Goal: Task Accomplishment & Management: Use online tool/utility

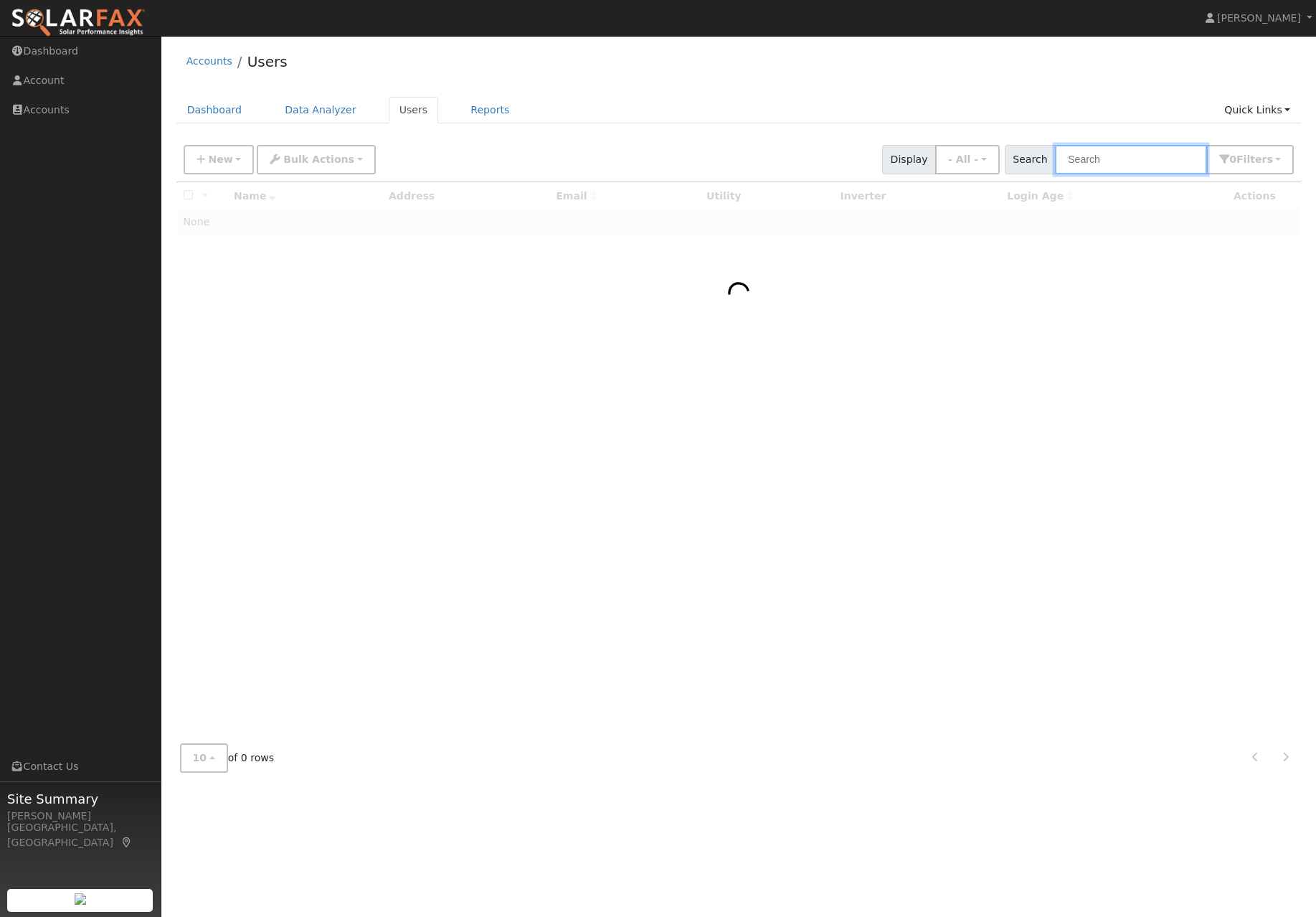
click at [1125, 167] on input "text" at bounding box center [1130, 159] width 152 height 29
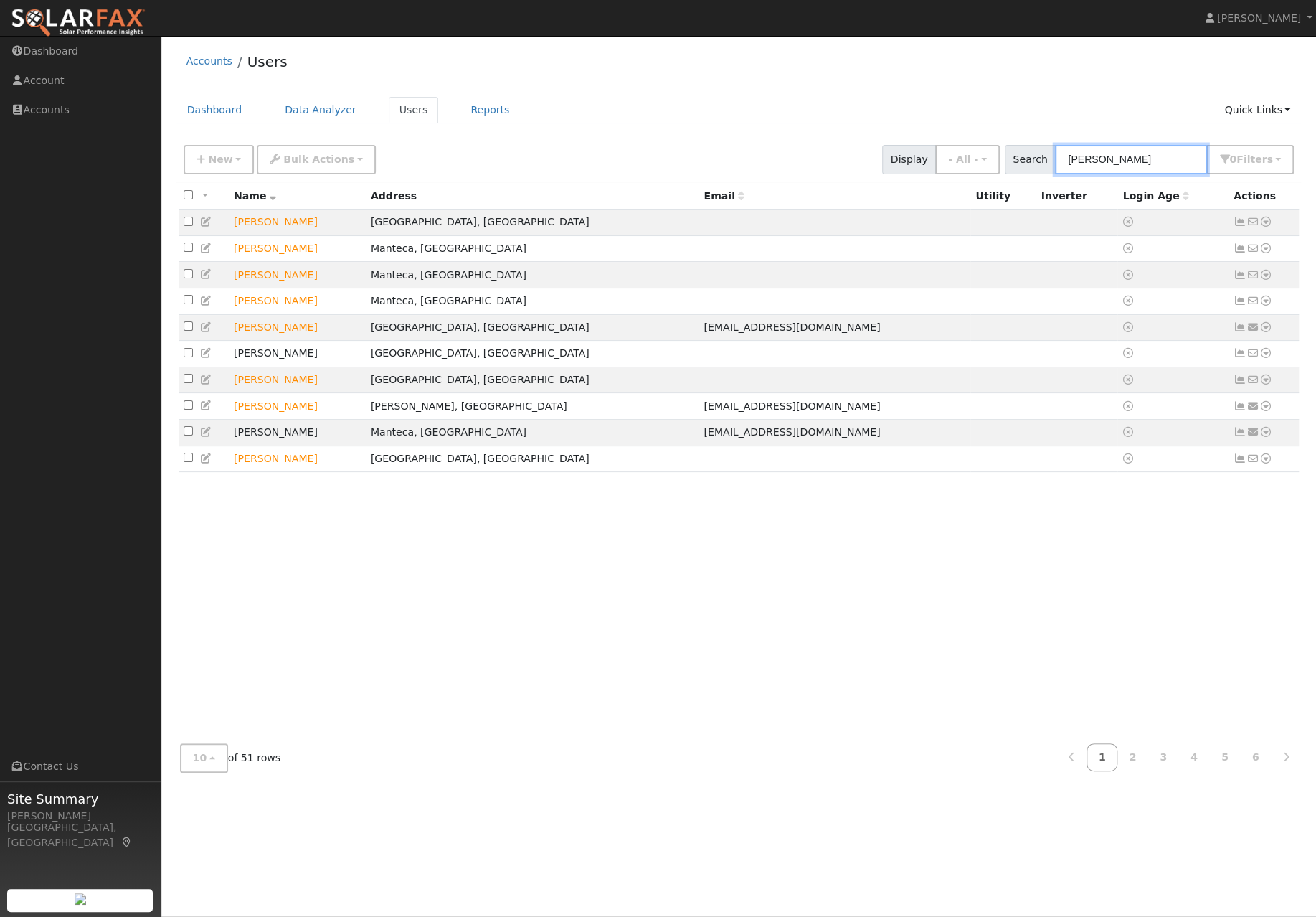
type input "[PERSON_NAME]"
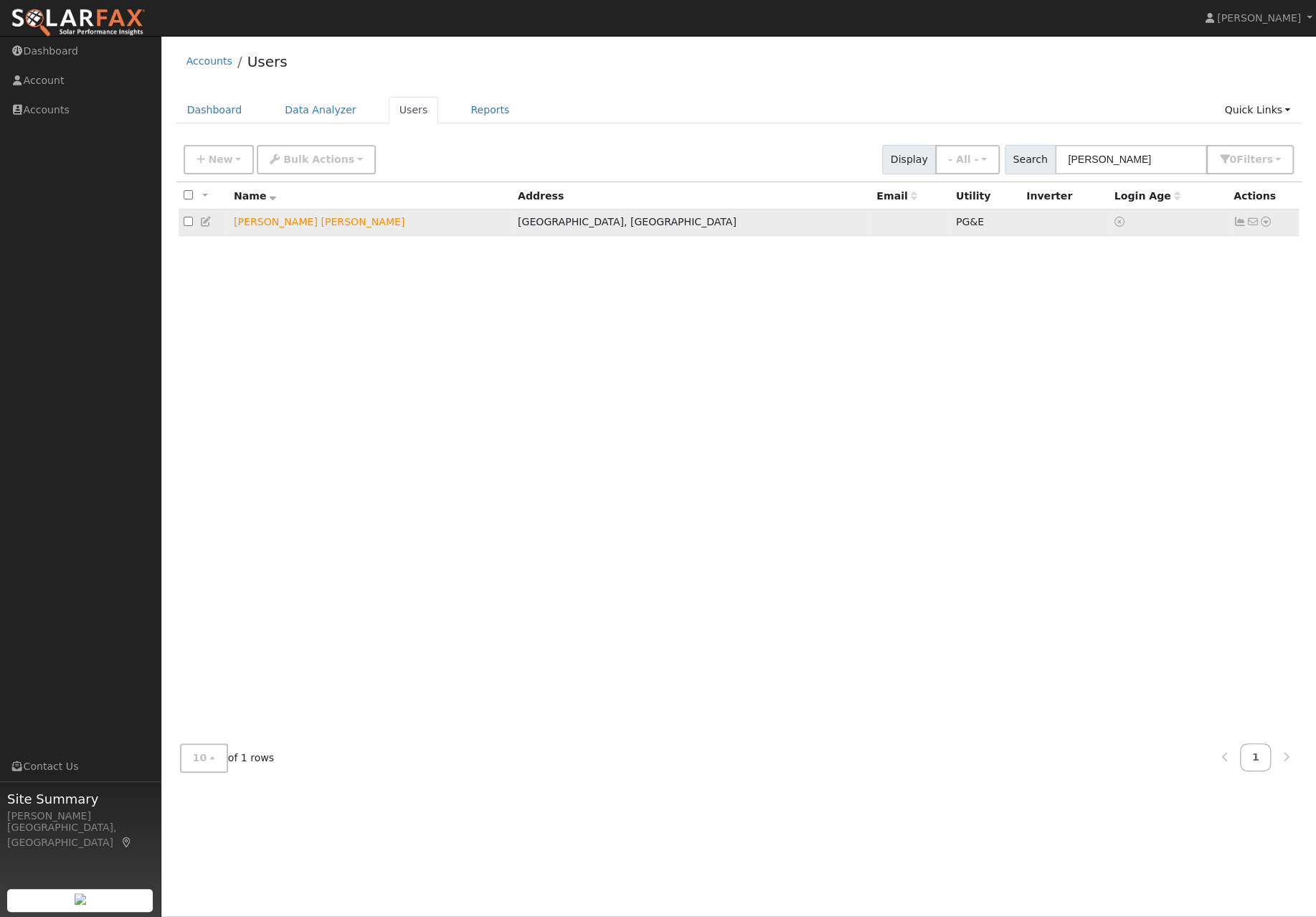
click at [1269, 230] on link at bounding box center [1265, 222] width 13 height 15
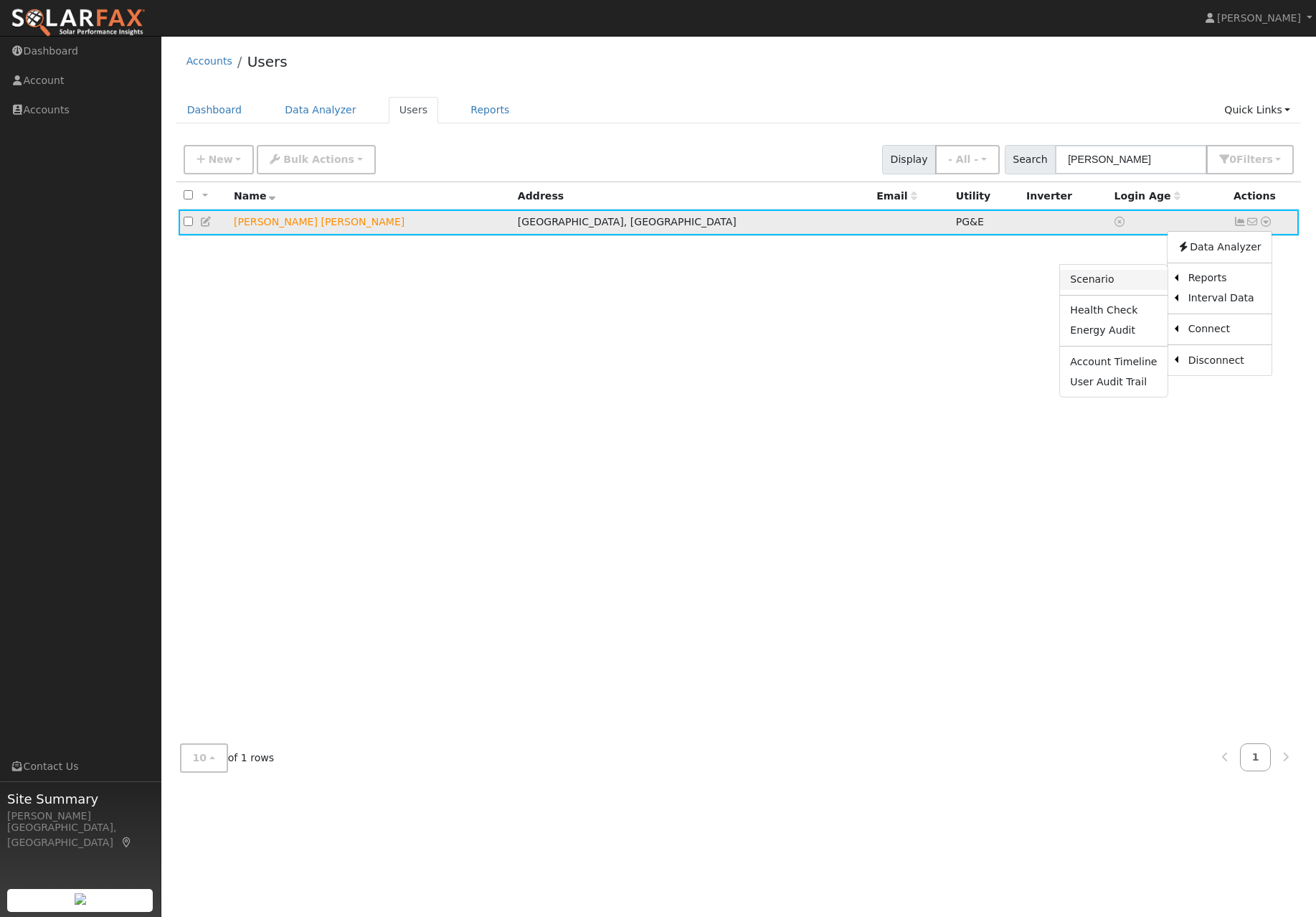
click at [1104, 290] on link "Scenario" at bounding box center [1112, 279] width 107 height 20
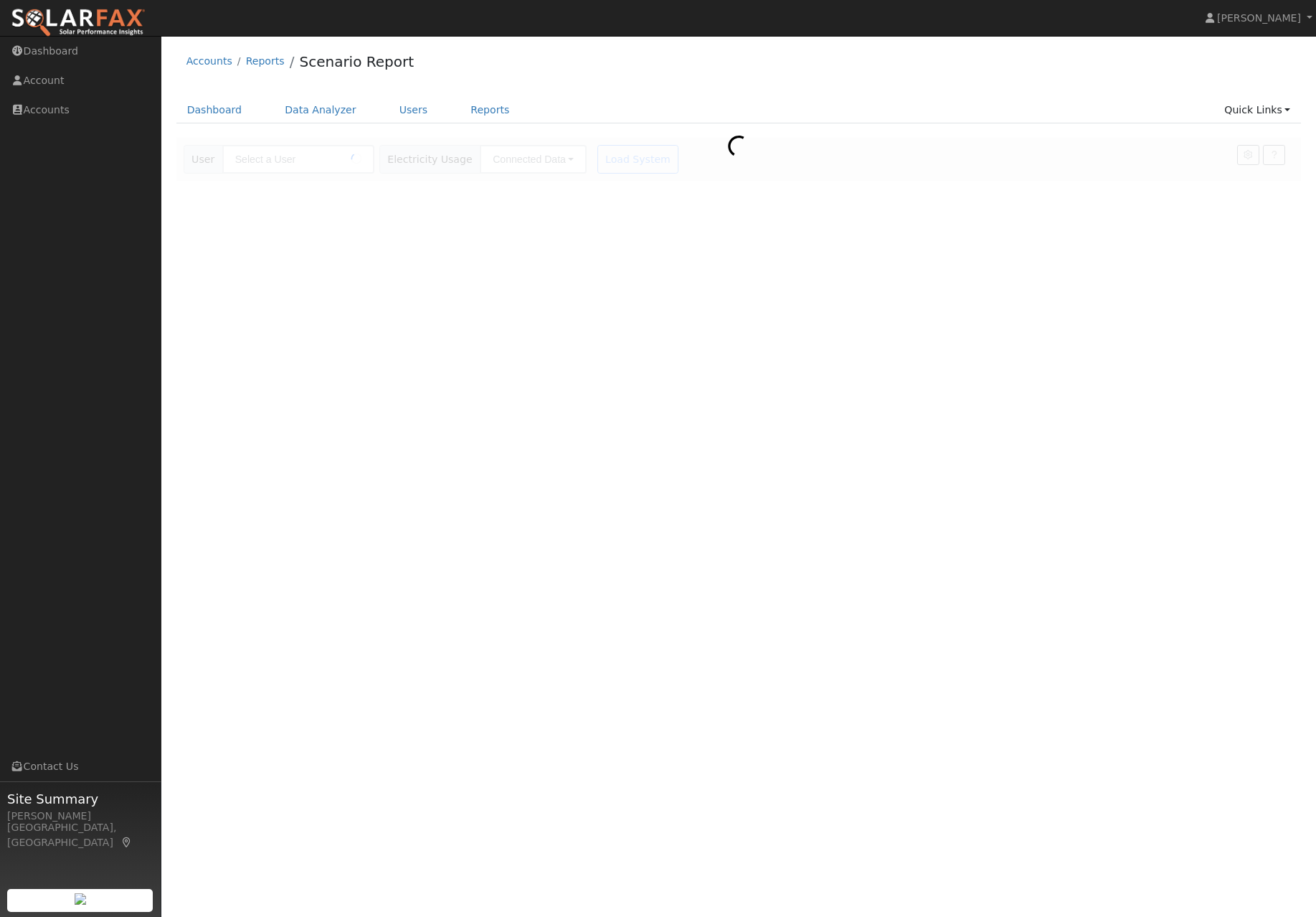
type input "Robert Lee"
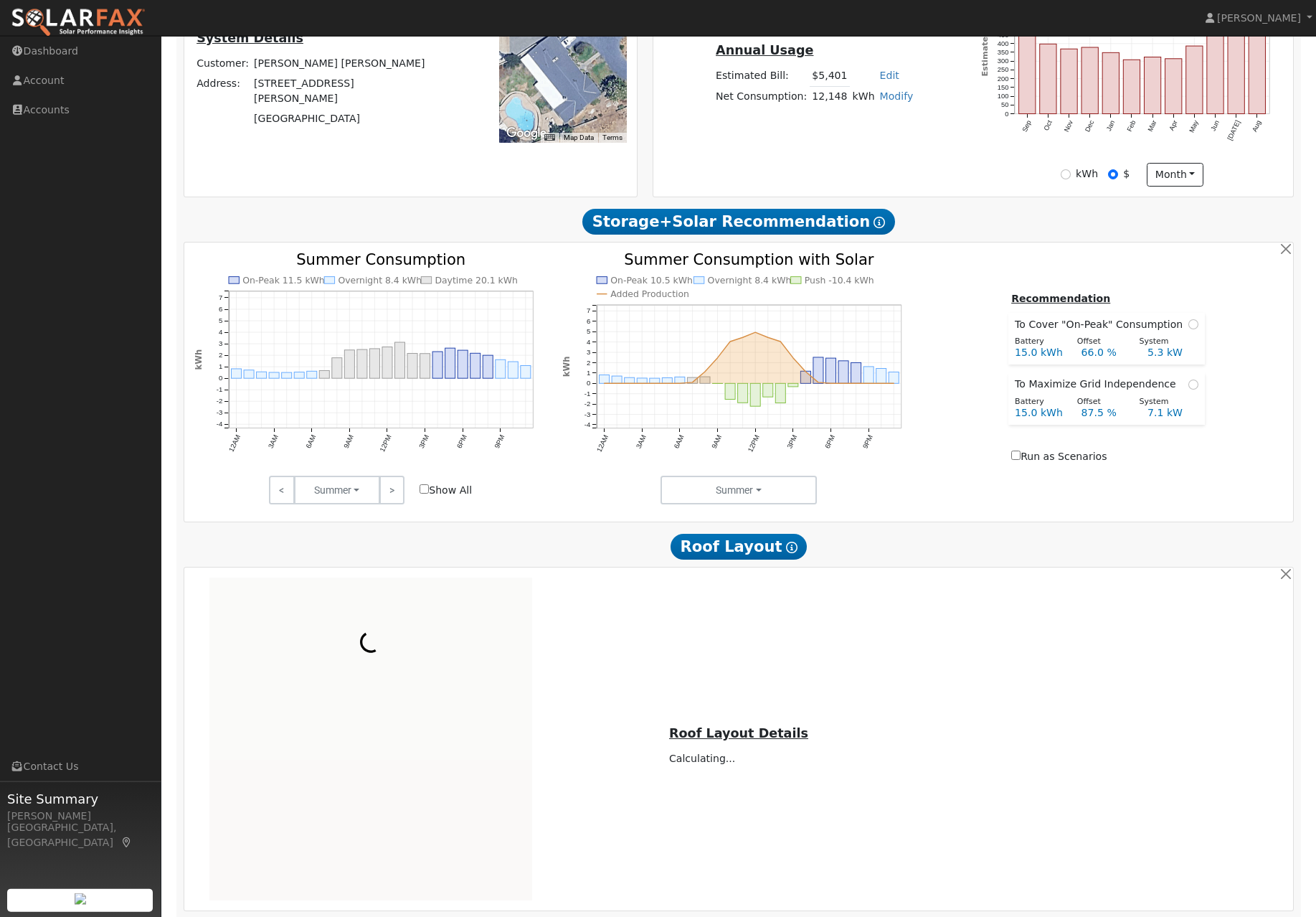
scroll to position [368, 0]
click at [423, 493] on input "Show All" at bounding box center [424, 488] width 9 height 9
checkbox input "true"
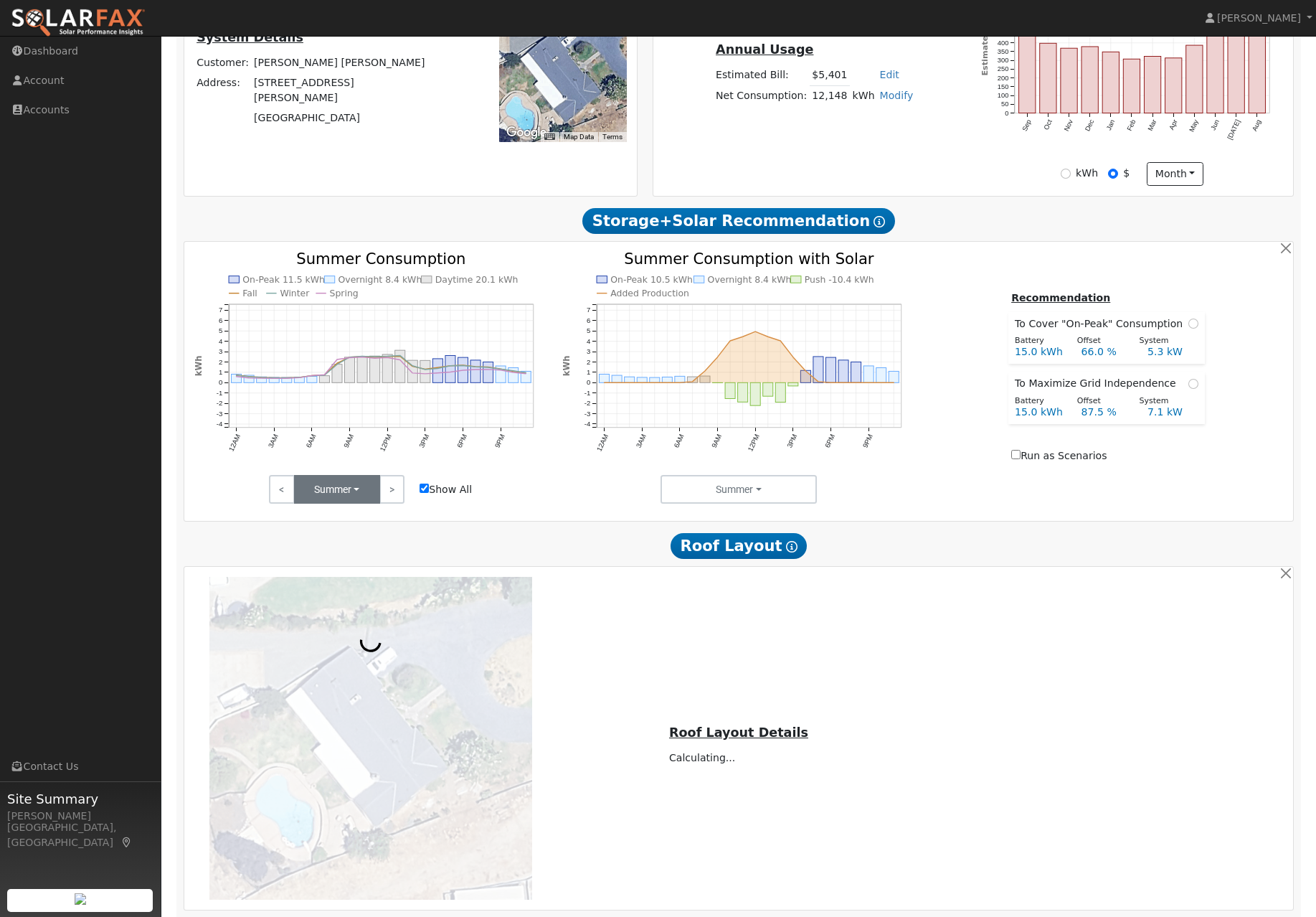
click at [340, 492] on button "Summer" at bounding box center [336, 489] width 86 height 28
click at [366, 551] on link "Fall" at bounding box center [344, 540] width 99 height 20
click at [355, 504] on button "Fall" at bounding box center [336, 489] width 86 height 28
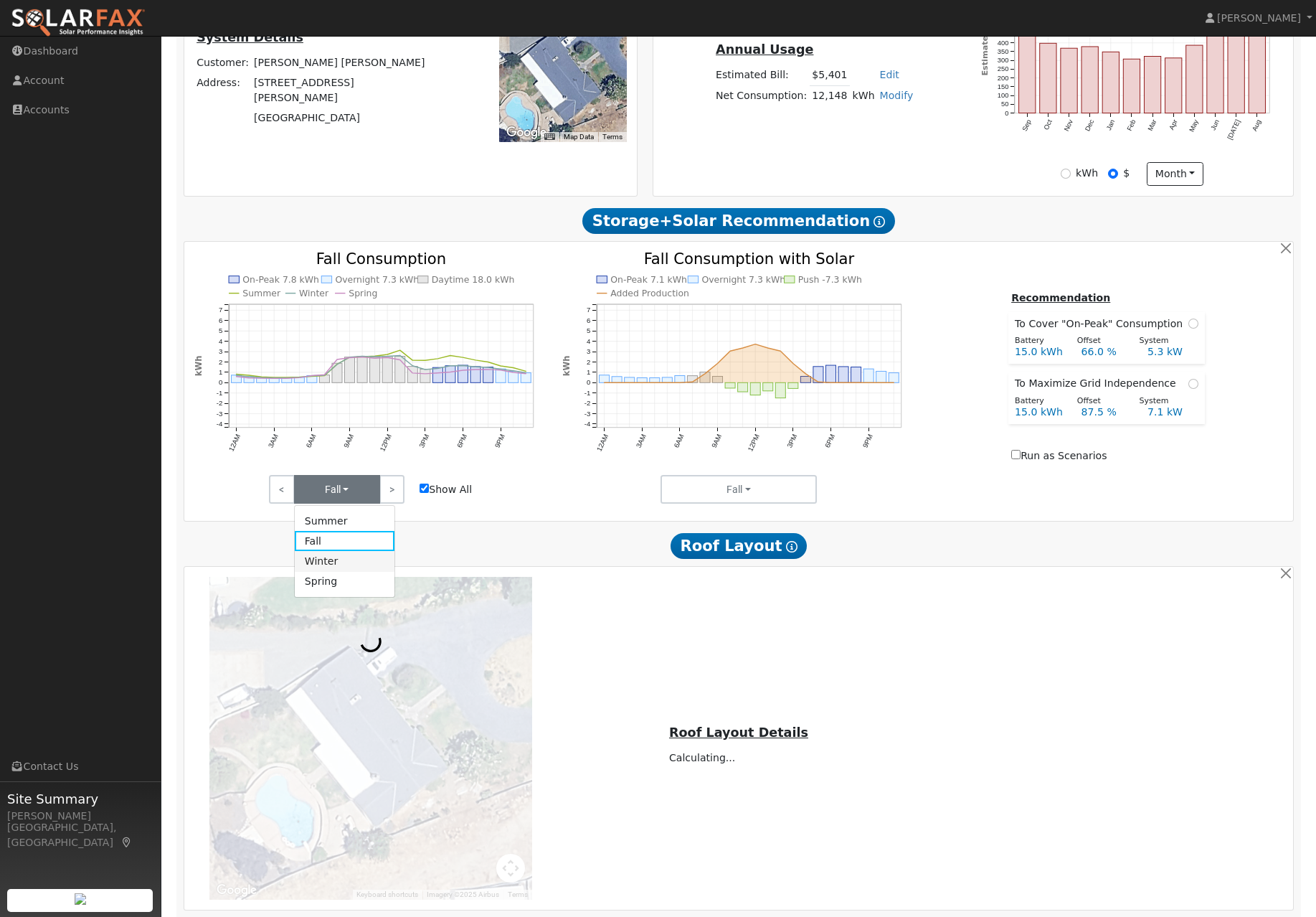
click at [354, 571] on link "Winter" at bounding box center [344, 560] width 99 height 20
click at [361, 490] on button "Winter" at bounding box center [336, 489] width 86 height 28
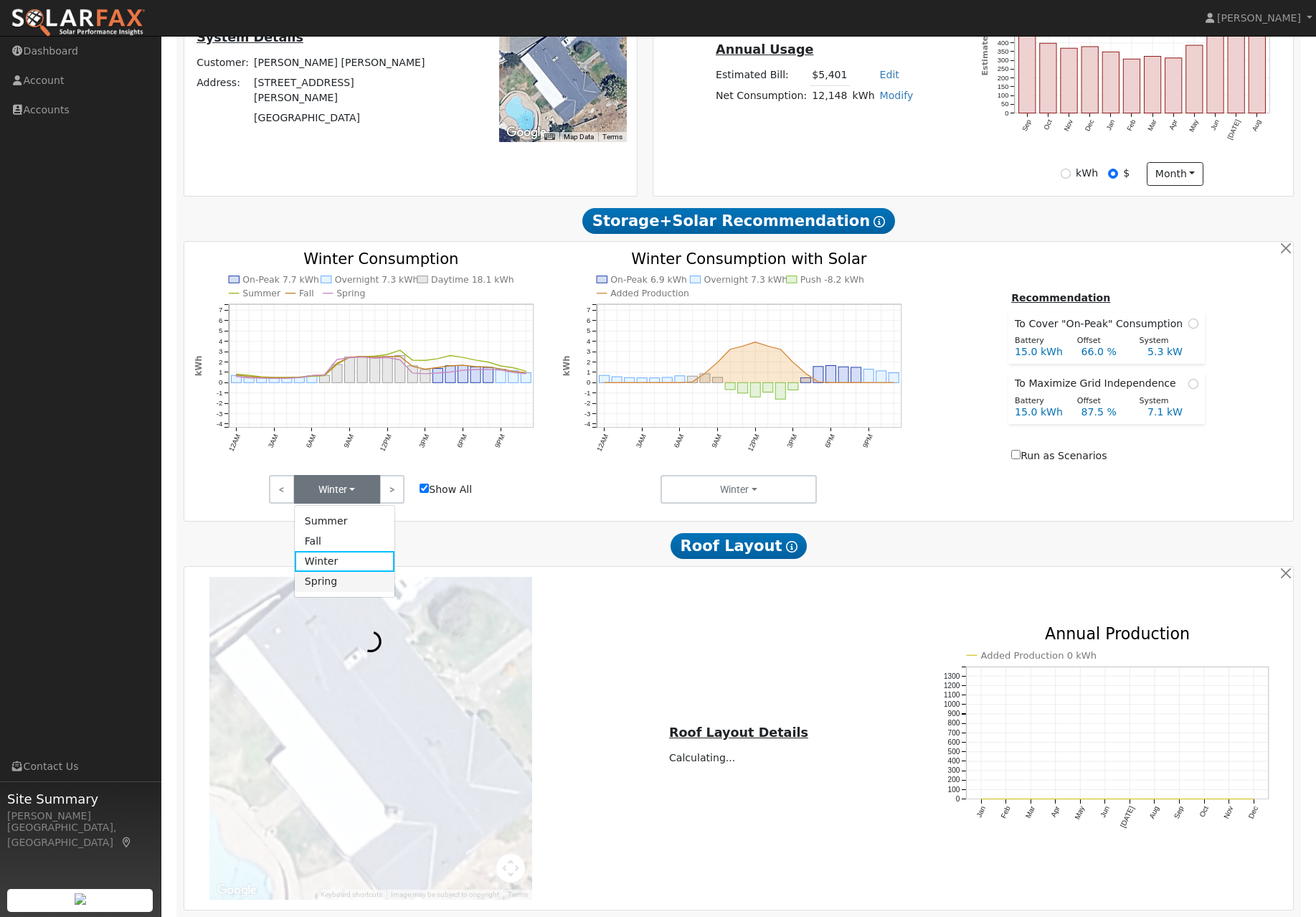
click at [363, 592] on link "Spring" at bounding box center [344, 581] width 99 height 20
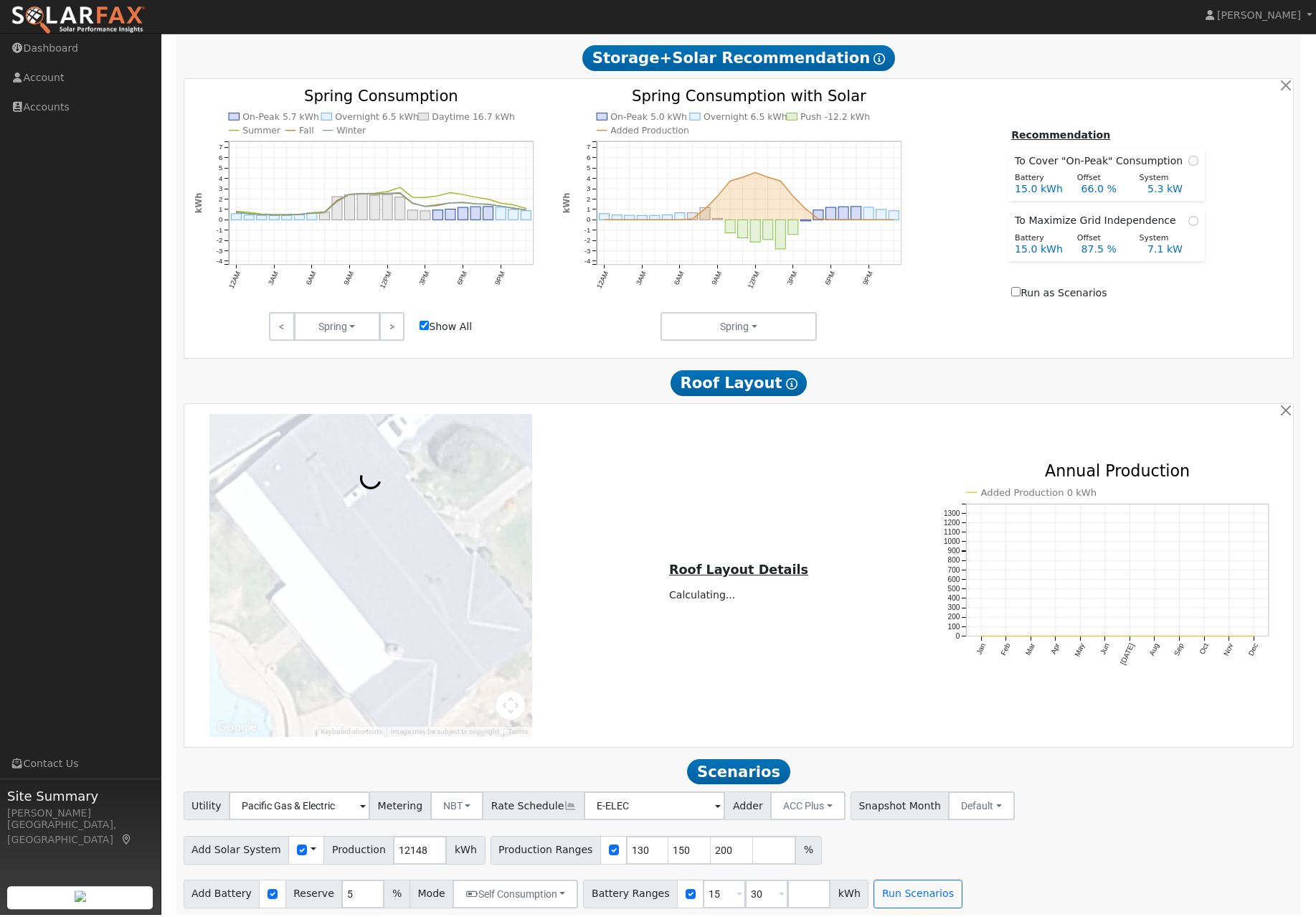
scroll to position [528, 0]
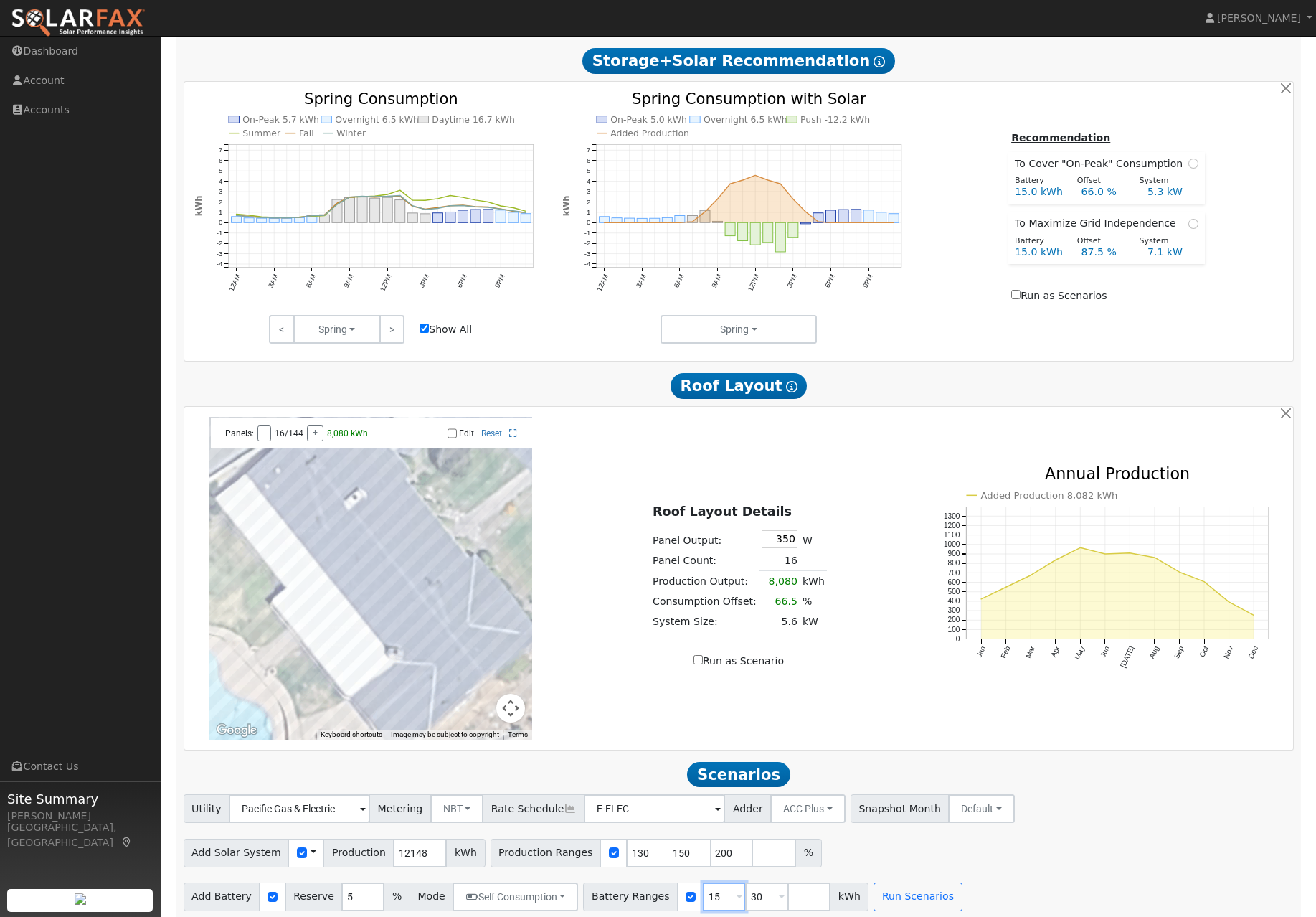
click at [735, 906] on input "15" at bounding box center [724, 896] width 43 height 28
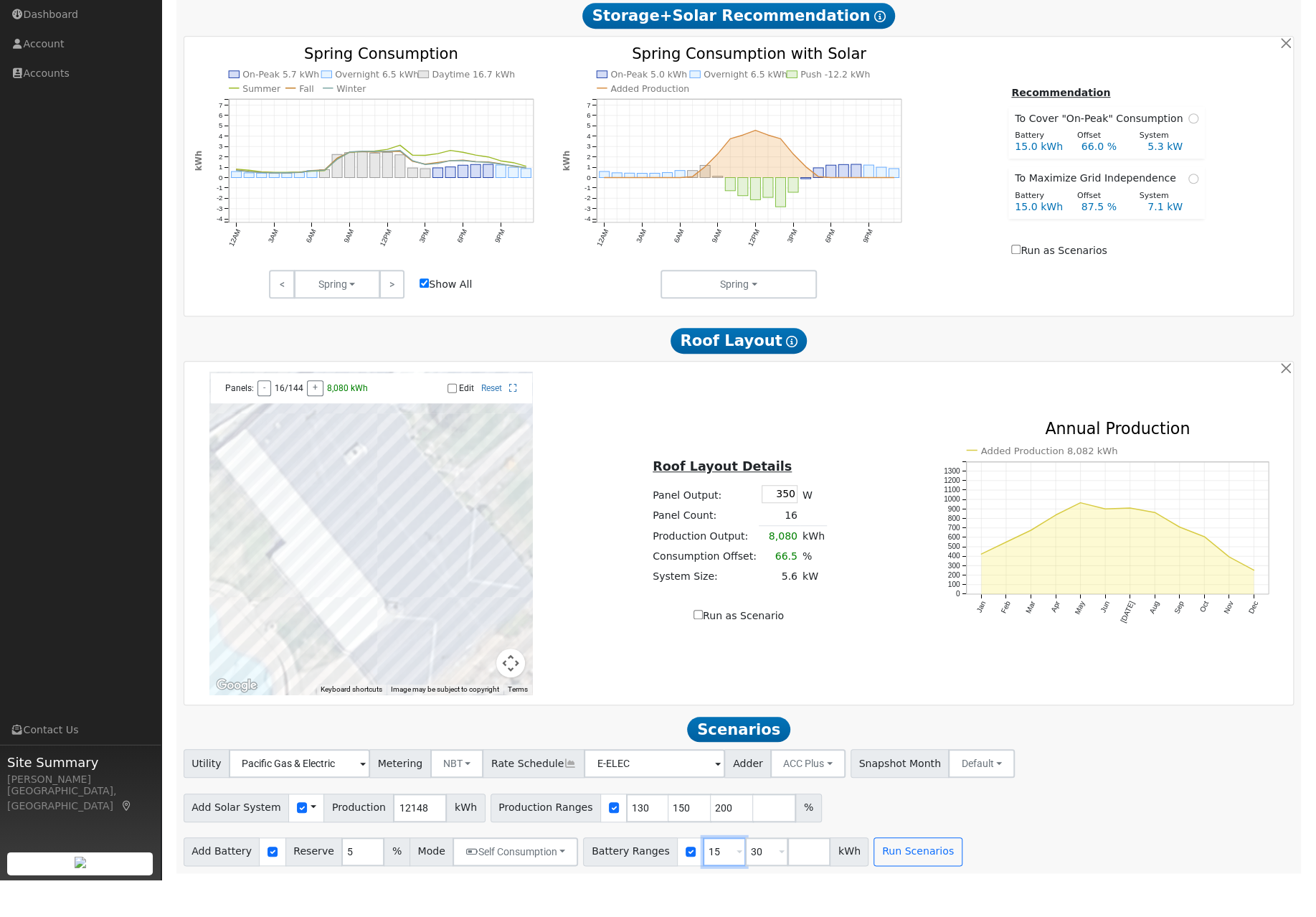
type input "30"
type input "3"
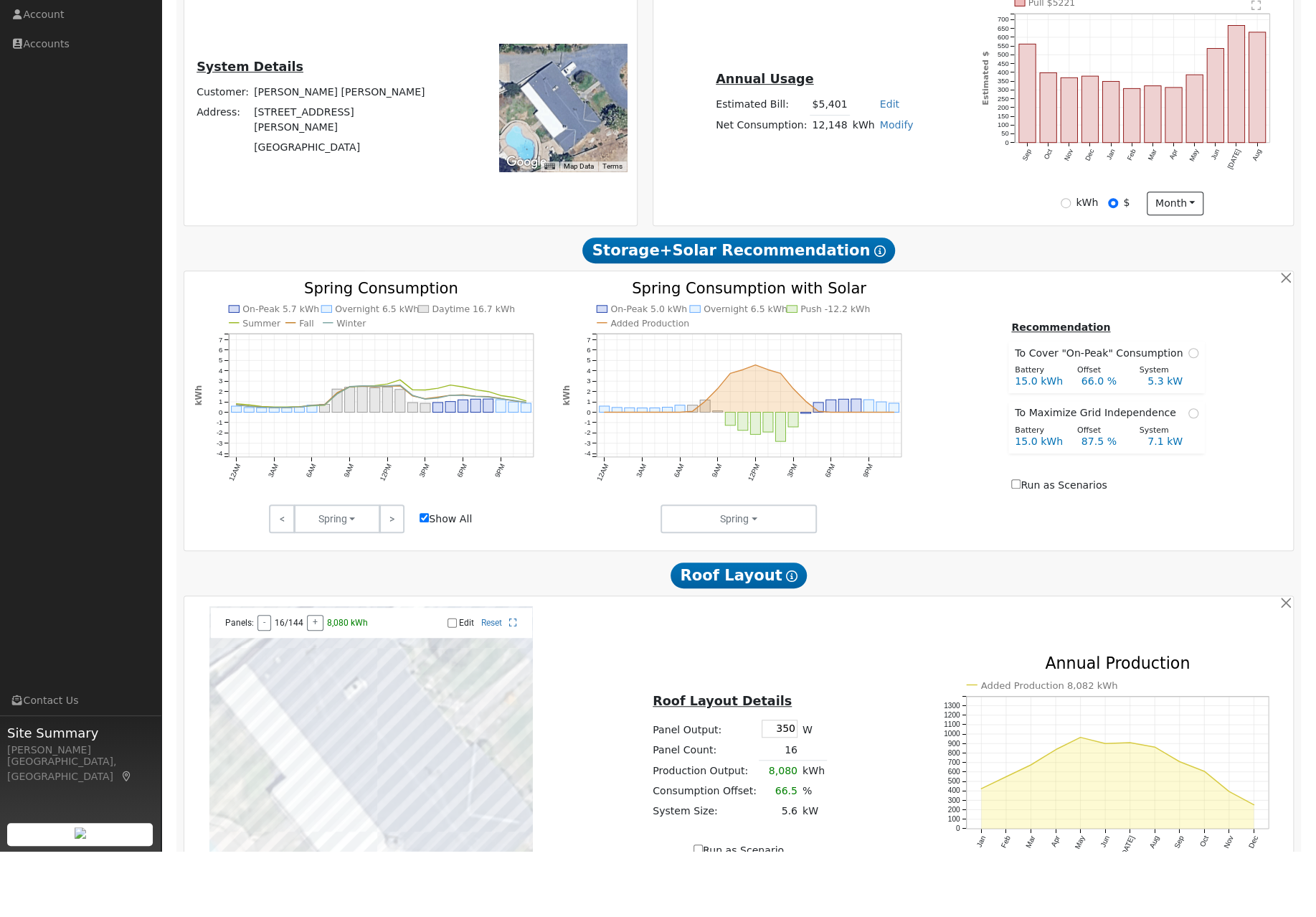
scroll to position [314, 0]
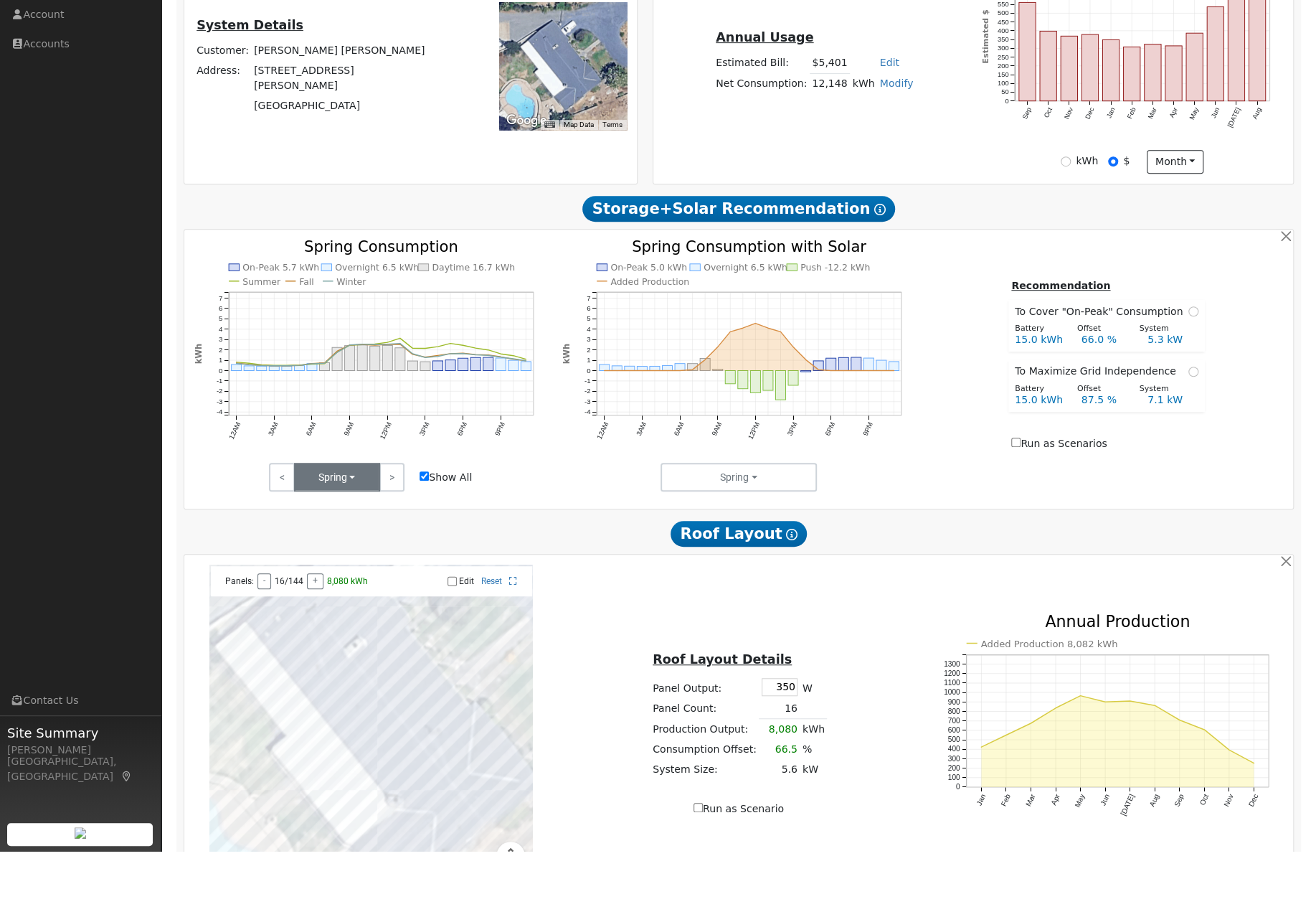
type input "13.5"
click at [351, 528] on button "Spring" at bounding box center [336, 543] width 86 height 28
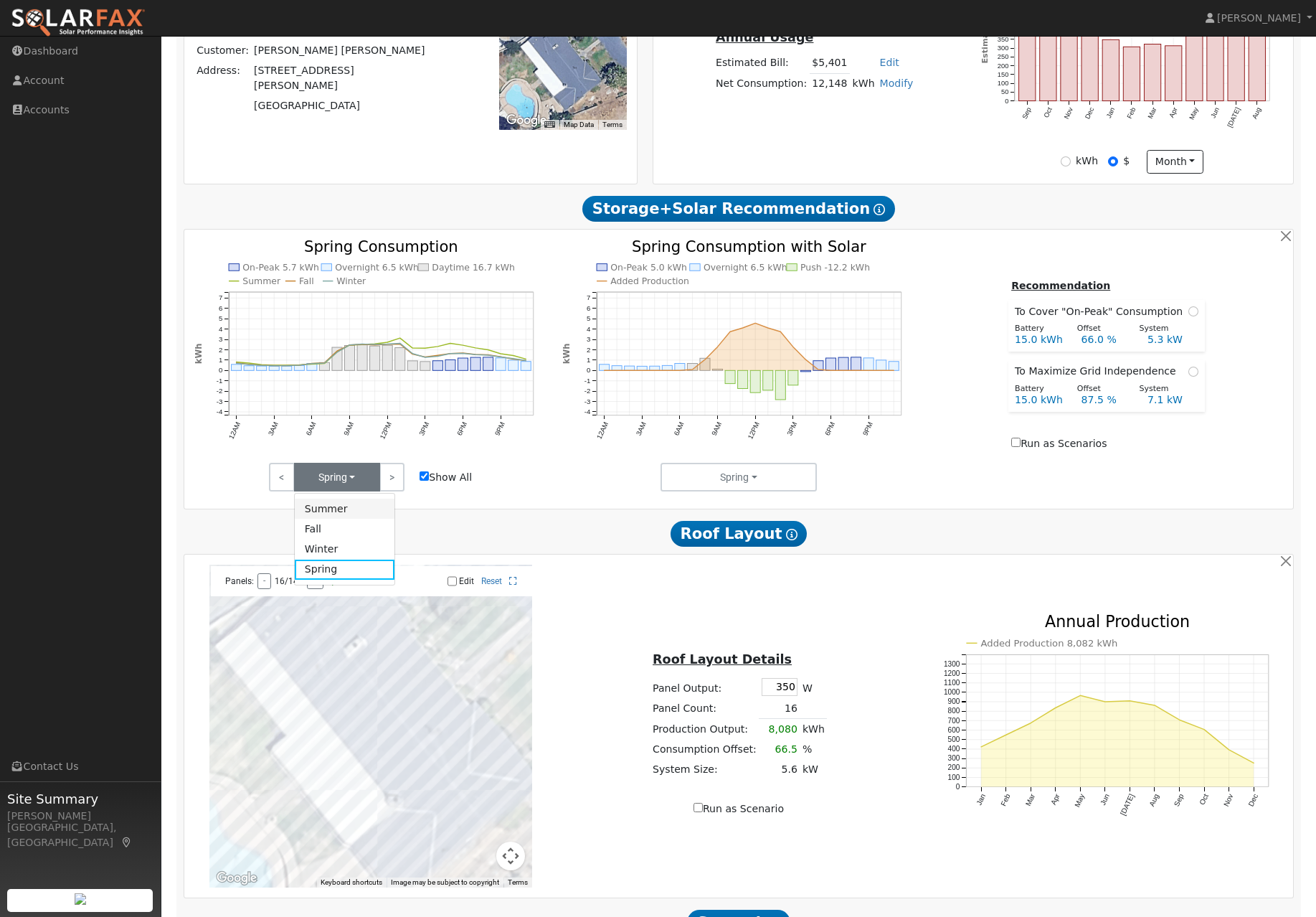
click at [358, 519] on link "Summer" at bounding box center [344, 508] width 99 height 20
click at [351, 487] on button "Summer" at bounding box center [336, 477] width 86 height 28
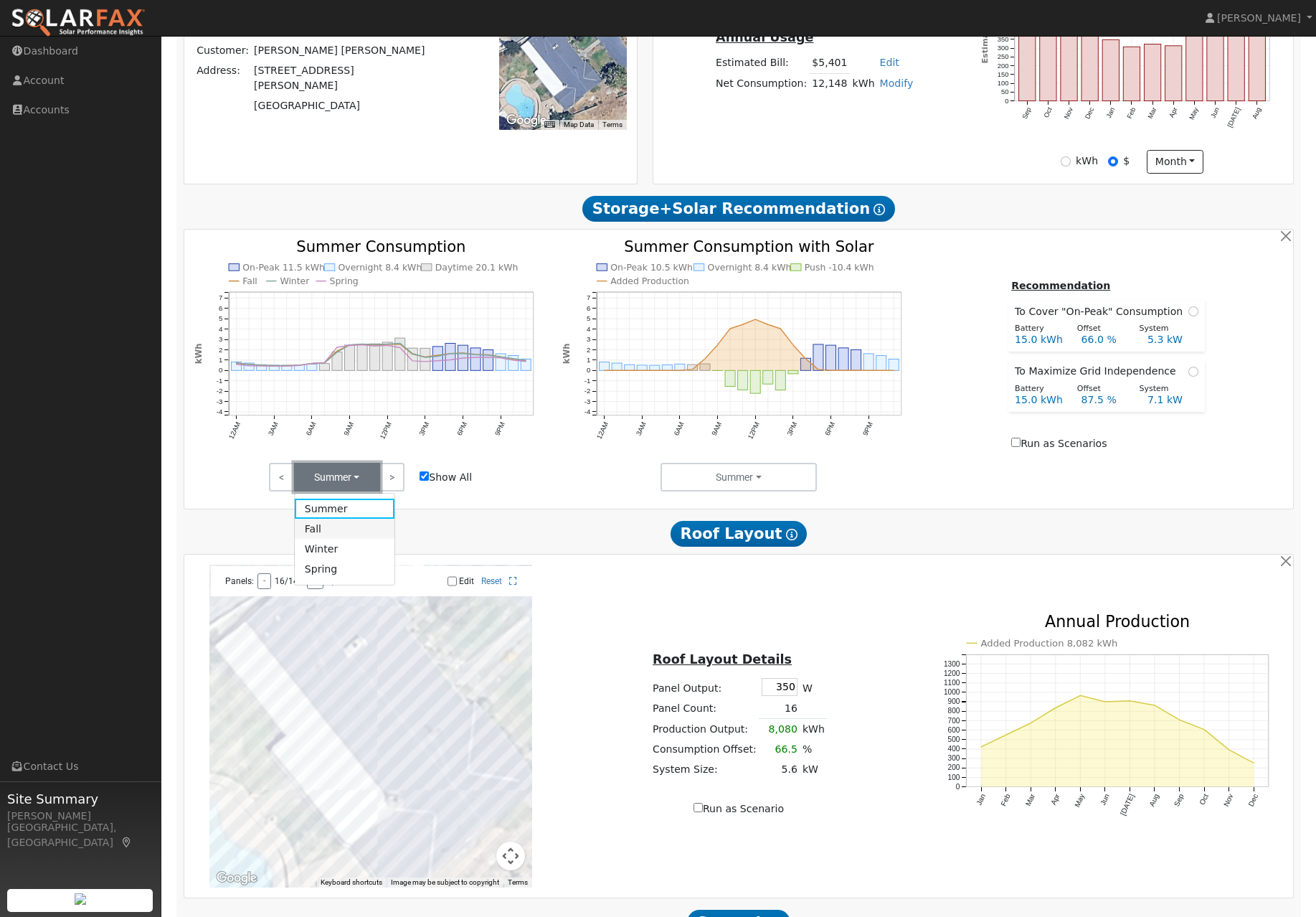
click at [355, 539] on link "Fall" at bounding box center [344, 528] width 99 height 20
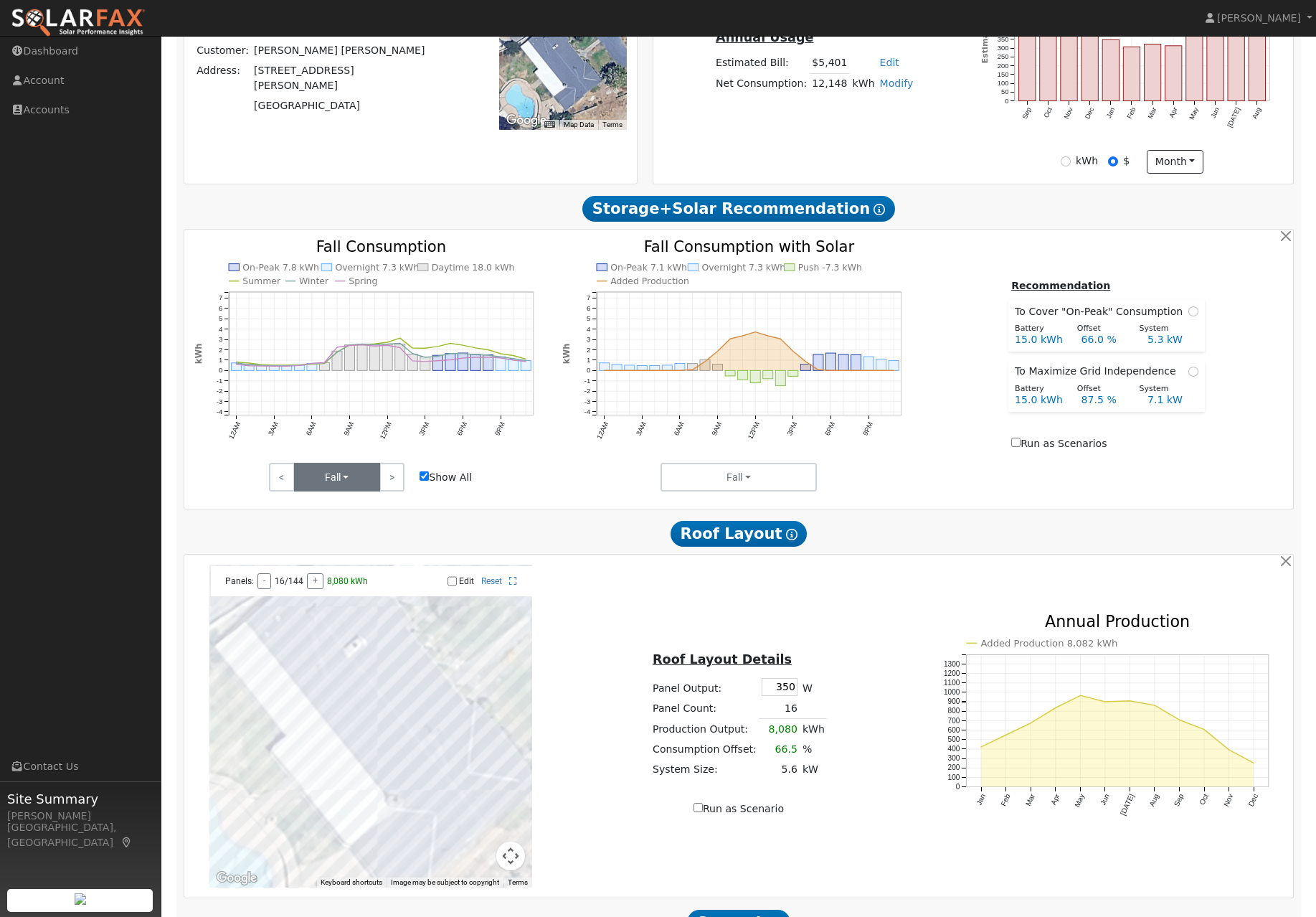
click at [350, 491] on button "Fall" at bounding box center [336, 477] width 86 height 28
click at [350, 554] on link "Winter" at bounding box center [344, 548] width 99 height 20
click at [357, 488] on button "Winter" at bounding box center [336, 477] width 86 height 28
click at [363, 580] on link "Spring" at bounding box center [344, 569] width 99 height 20
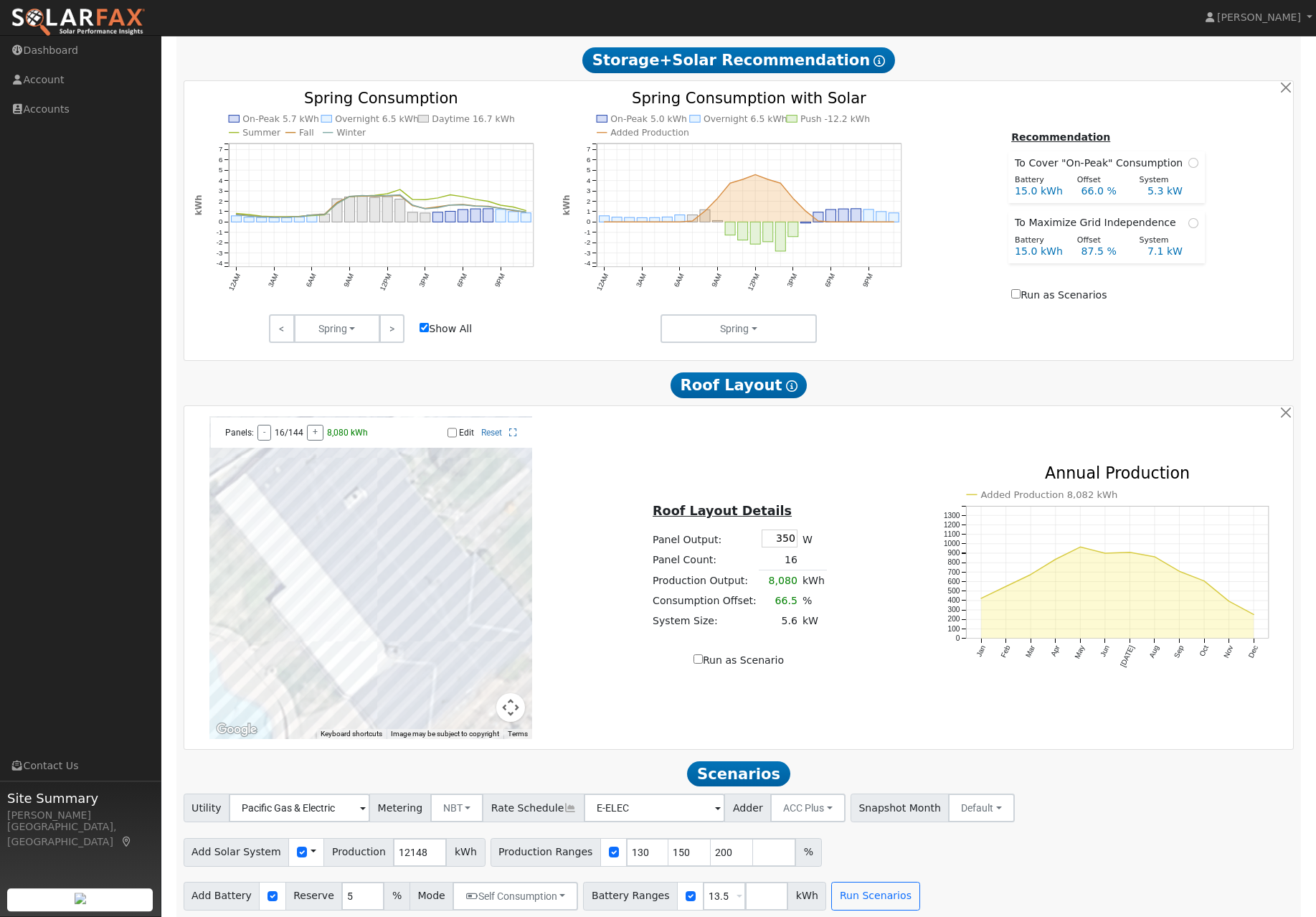
scroll to position [528, 0]
click at [919, 911] on button "Run Scenarios" at bounding box center [875, 896] width 88 height 28
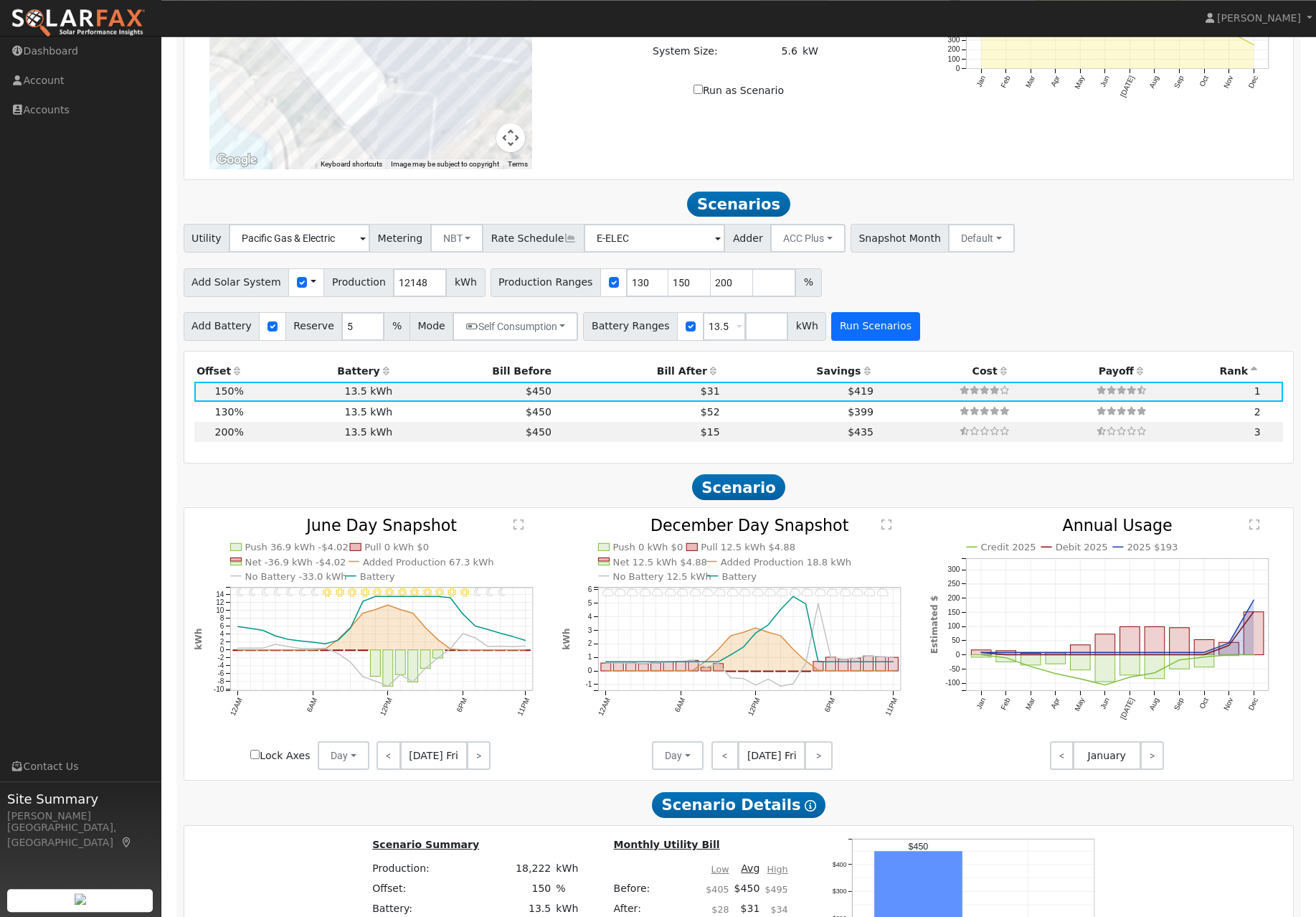
scroll to position [1098, 0]
click at [755, 422] on td "$399" at bounding box center [799, 412] width 153 height 20
type input "10.5"
type input "$38,954"
type input "$15,871"
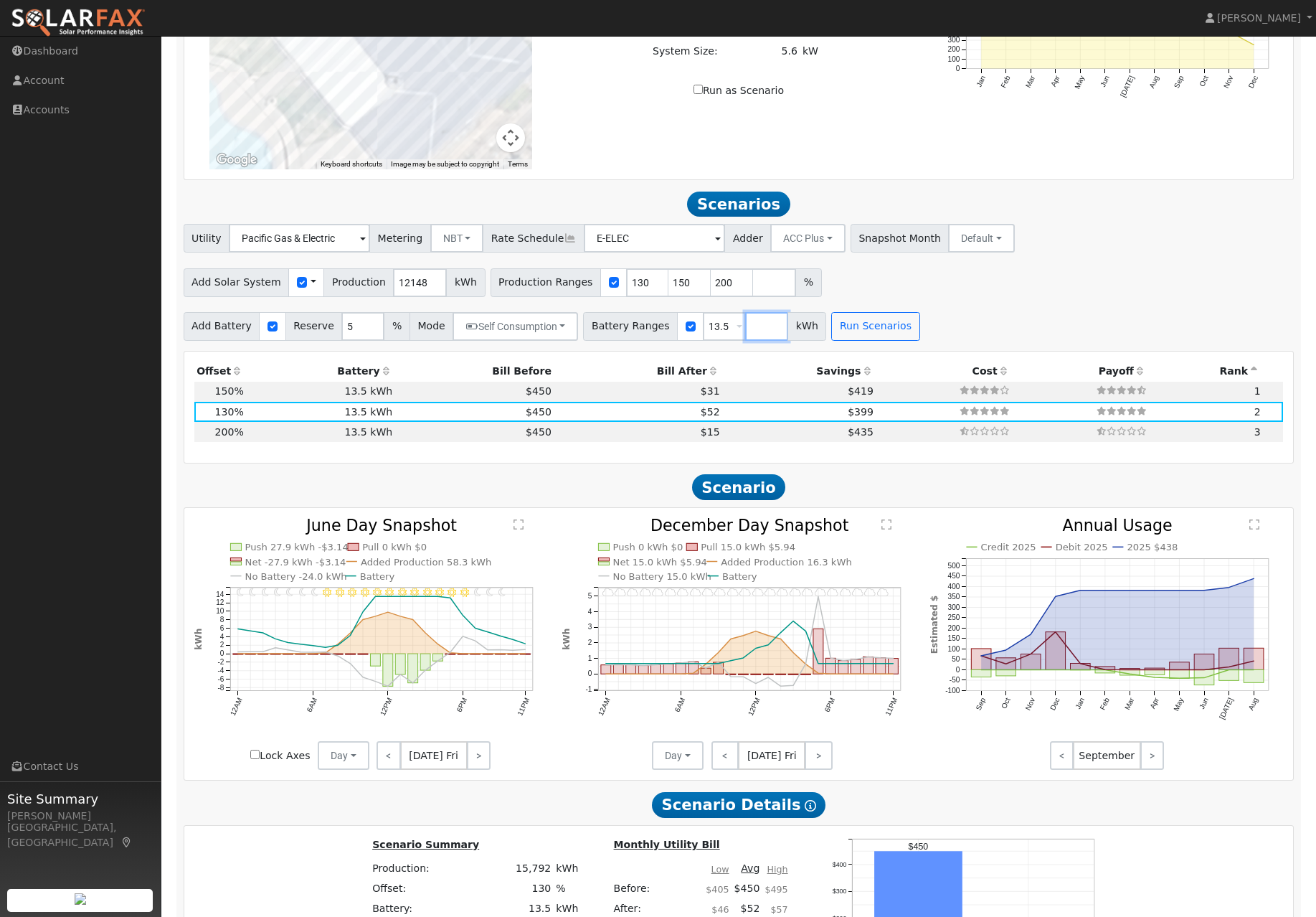
click at [784, 340] on input "number" at bounding box center [767, 326] width 43 height 28
type input "27"
click at [949, 340] on button "Run Scenarios" at bounding box center [917, 326] width 88 height 28
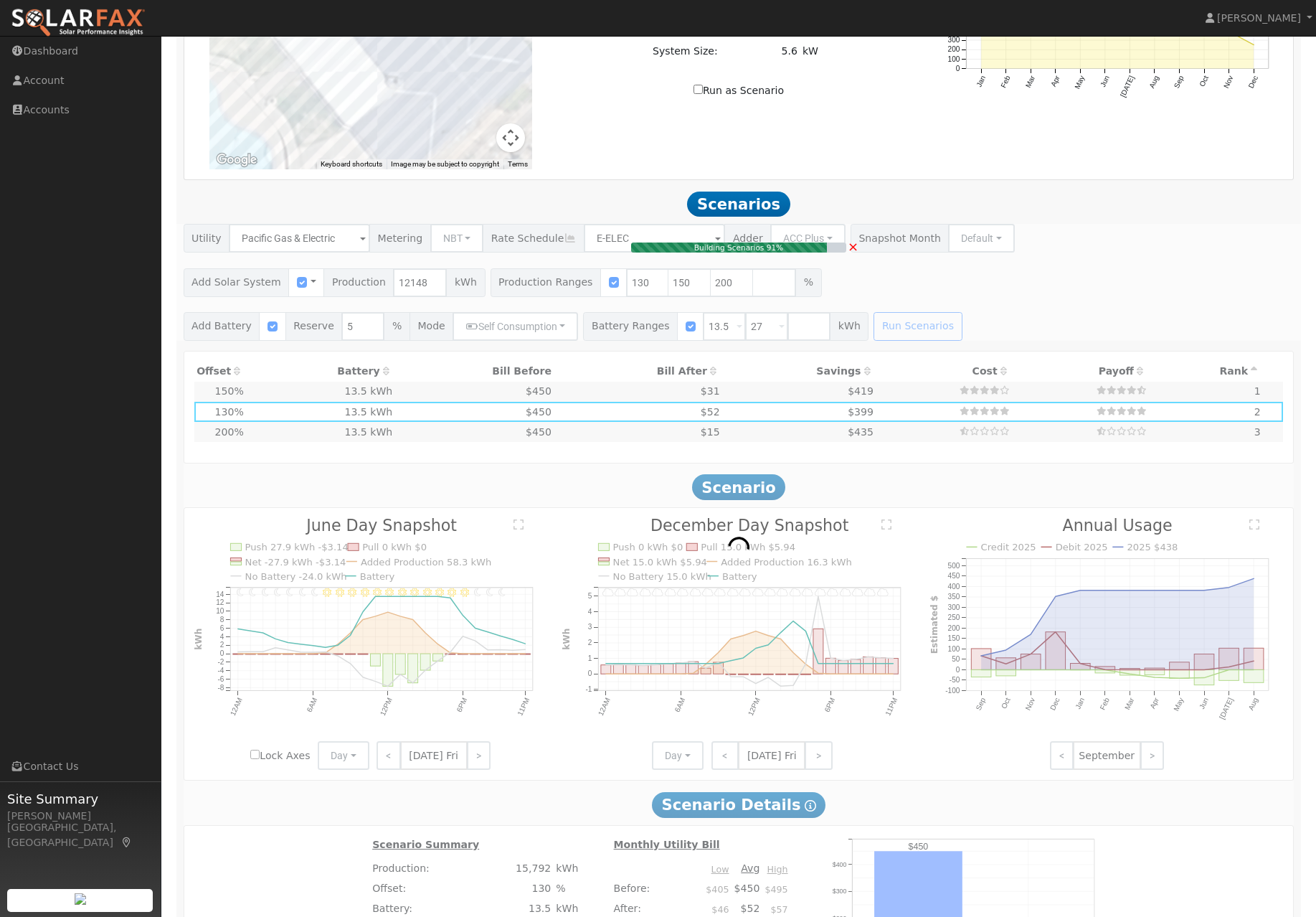
type input "12.1"
type input "$44,948"
type input "$17,669"
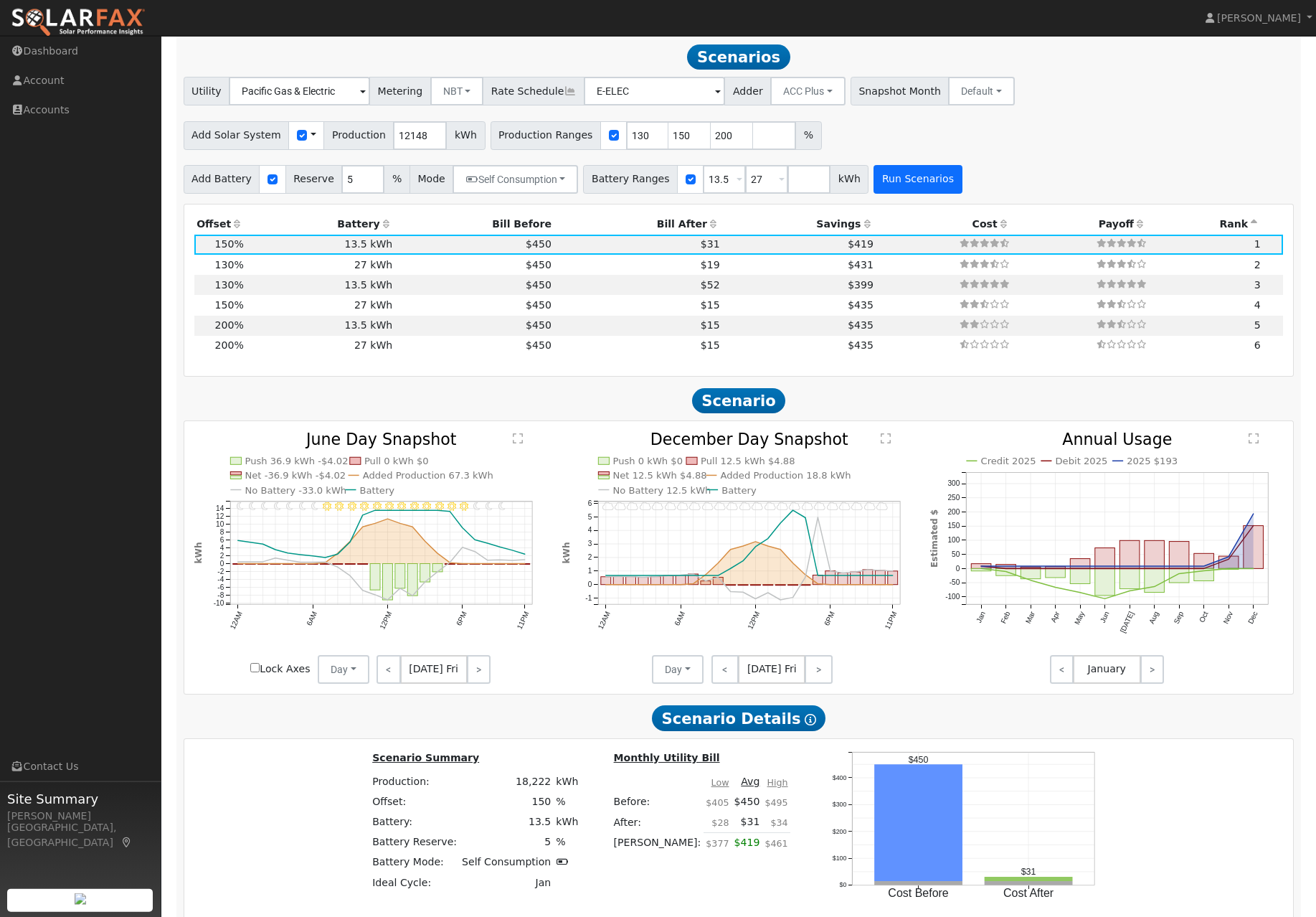
scroll to position [1262, 0]
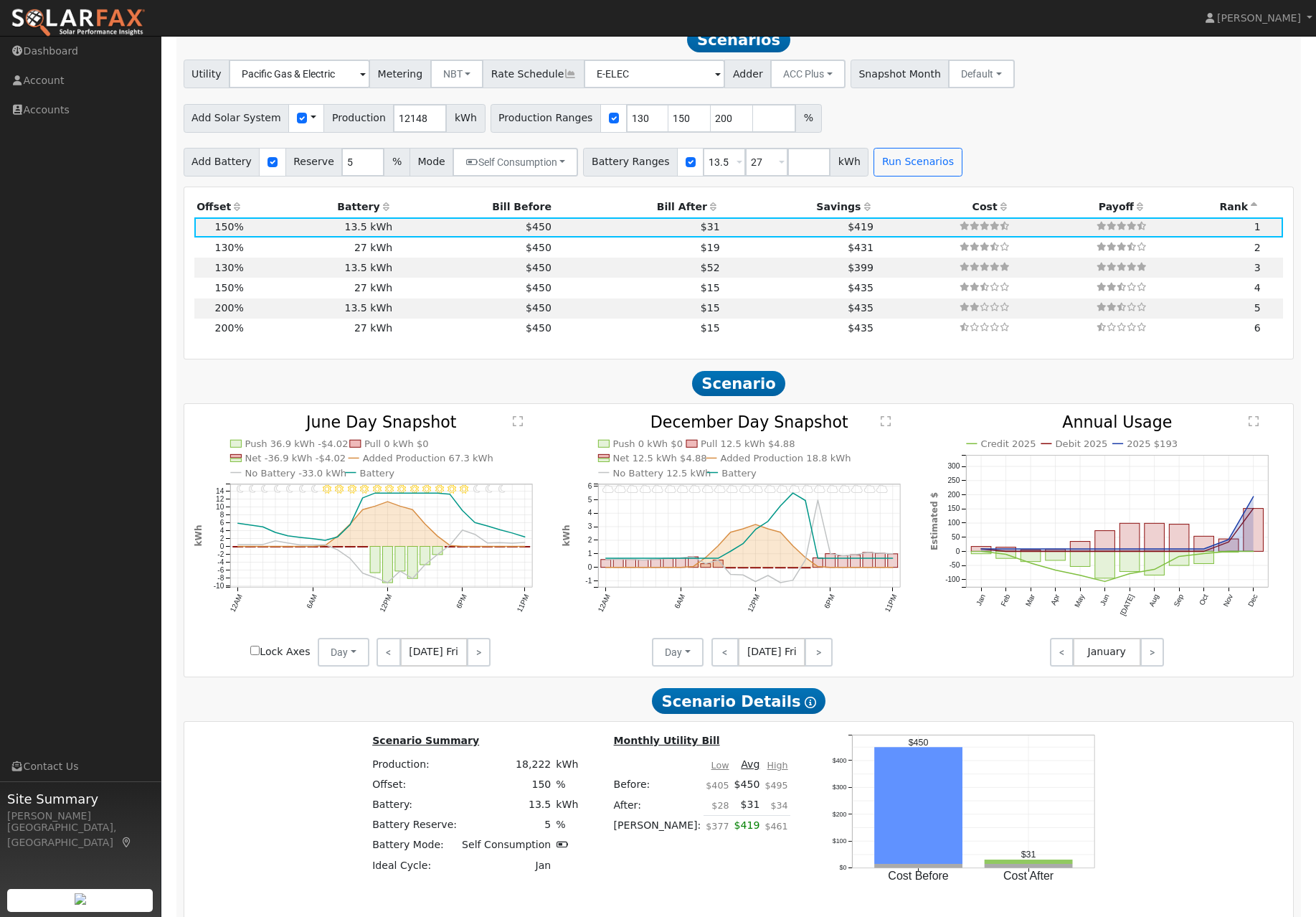
click at [707, 212] on icon at bounding box center [713, 206] width 13 height 10
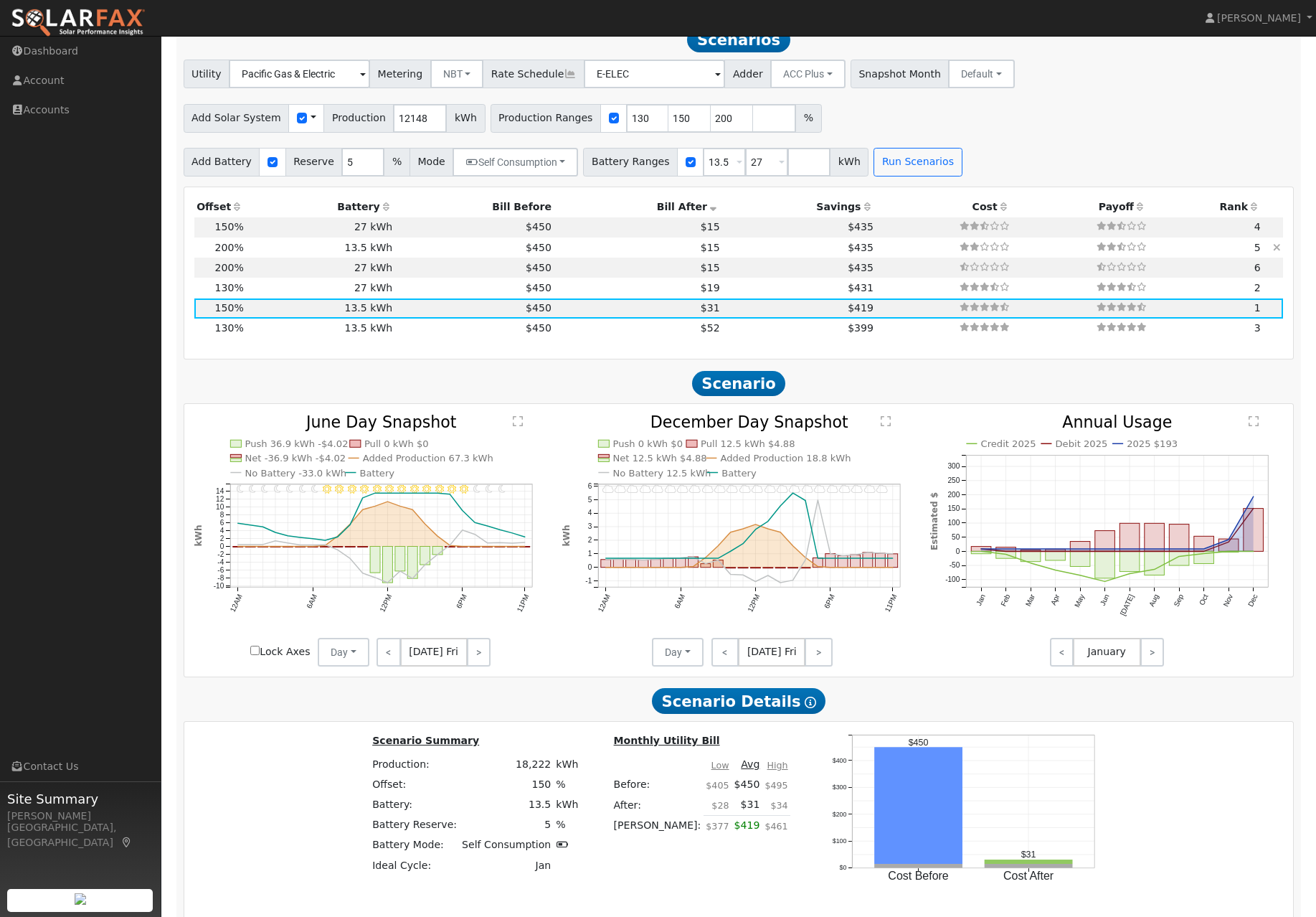
click at [759, 257] on td "$435" at bounding box center [799, 247] width 153 height 20
type input "16.2"
type input "$59,930"
type input "$22,164"
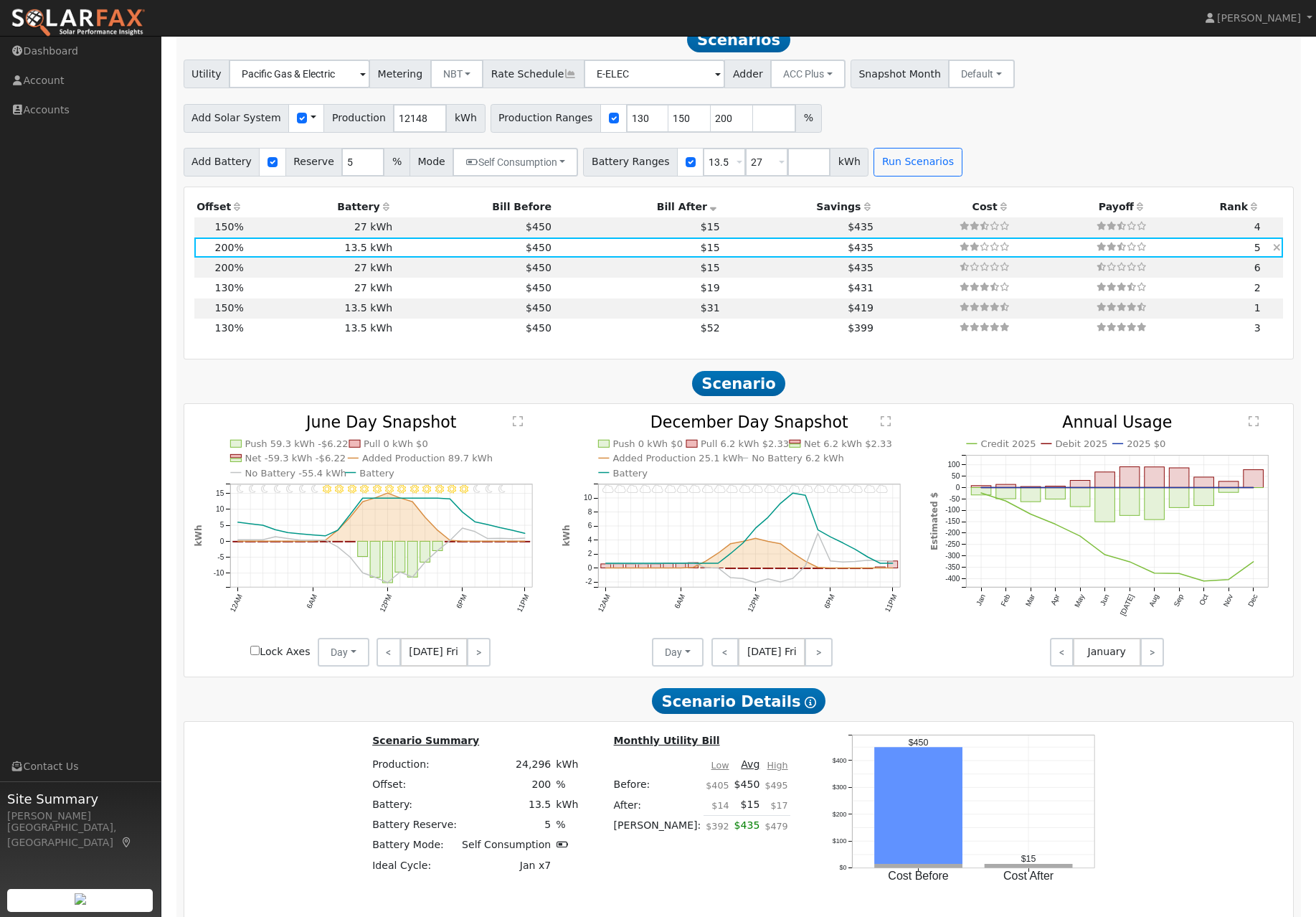
click at [748, 257] on td "$435" at bounding box center [799, 247] width 153 height 20
click at [647, 132] on input "130" at bounding box center [647, 118] width 43 height 28
type input "150"
type input "200"
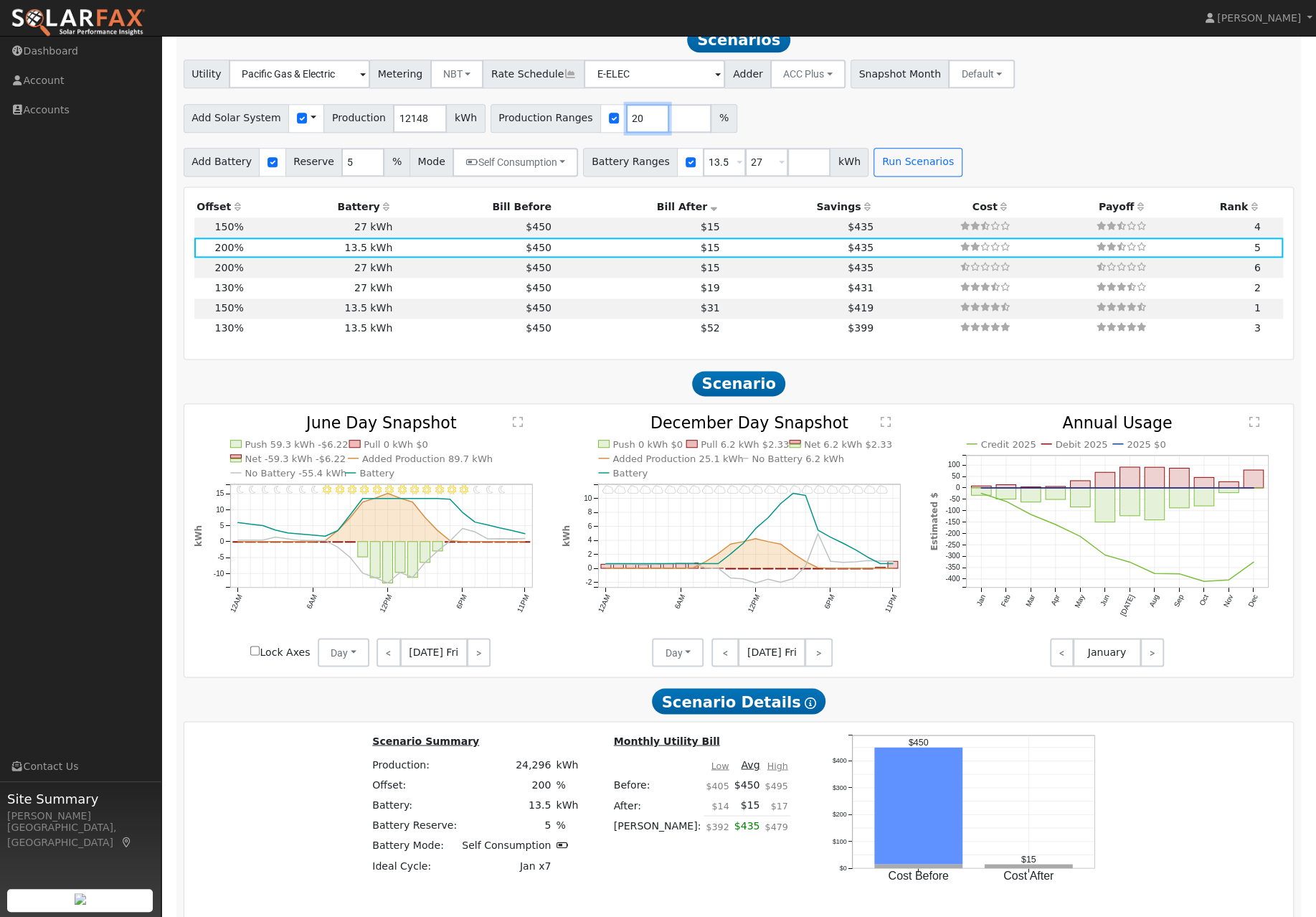
type input "2"
type input "123"
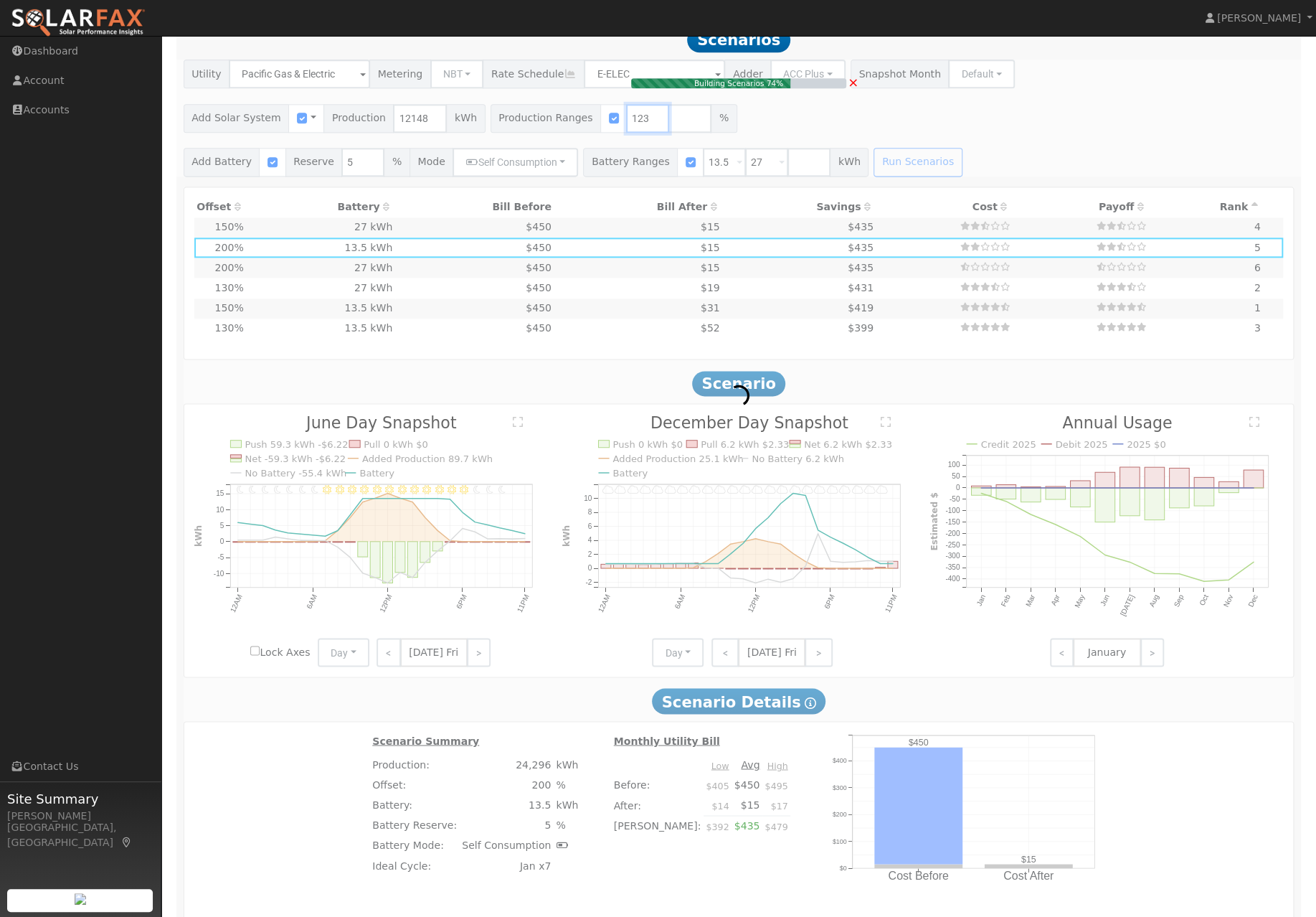
type input "10.0"
type input "$36,857"
type input "$15,242"
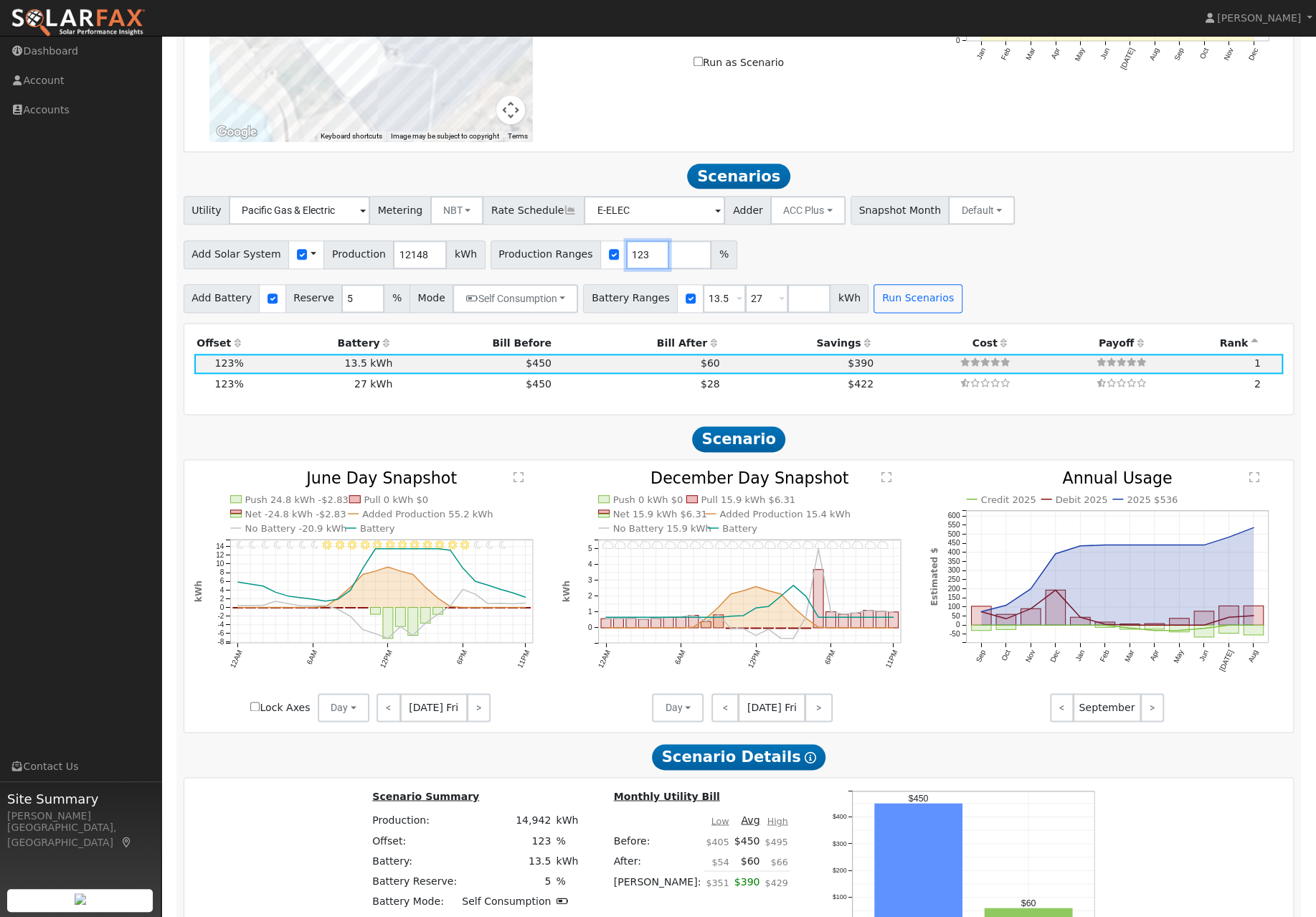
scroll to position [1077, 0]
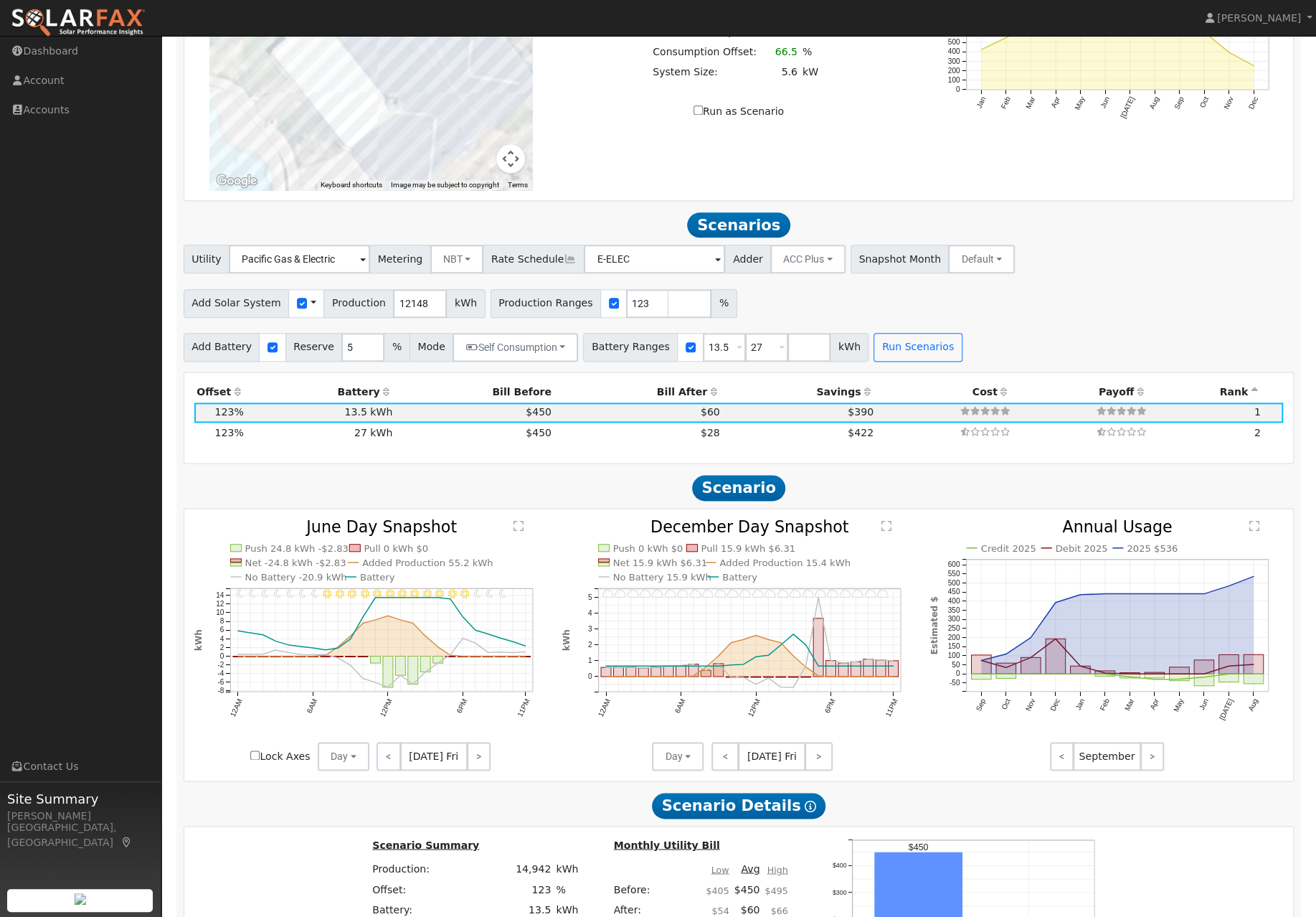
click at [670, 314] on input "number" at bounding box center [689, 303] width 43 height 28
type input "140"
type input "150"
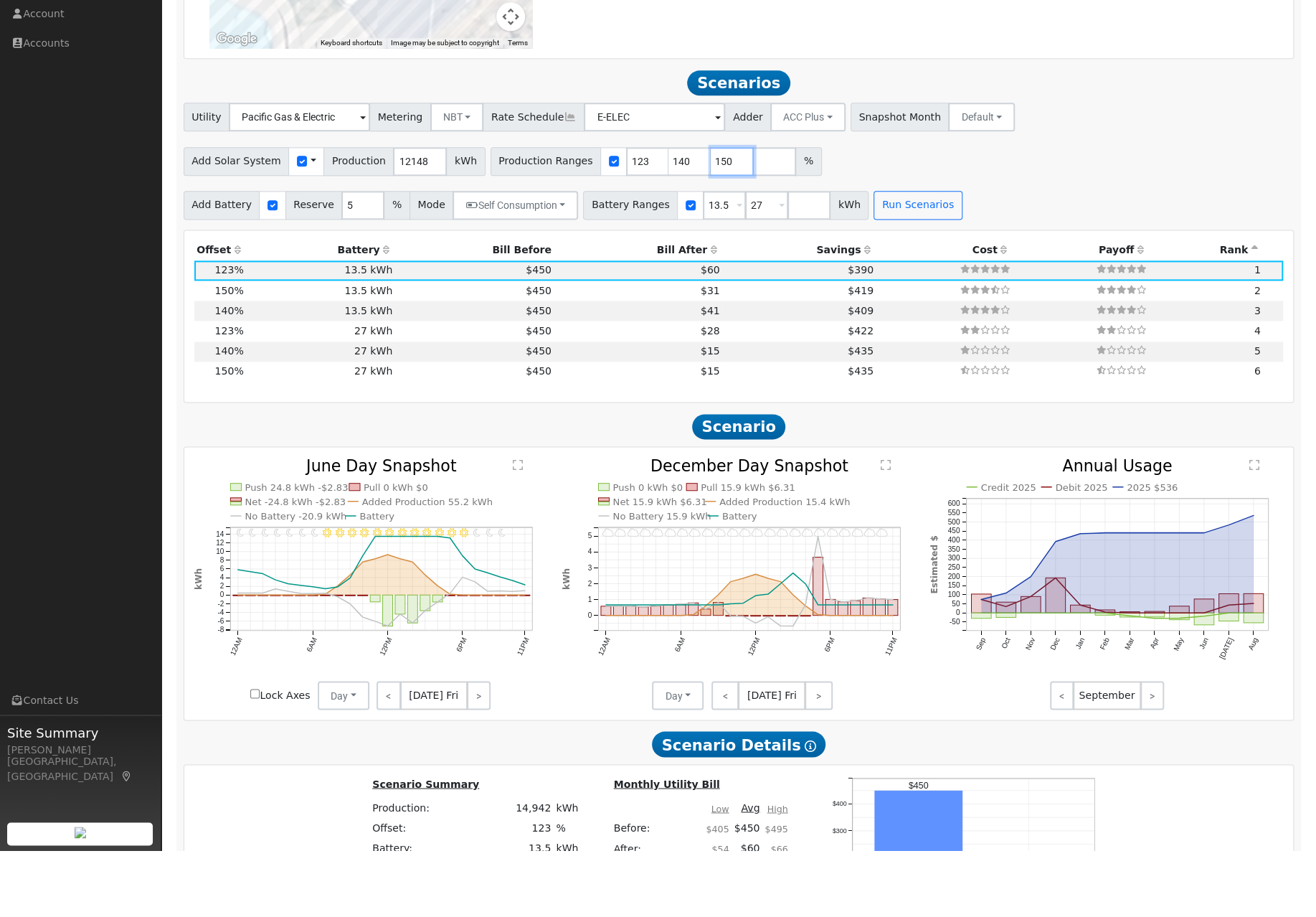
scroll to position [1196, 0]
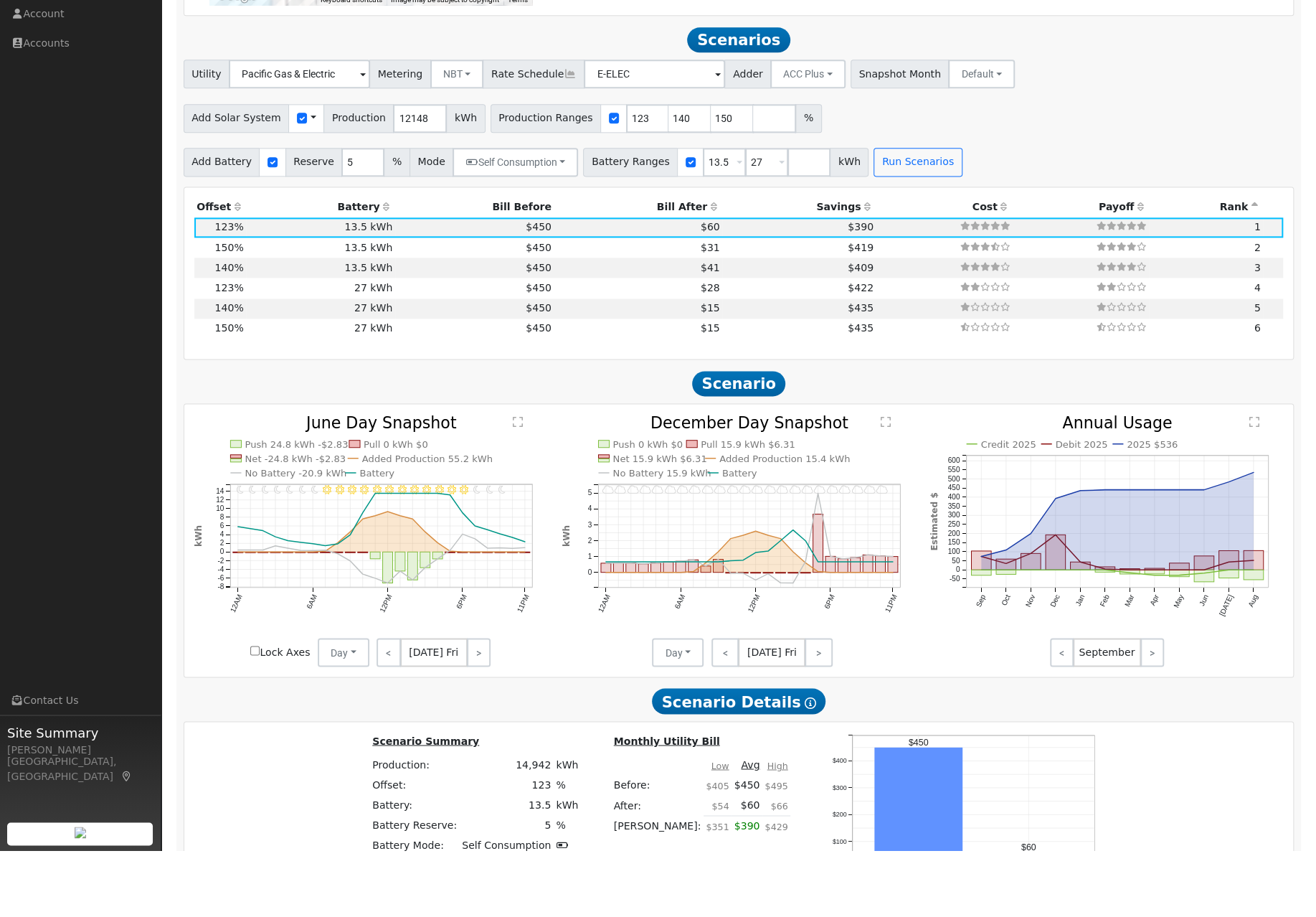
click at [707, 269] on icon at bounding box center [713, 273] width 13 height 10
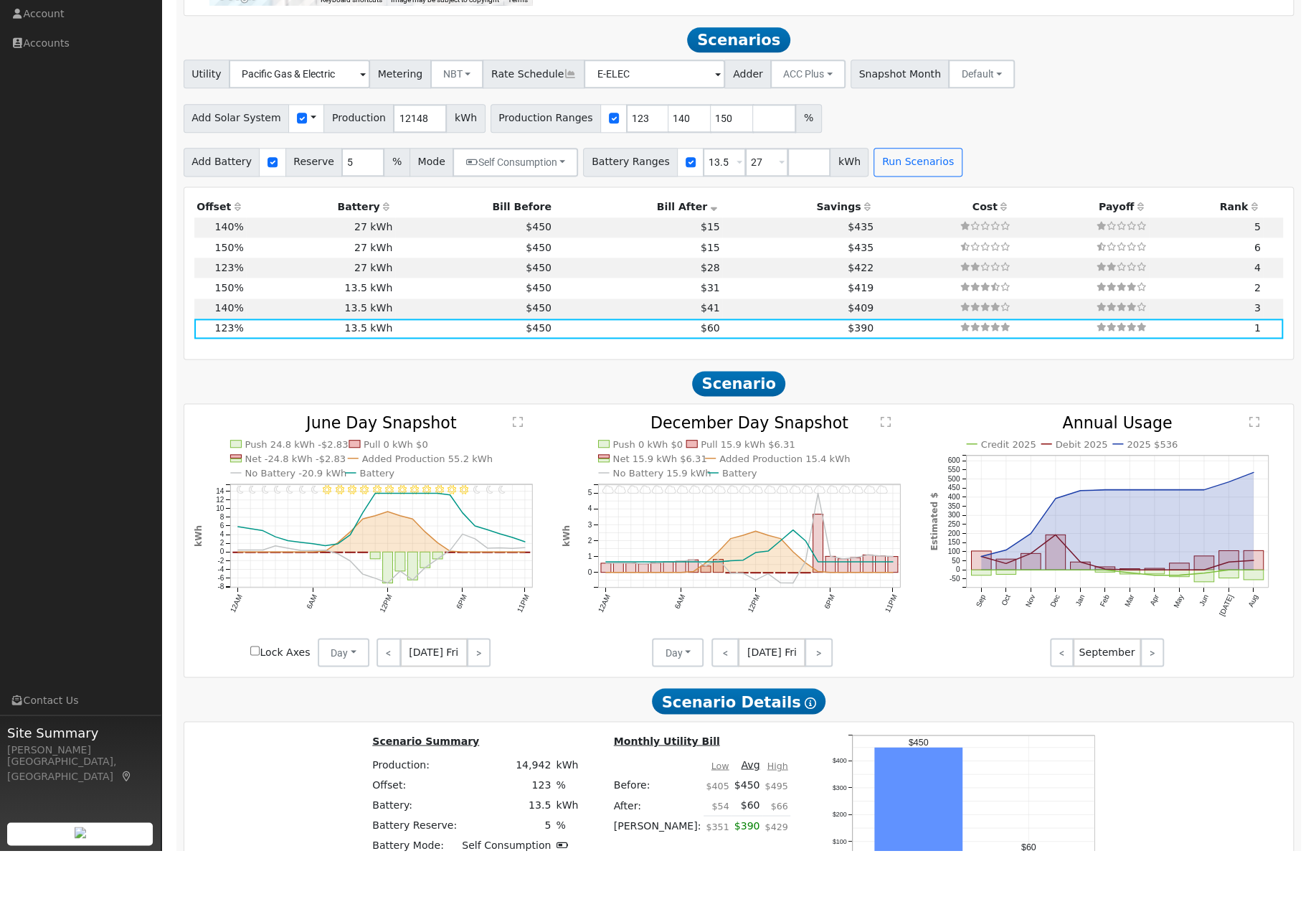
scroll to position [1262, 0]
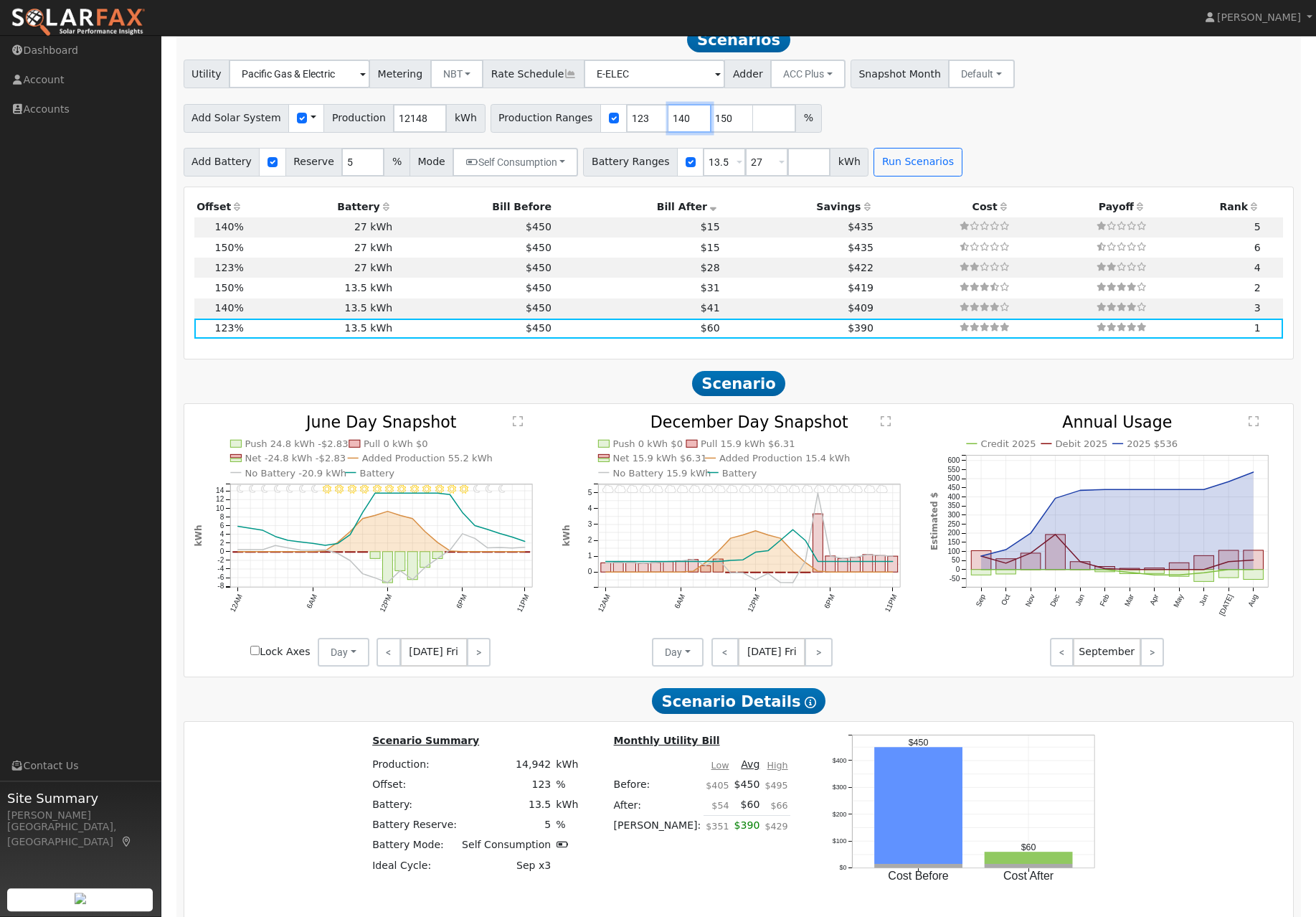
click at [696, 133] on input "140" at bounding box center [689, 119] width 43 height 28
type input "150"
click at [788, 177] on input "27" at bounding box center [767, 163] width 43 height 28
type input "2"
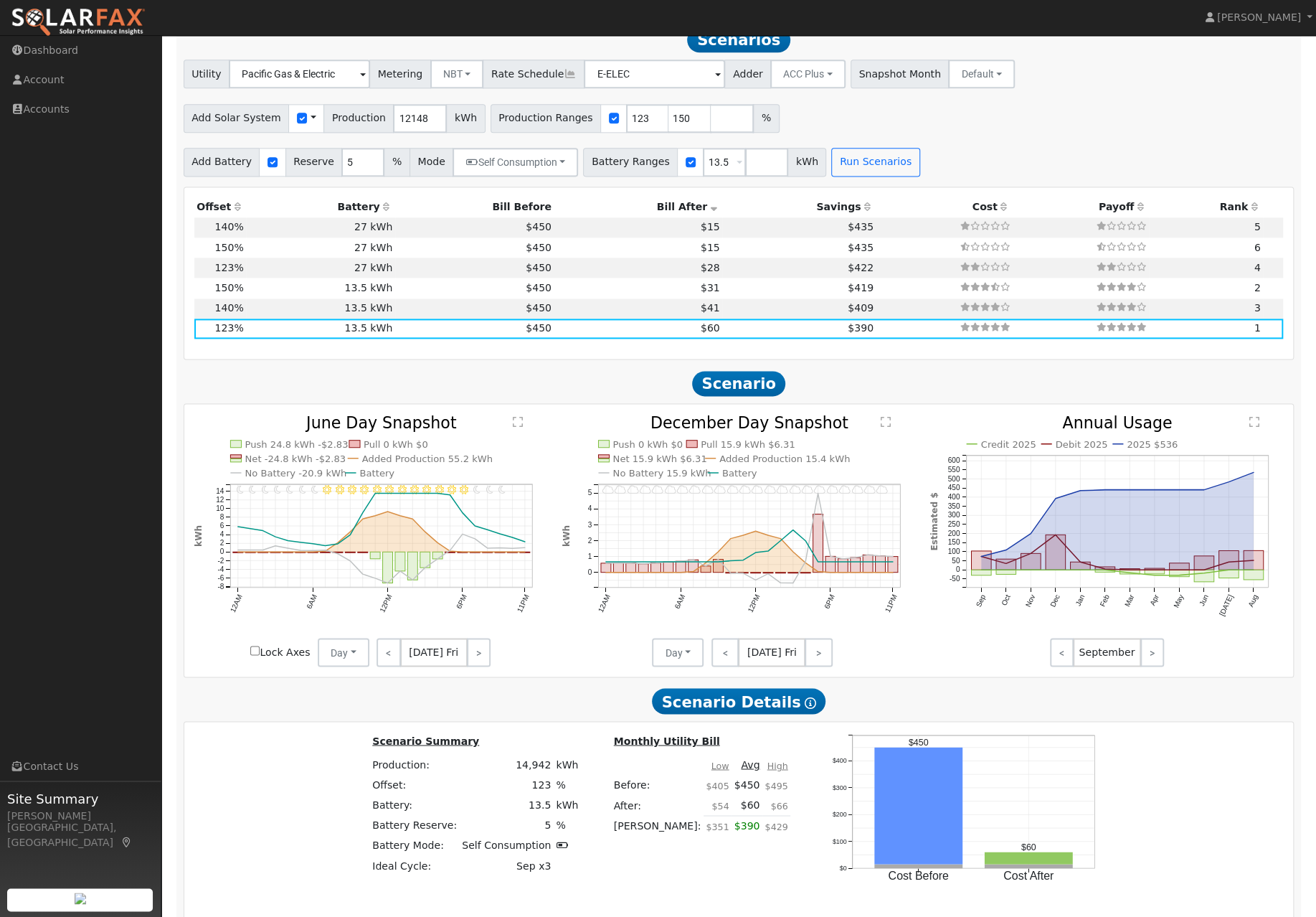
click at [902, 165] on div "Add Battery Reserve 5 % Mode Self Consumption Self Consumption Peak Savings ACC…" at bounding box center [738, 160] width 1115 height 34
click at [917, 177] on button "Run Scenarios" at bounding box center [875, 163] width 88 height 28
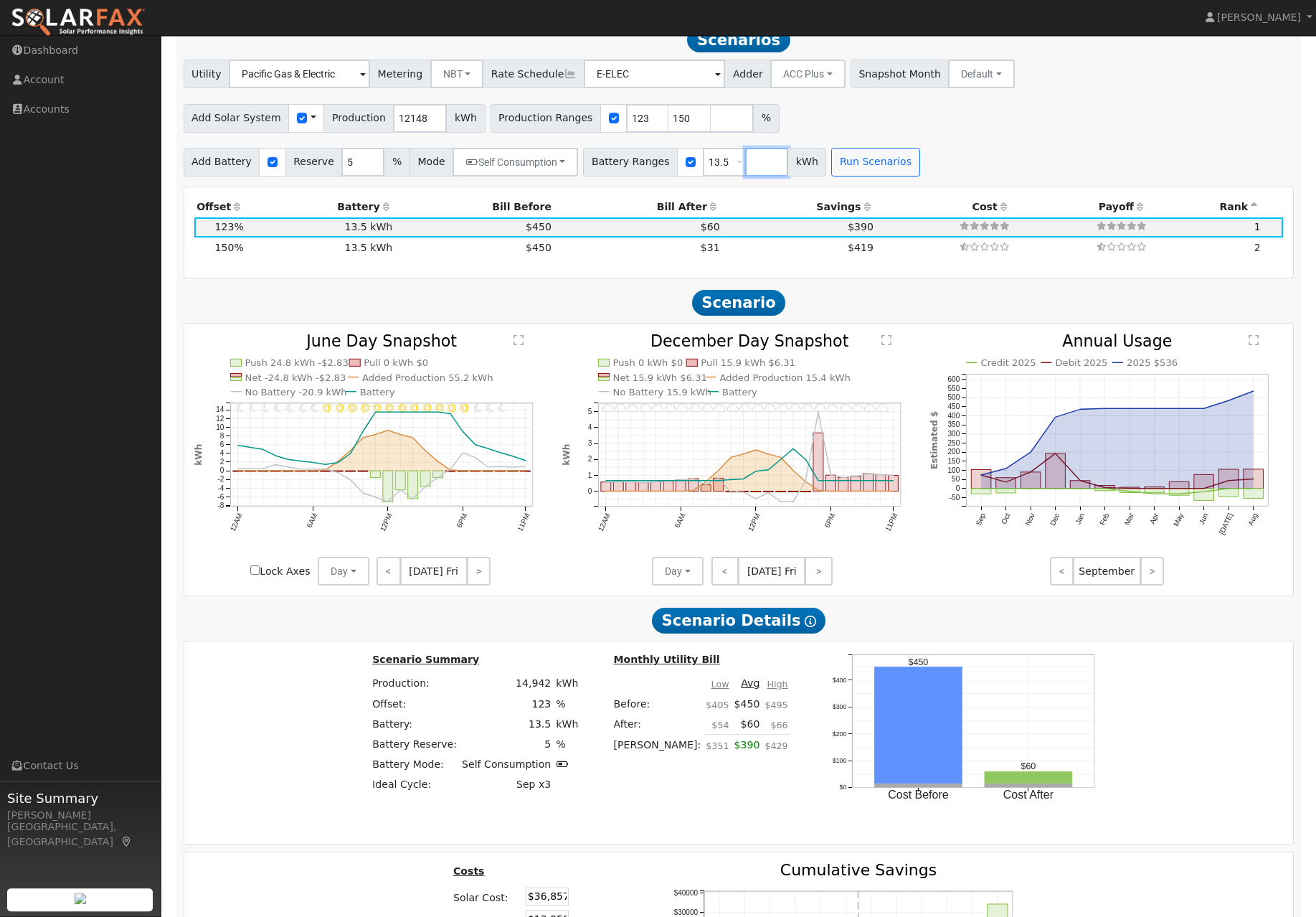
click at [788, 177] on input "number" at bounding box center [767, 163] width 43 height 28
type input "27"
click at [940, 177] on button "Run Scenarios" at bounding box center [917, 163] width 88 height 28
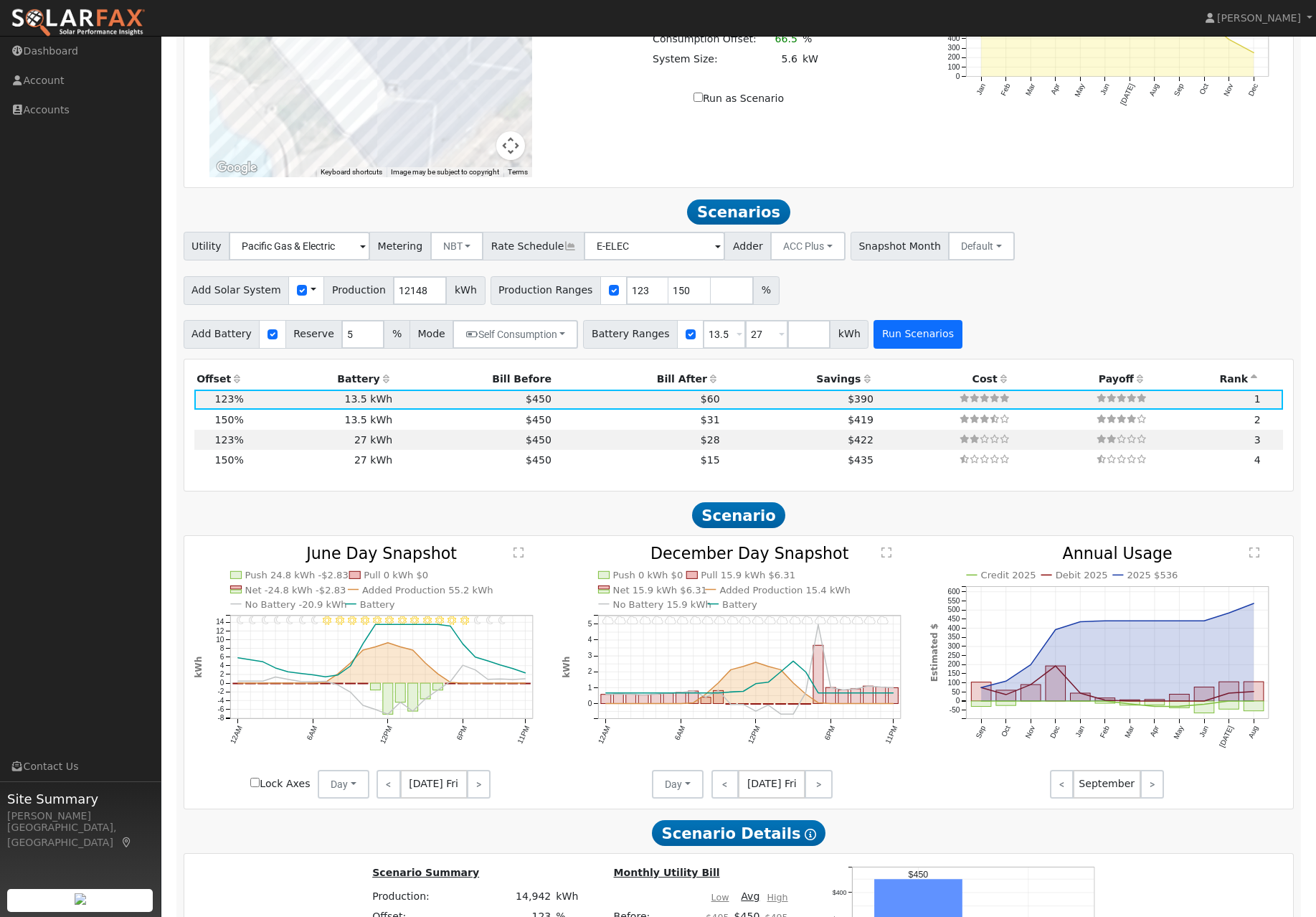
scroll to position [1073, 0]
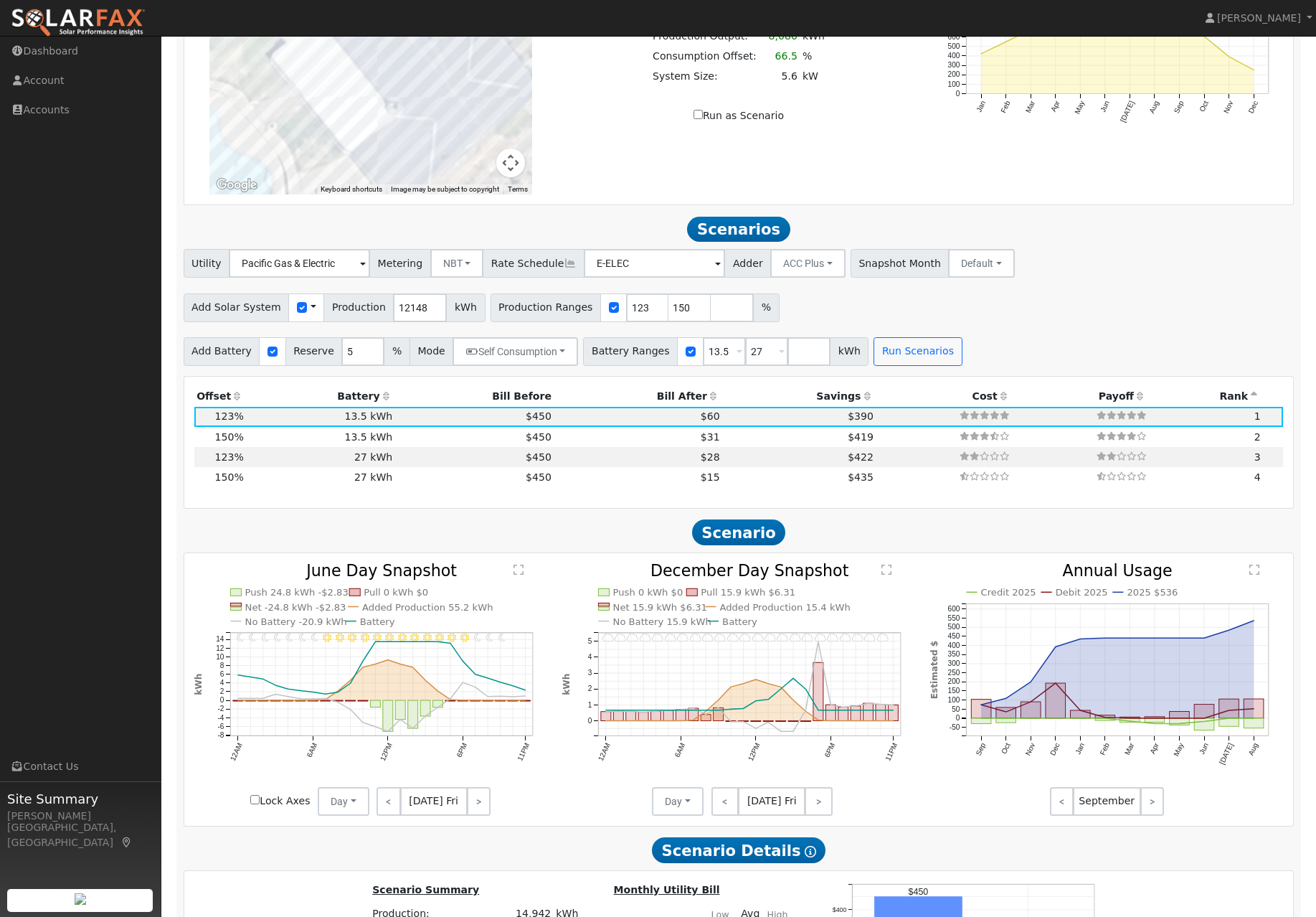
click at [742, 361] on span at bounding box center [739, 352] width 6 height 17
click at [863, 314] on div "Add Solar System Use CSV Data Production 12148 kWh Production Ranges 123 150 %" at bounding box center [738, 305] width 1115 height 34
click at [363, 366] on input "5" at bounding box center [362, 351] width 43 height 28
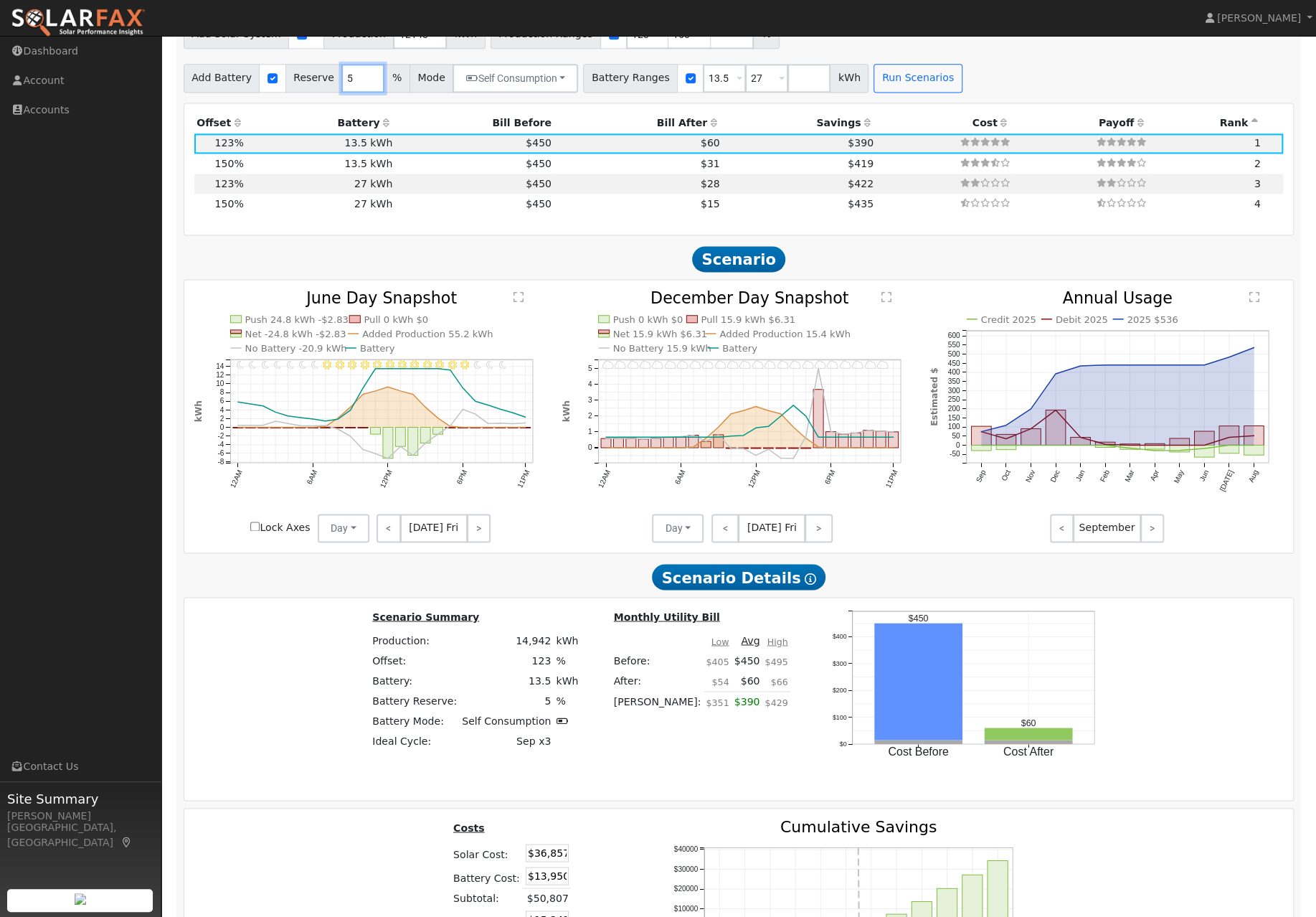
scroll to position [1346, 0]
click at [513, 215] on td "$450" at bounding box center [474, 204] width 159 height 20
type input "12.1"
type input "$44,948"
type input "$27,900"
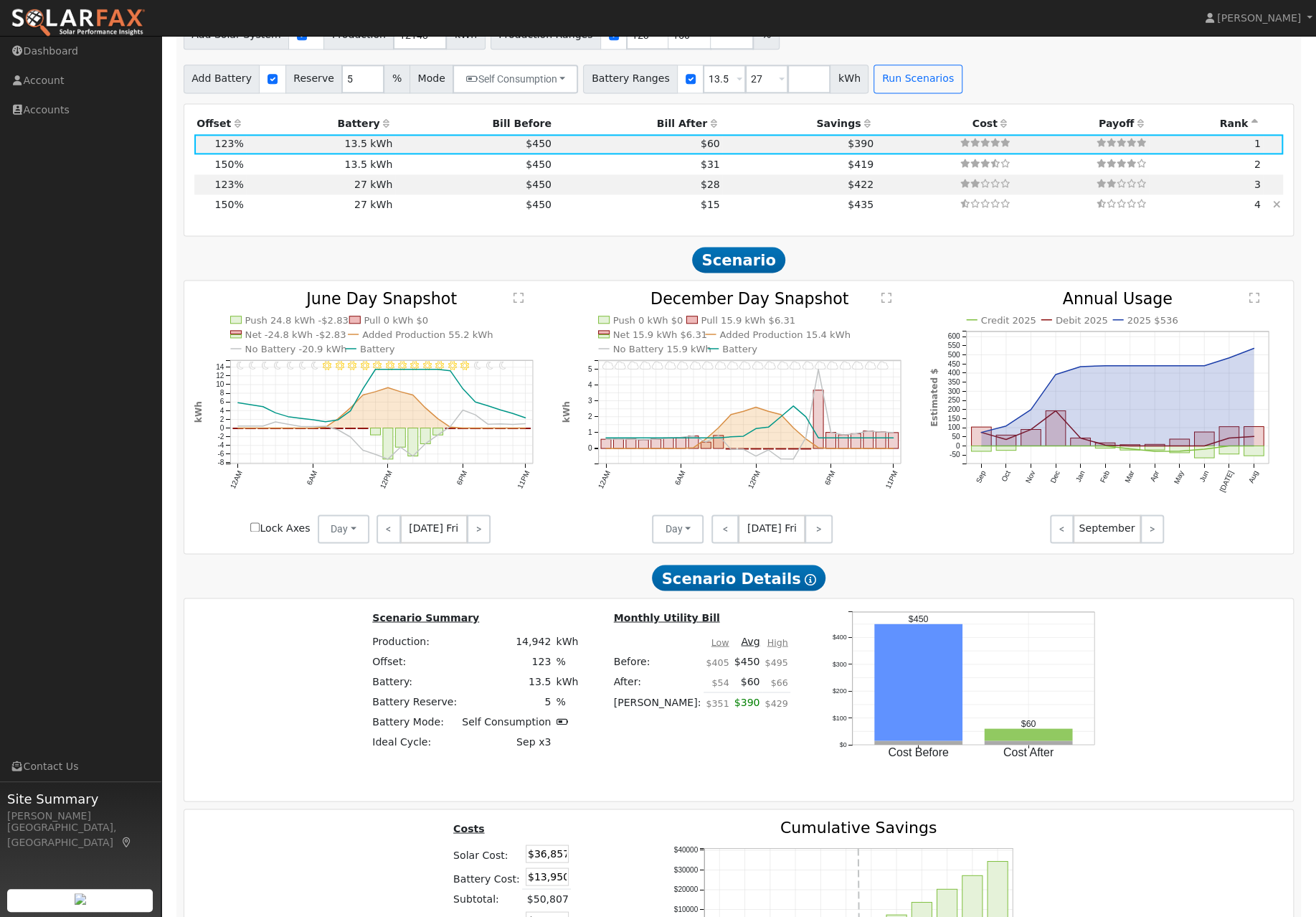
type input "$21,854"
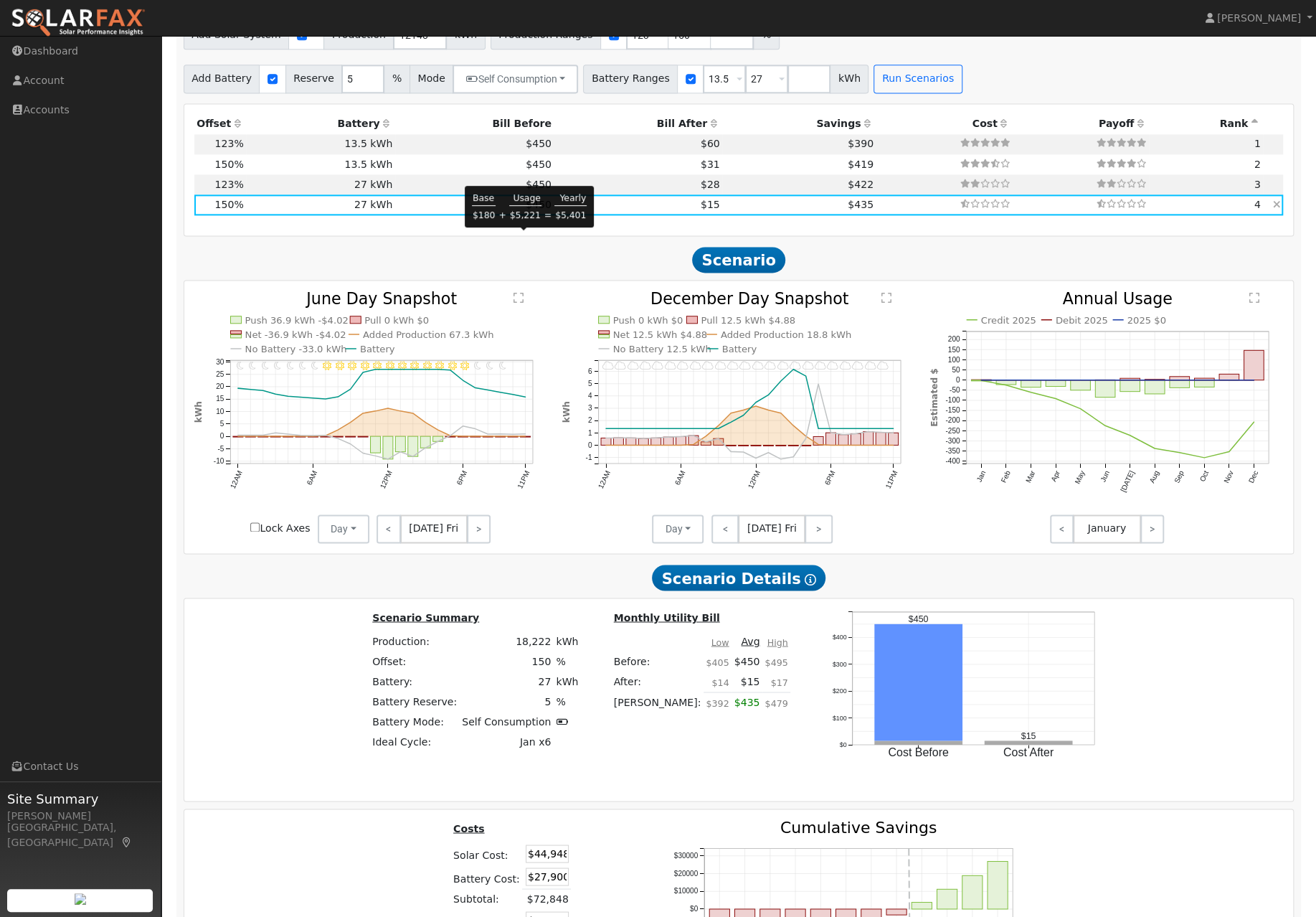
click at [526, 210] on span "$450" at bounding box center [538, 205] width 26 height 12
click at [722, 42] on input "number" at bounding box center [732, 34] width 43 height 28
type input "200"
click at [921, 92] on button "Run Scenarios" at bounding box center [917, 79] width 88 height 28
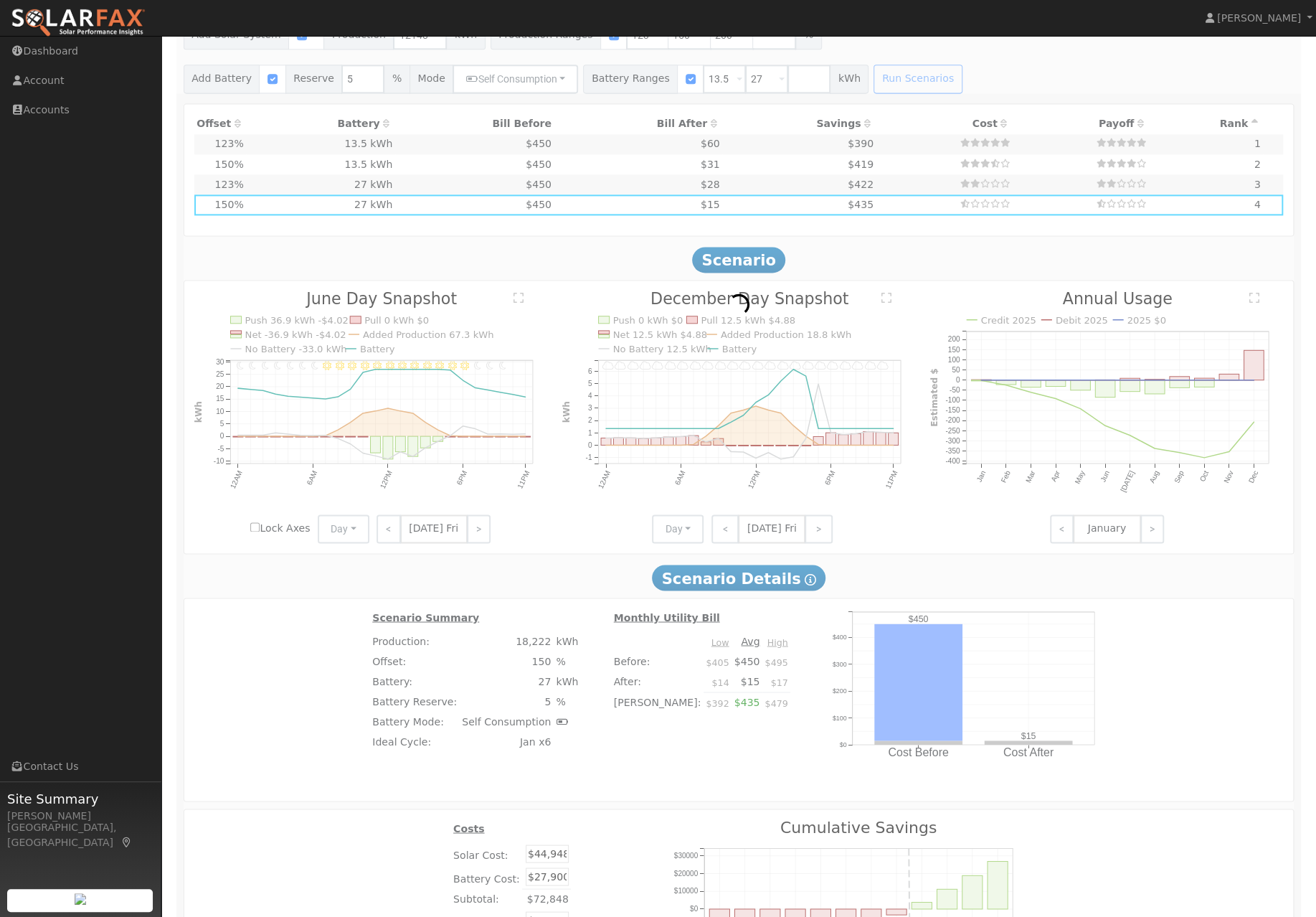
scroll to position [1347, 0]
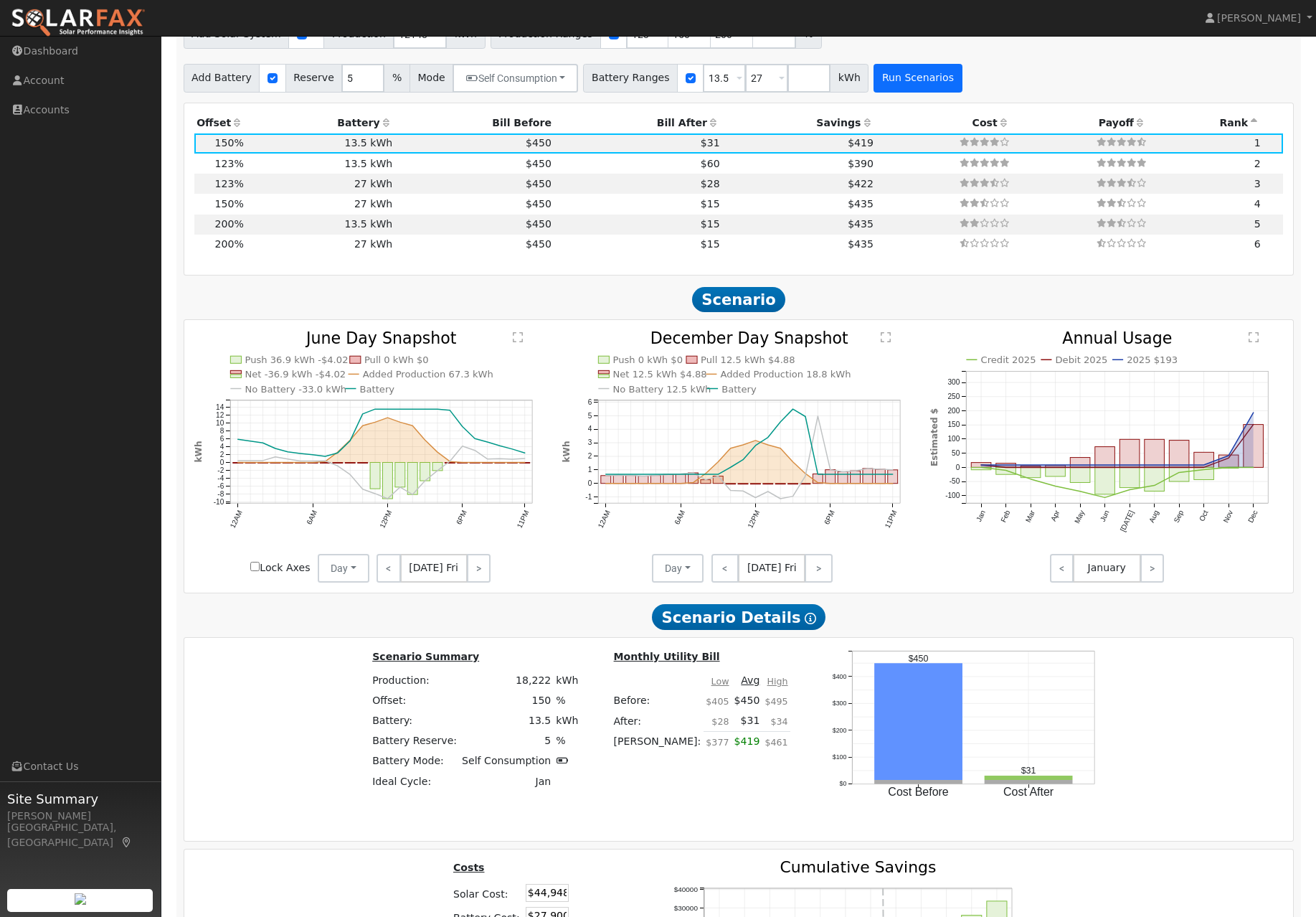
type input "$13,950"
type input "$17,669"
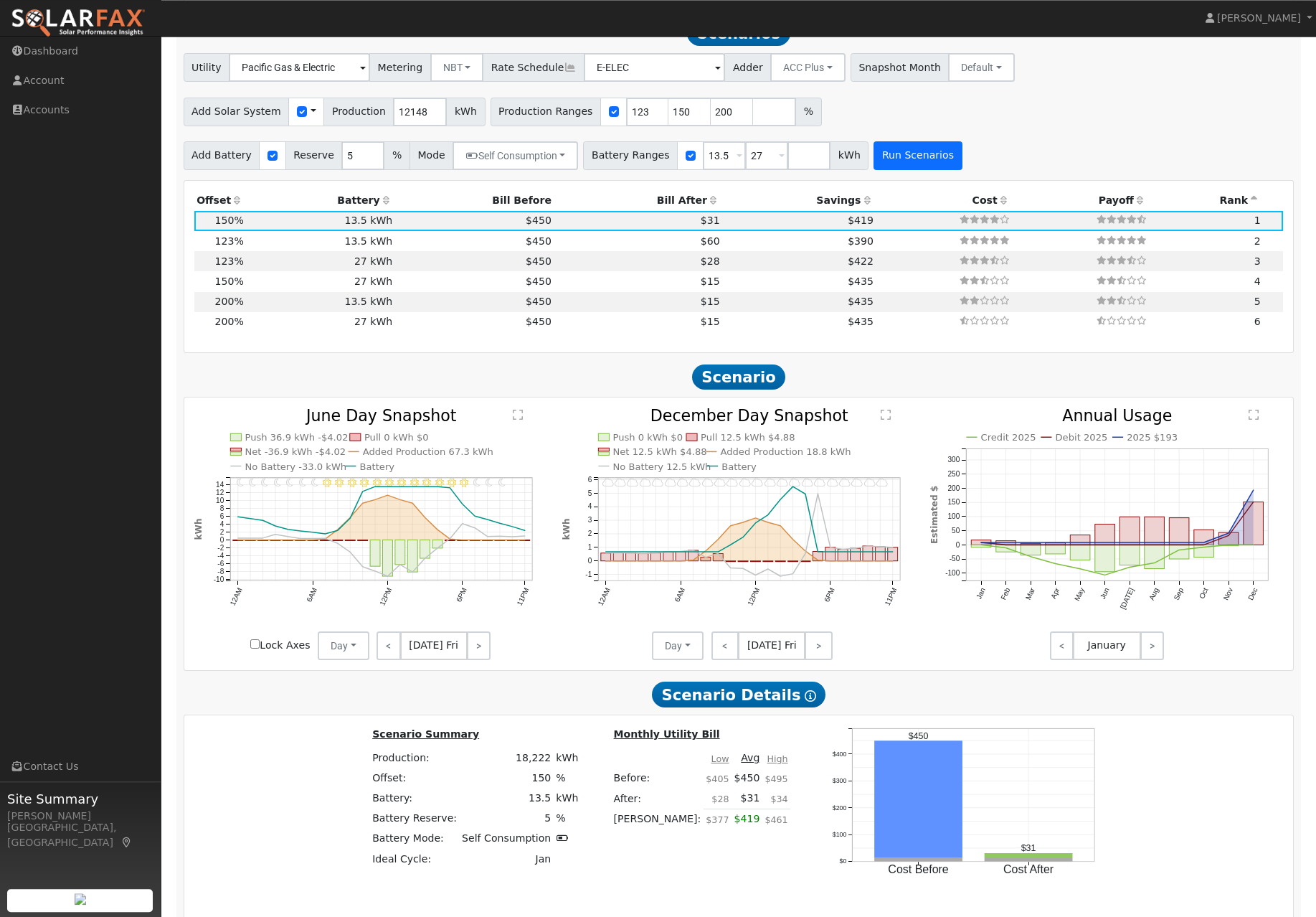
scroll to position [1262, 0]
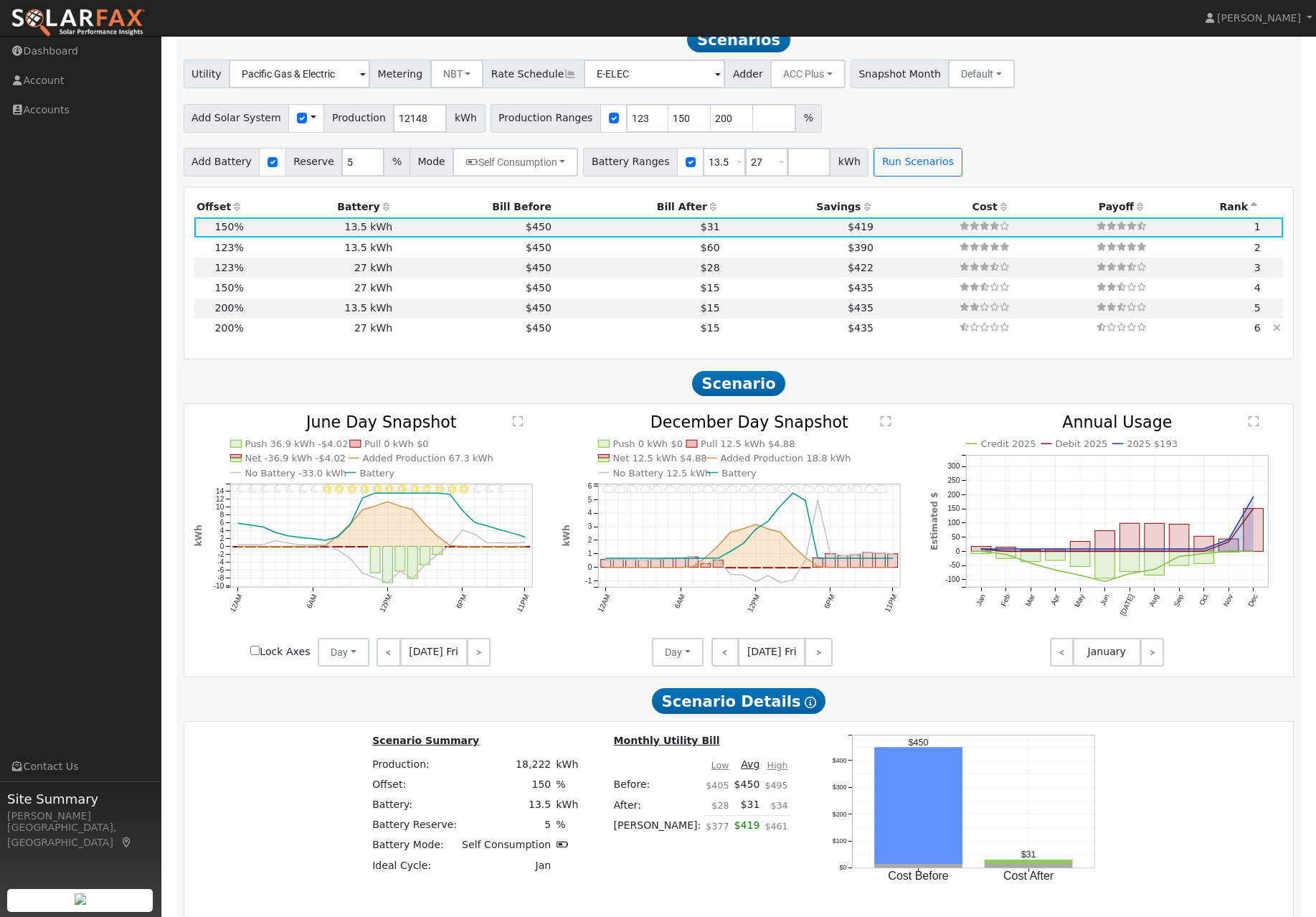
click at [395, 339] on td "$450" at bounding box center [474, 328] width 159 height 20
type input "16.2"
type input "$59,930"
type input "$27,900"
type input "$26,349"
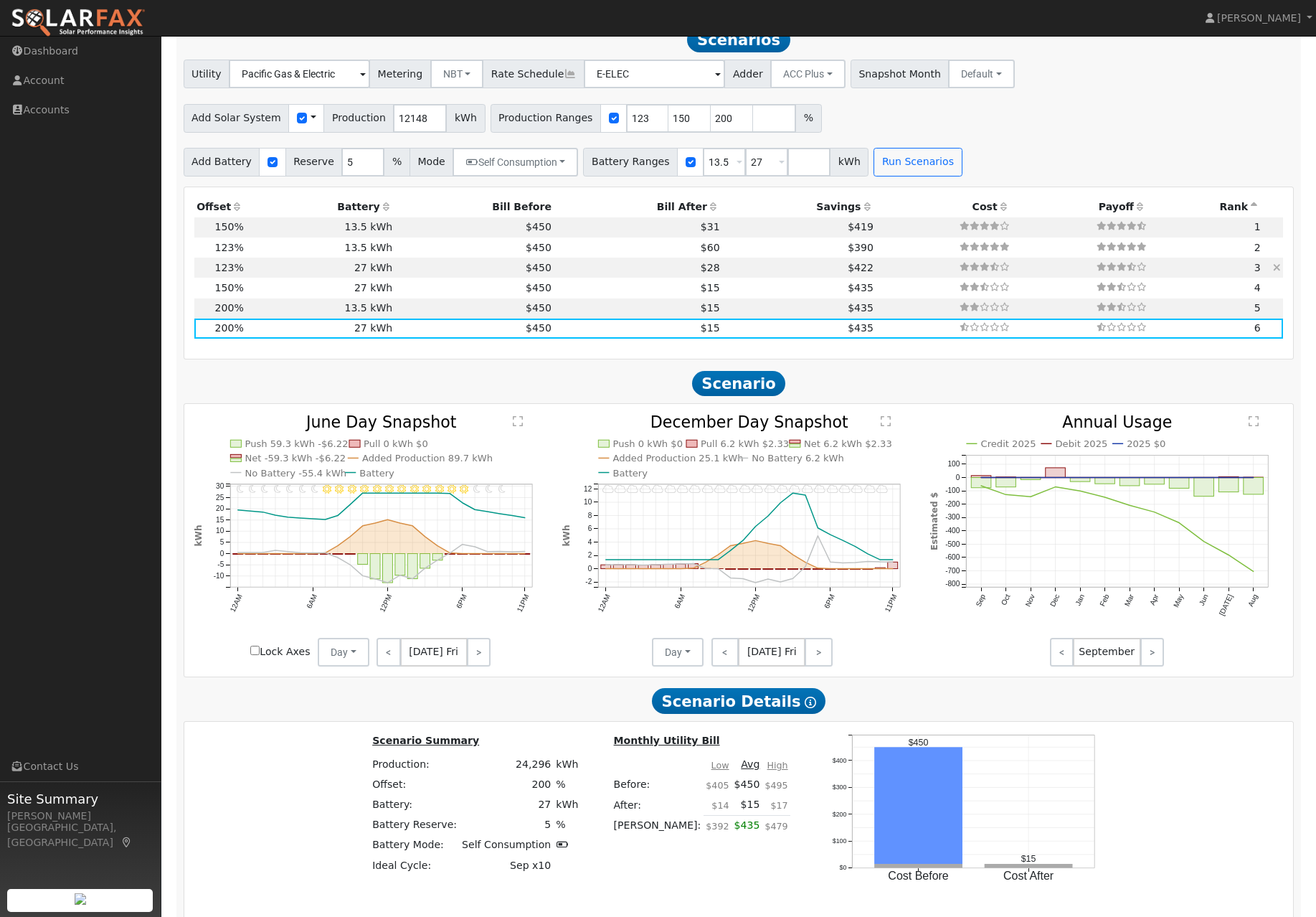
click at [587, 277] on td "$28" at bounding box center [637, 267] width 168 height 20
type input "10.0"
type input "$36,857"
type input "$19,427"
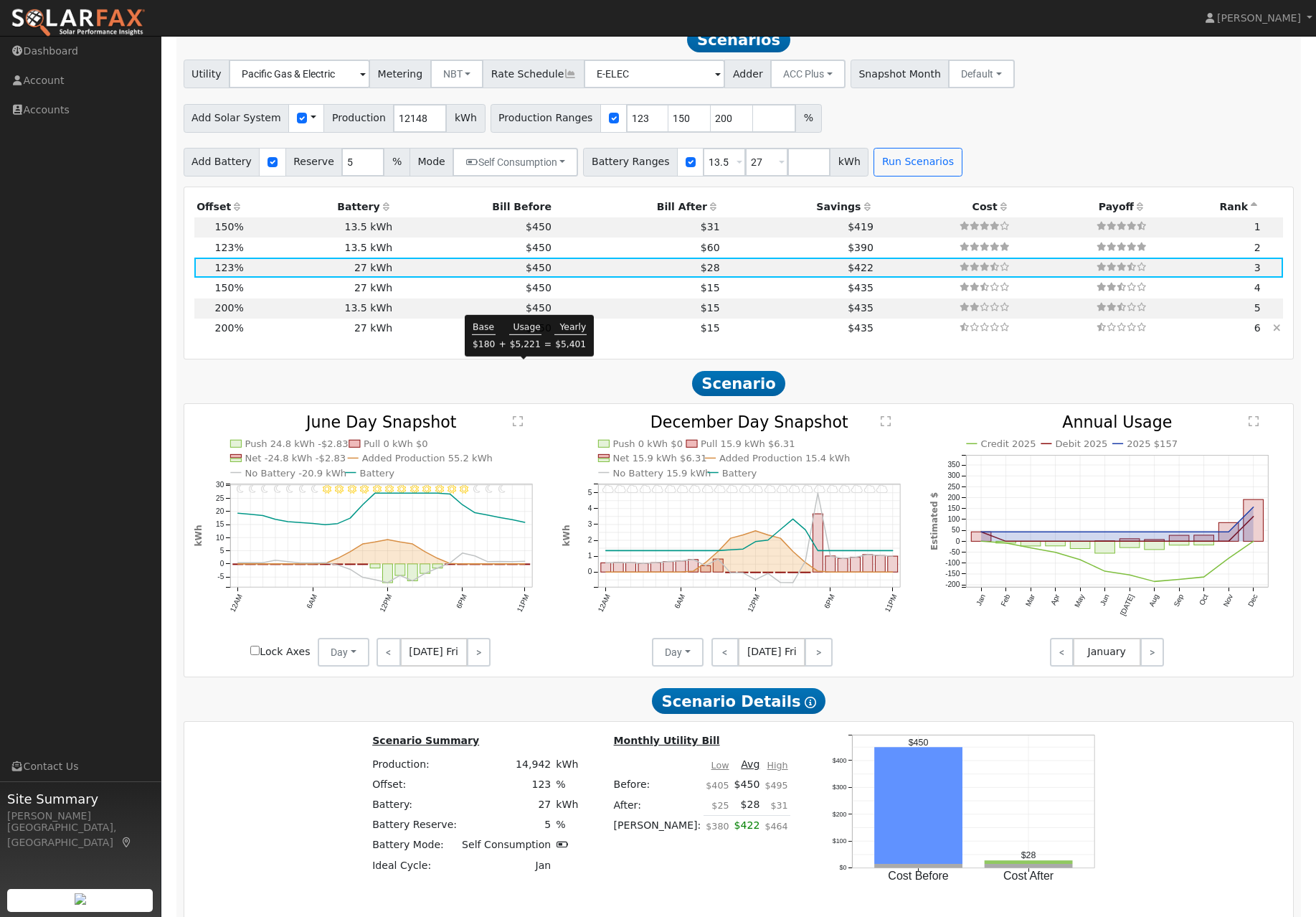
click at [444, 339] on td "$450" at bounding box center [474, 328] width 159 height 20
type input "16.2"
type input "$59,930"
type input "$26,349"
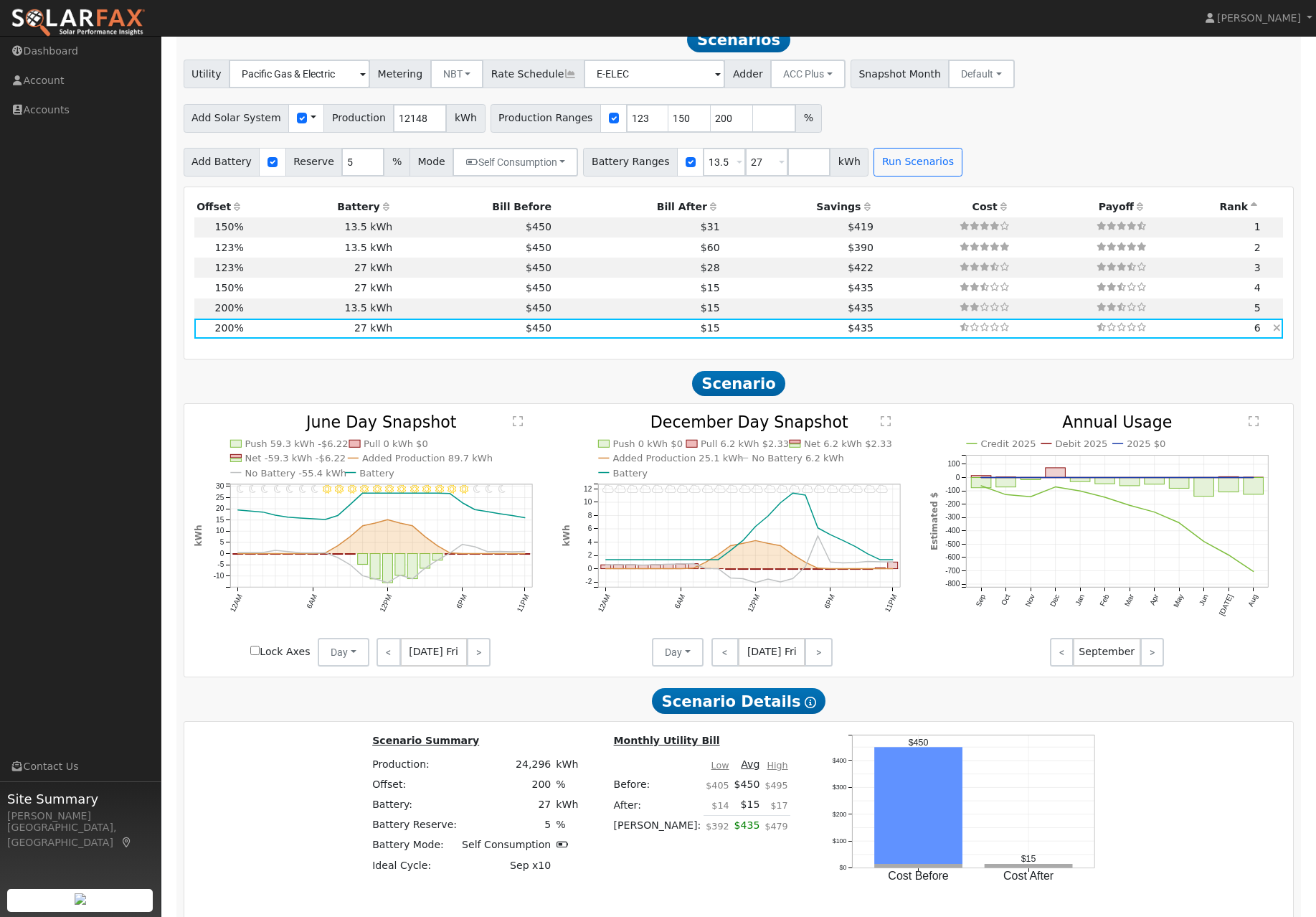
click at [363, 339] on td "27 kWh" at bounding box center [321, 328] width 149 height 20
click at [1074, 512] on icon "Credit 2025 Debit 2025 2025 $0 Sep Oct Nov Dec Jan Feb Mar Apr May Jun Jul Aug …" at bounding box center [1106, 532] width 353 height 236
click at [1055, 478] on rect "onclick=""" at bounding box center [1055, 472] width 20 height 10
click at [1063, 510] on div at bounding box center [1107, 526] width 368 height 223
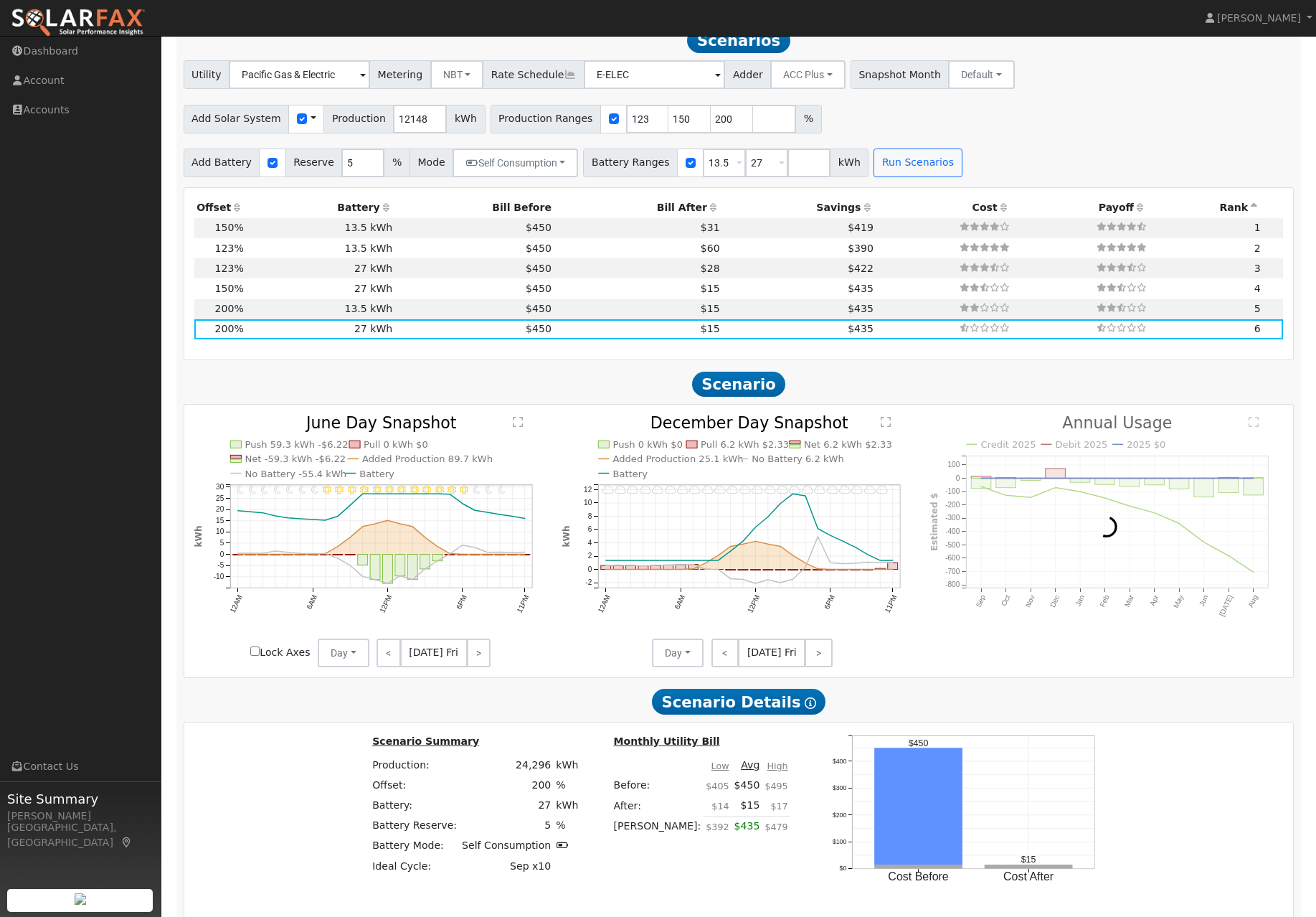
click at [1051, 667] on div "Credit 2025 Debit 2025 2025 $0 Sep Oct Nov Dec Jan Feb Mar Apr May Jun Jul Aug …" at bounding box center [1107, 541] width 368 height 252
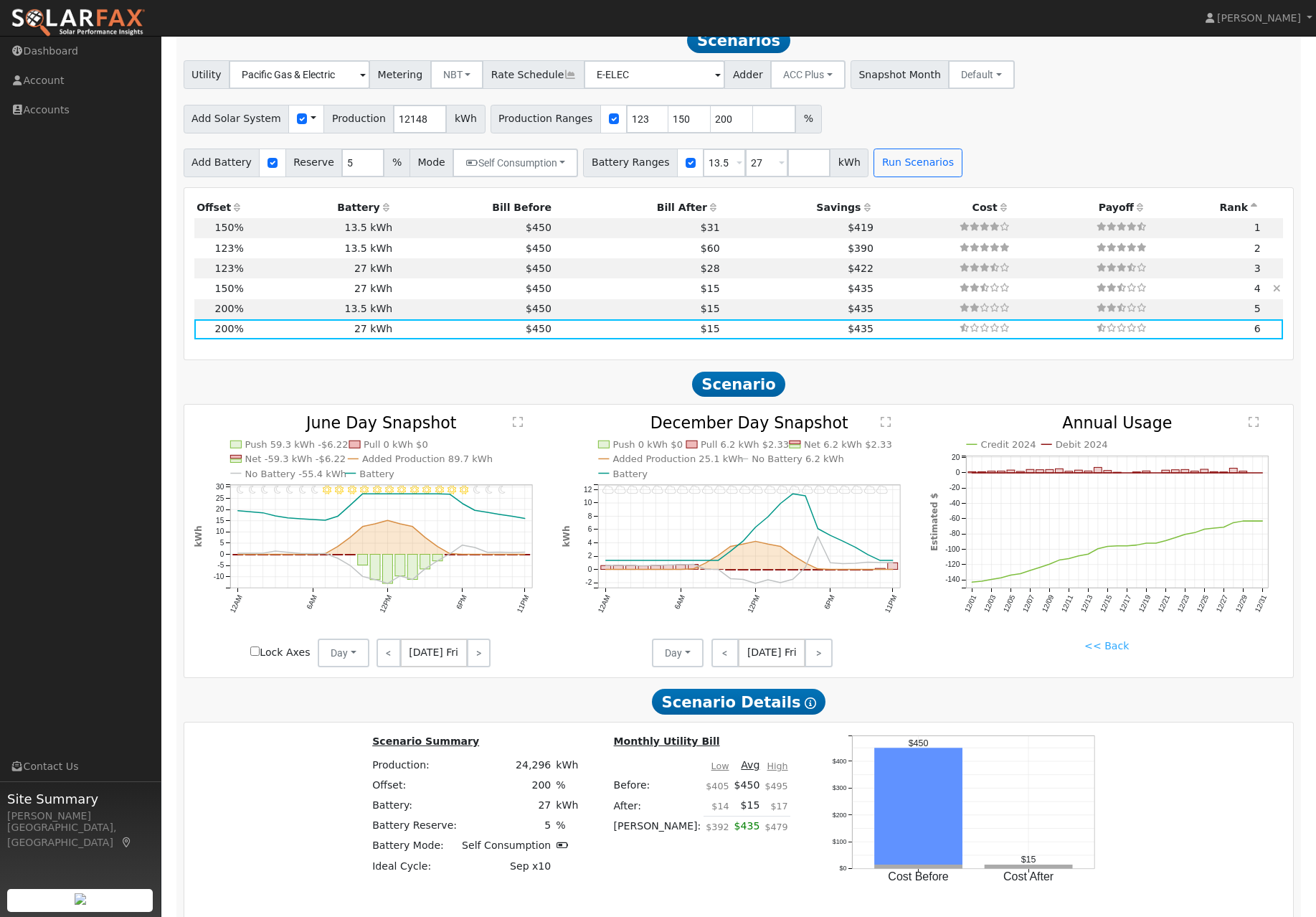
click at [598, 299] on td "$15" at bounding box center [637, 288] width 168 height 20
type input "12.1"
type input "$44,948"
type input "$21,854"
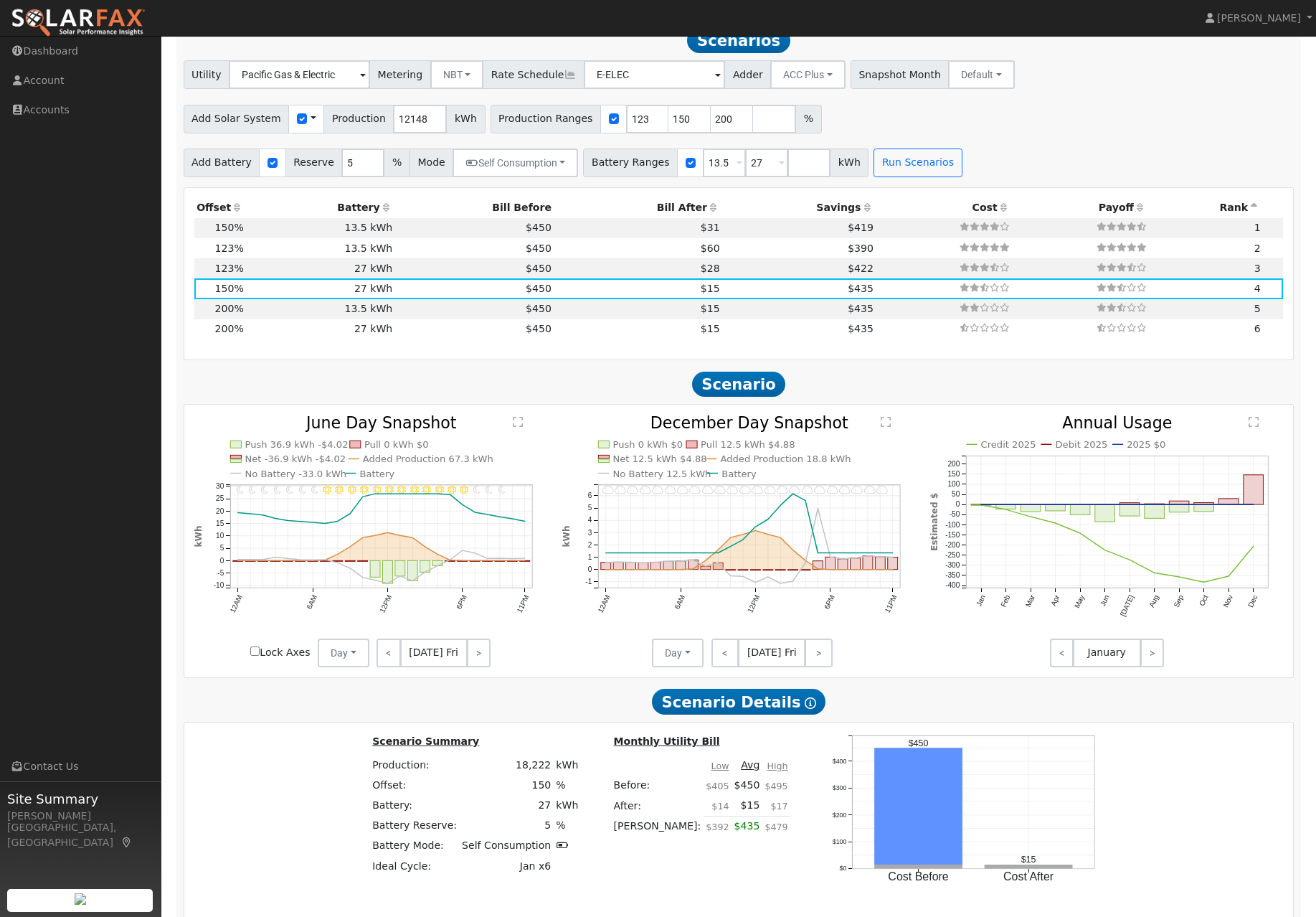
click at [244, 212] on icon at bounding box center [237, 207] width 13 height 10
click at [635, 239] on td "$60" at bounding box center [637, 227] width 168 height 20
type input "10.0"
type input "$36,857"
type input "$13,950"
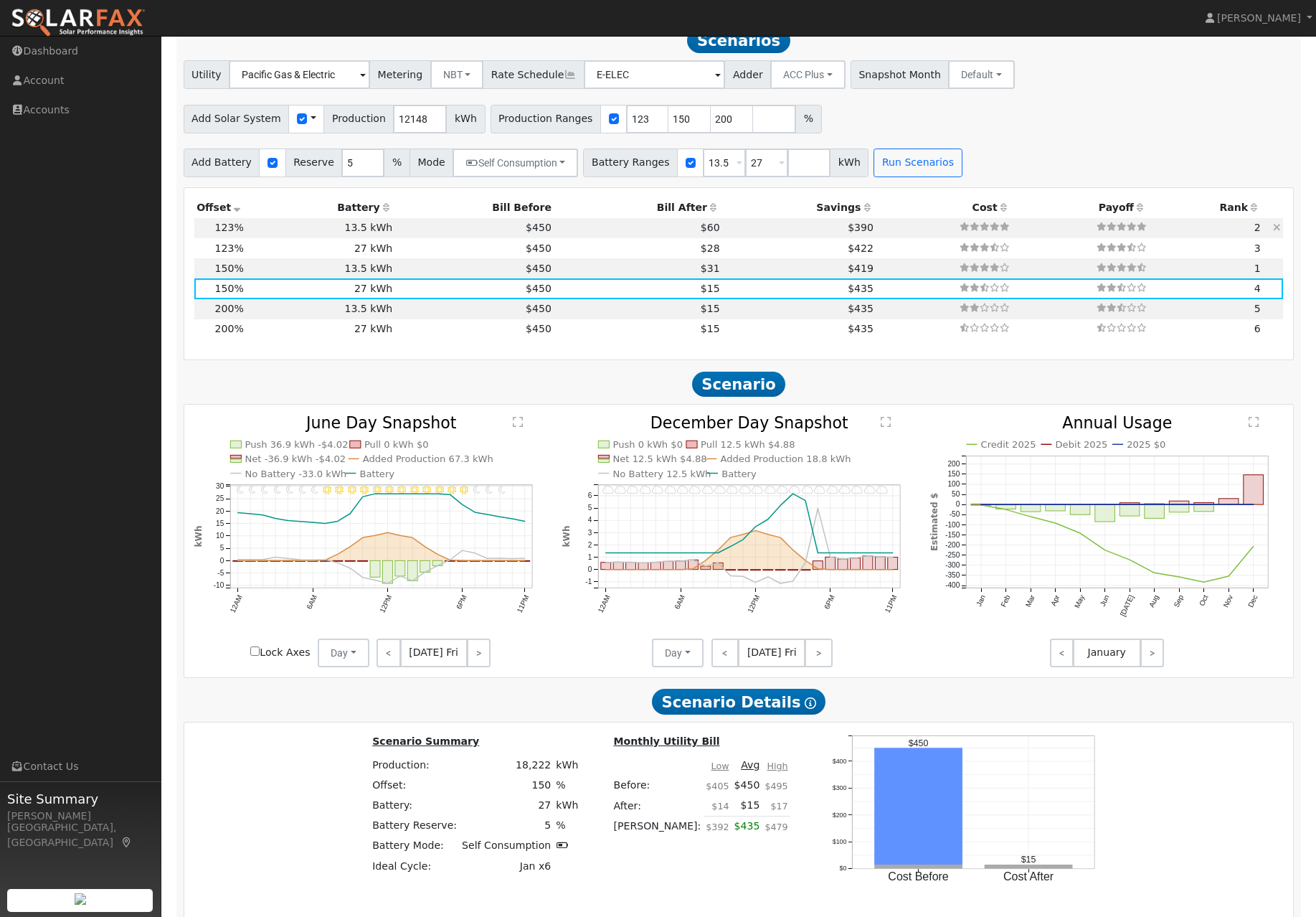
type input "$15,242"
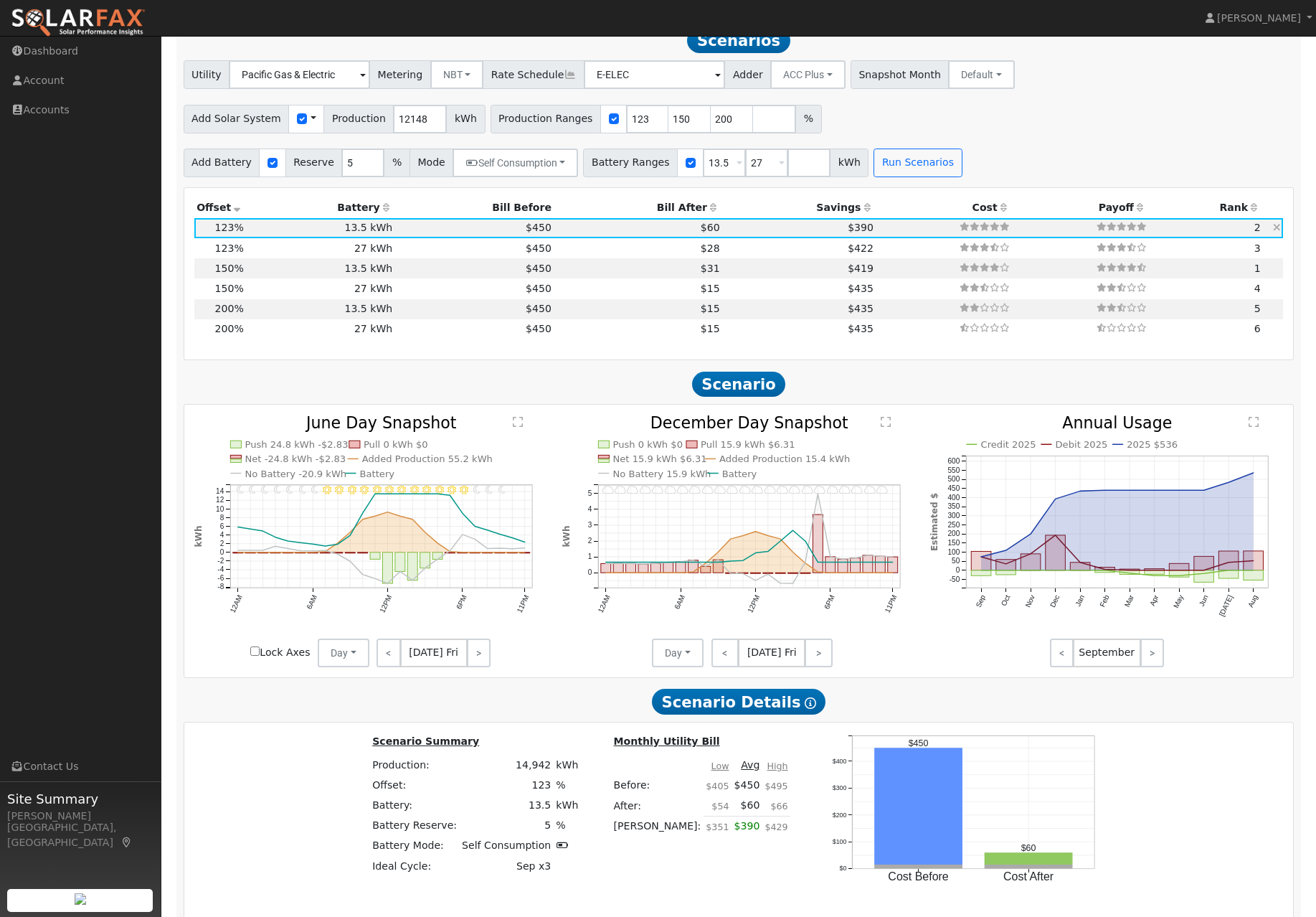
click at [640, 239] on td "$60" at bounding box center [637, 227] width 168 height 20
click at [595, 299] on td "$15" at bounding box center [637, 288] width 168 height 20
type input "12.1"
type input "$44,948"
type input "$27,900"
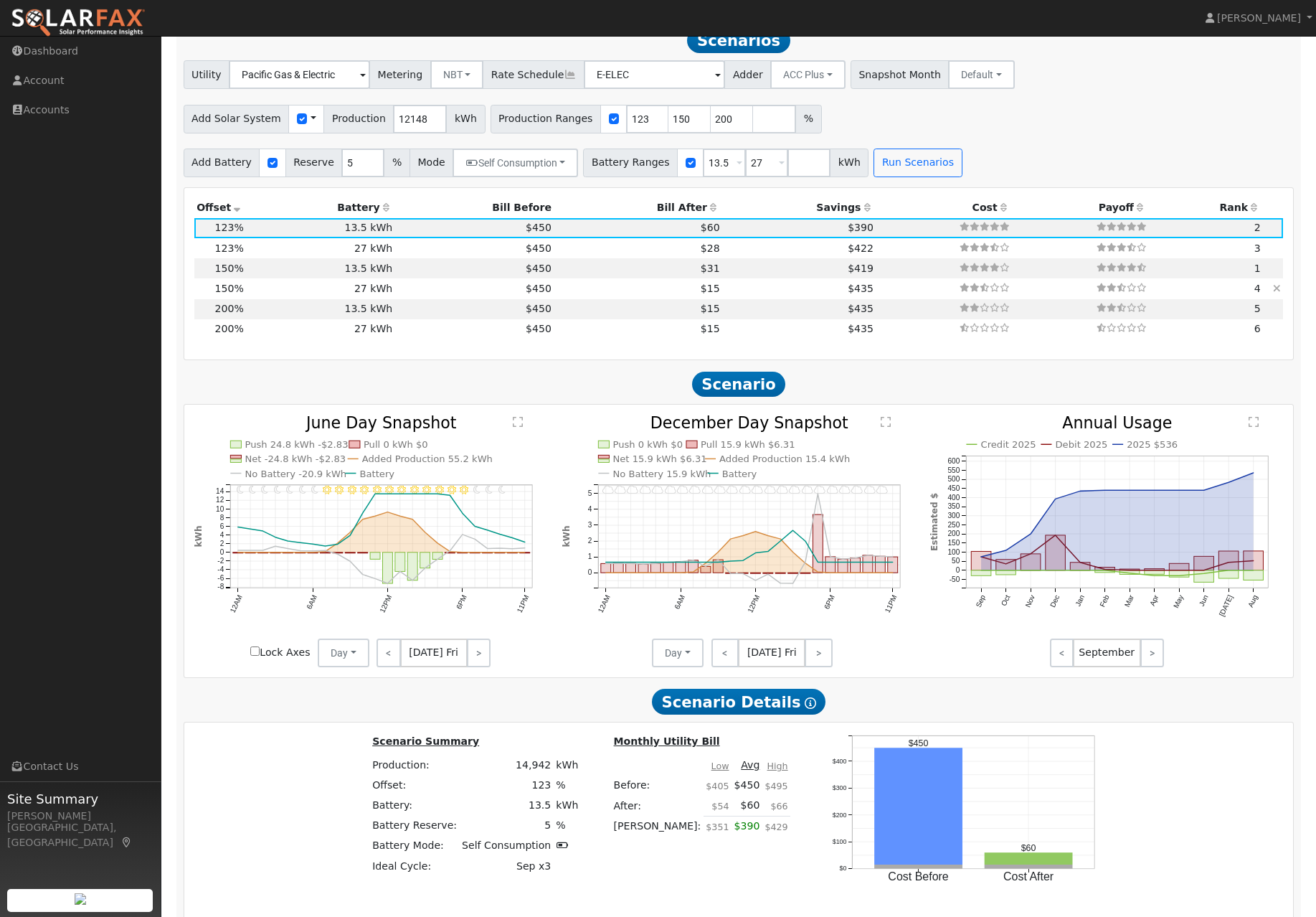
type input "$21,854"
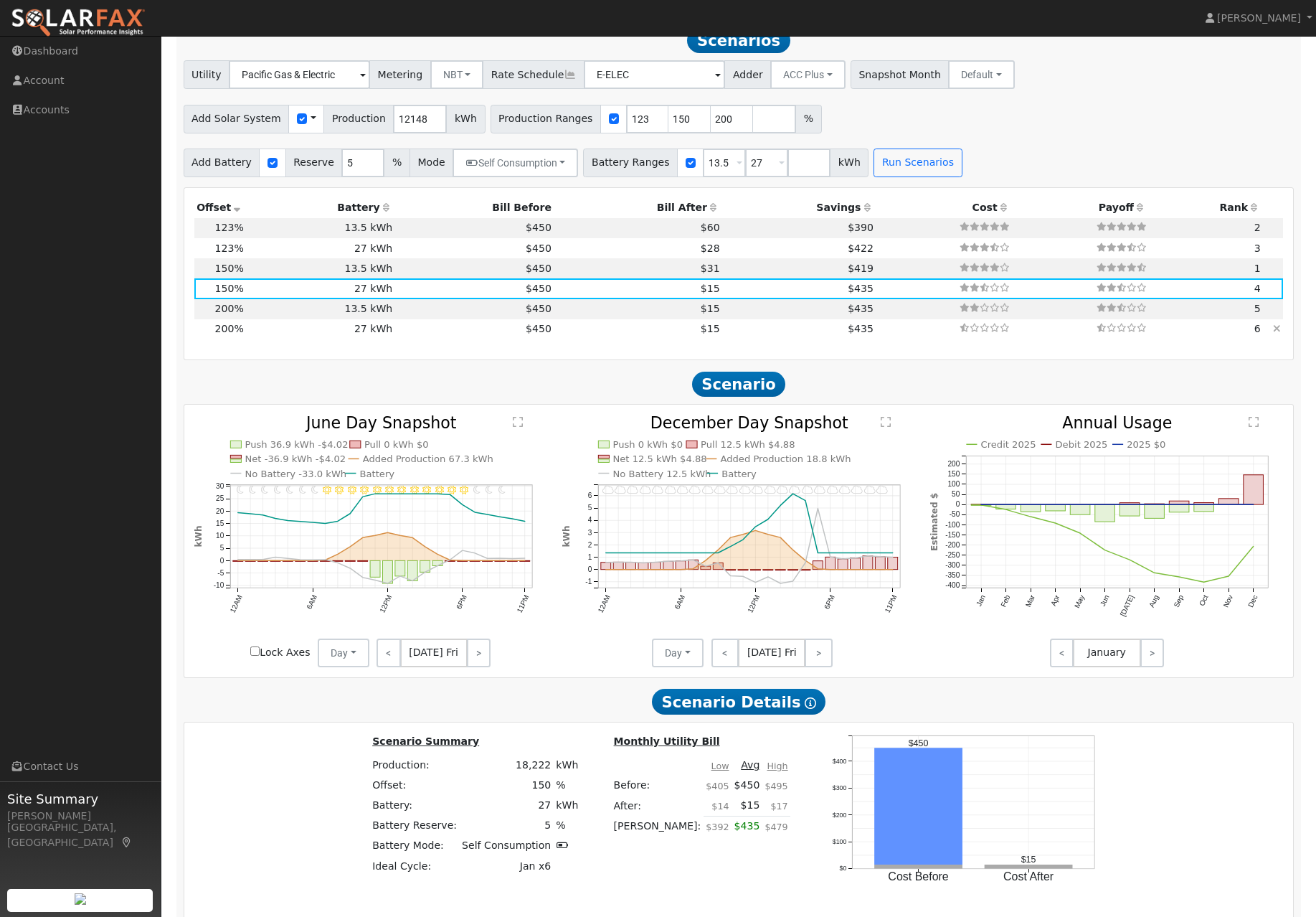
click at [404, 340] on td "$450" at bounding box center [474, 329] width 159 height 20
type input "16.2"
type input "$59,930"
type input "$26,349"
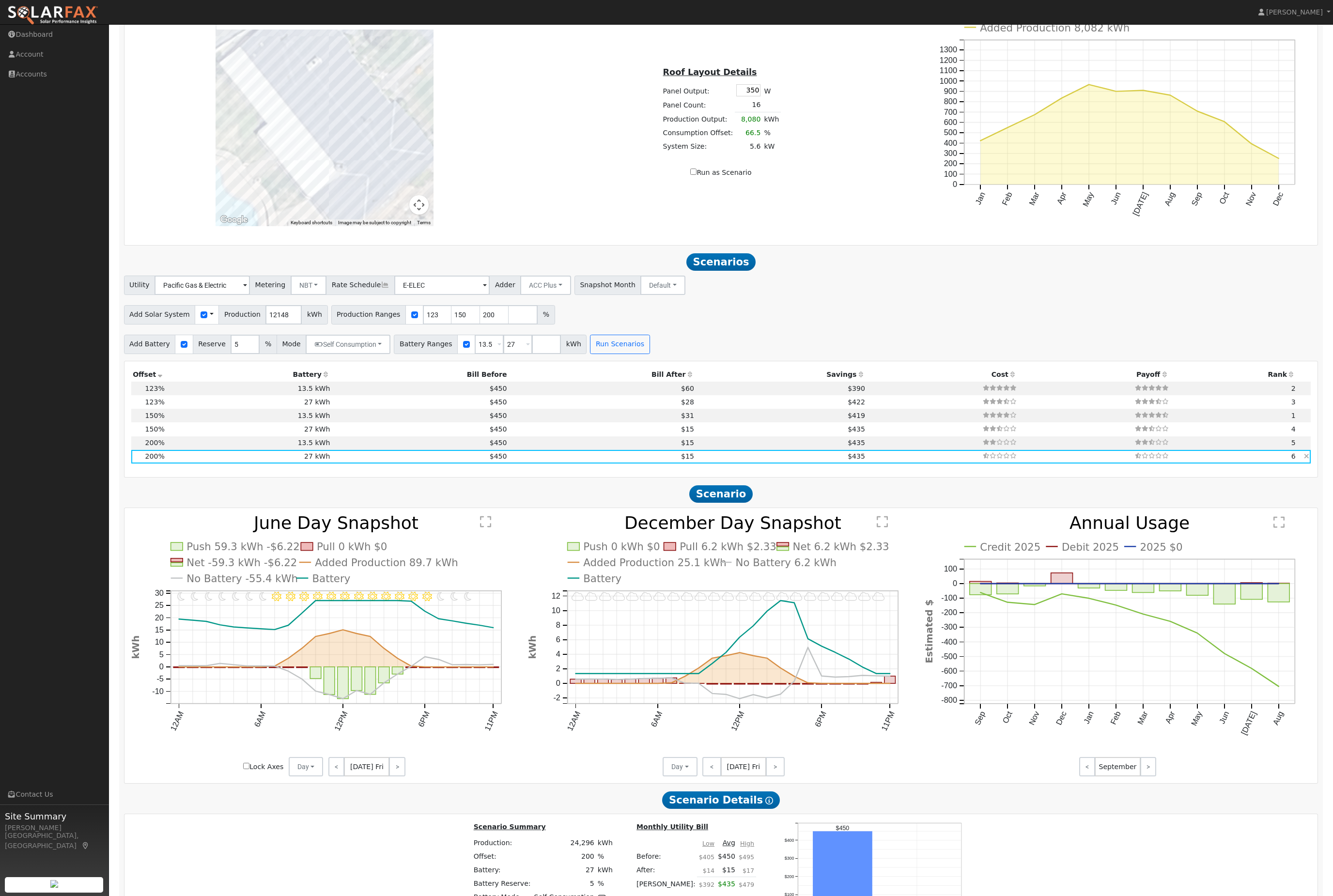
scroll to position [747, 0]
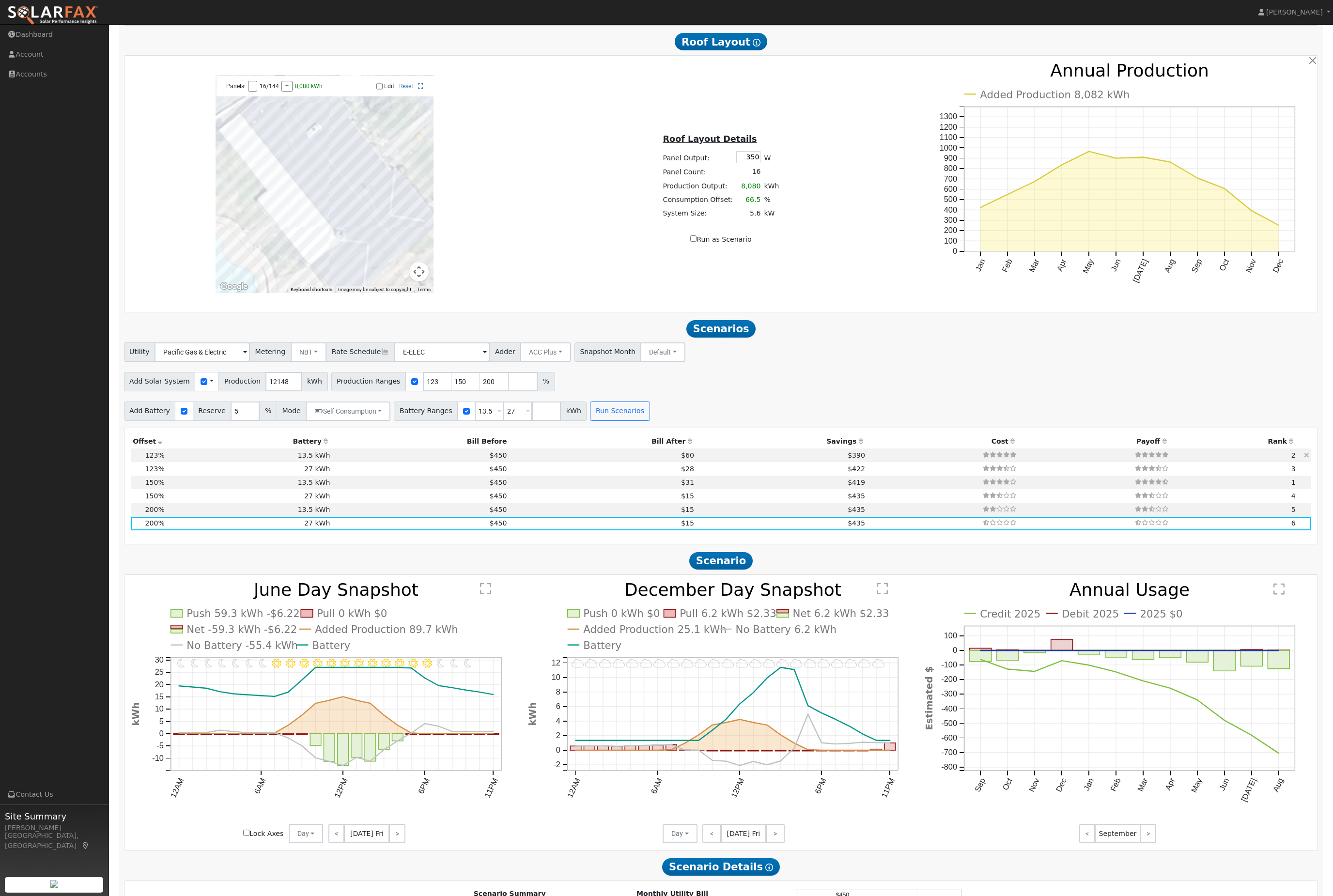
click at [889, 462] on td at bounding box center [943, 455] width 151 height 13
type input "10.0"
type input "$36,857"
type input "$13,950"
type input "$15,242"
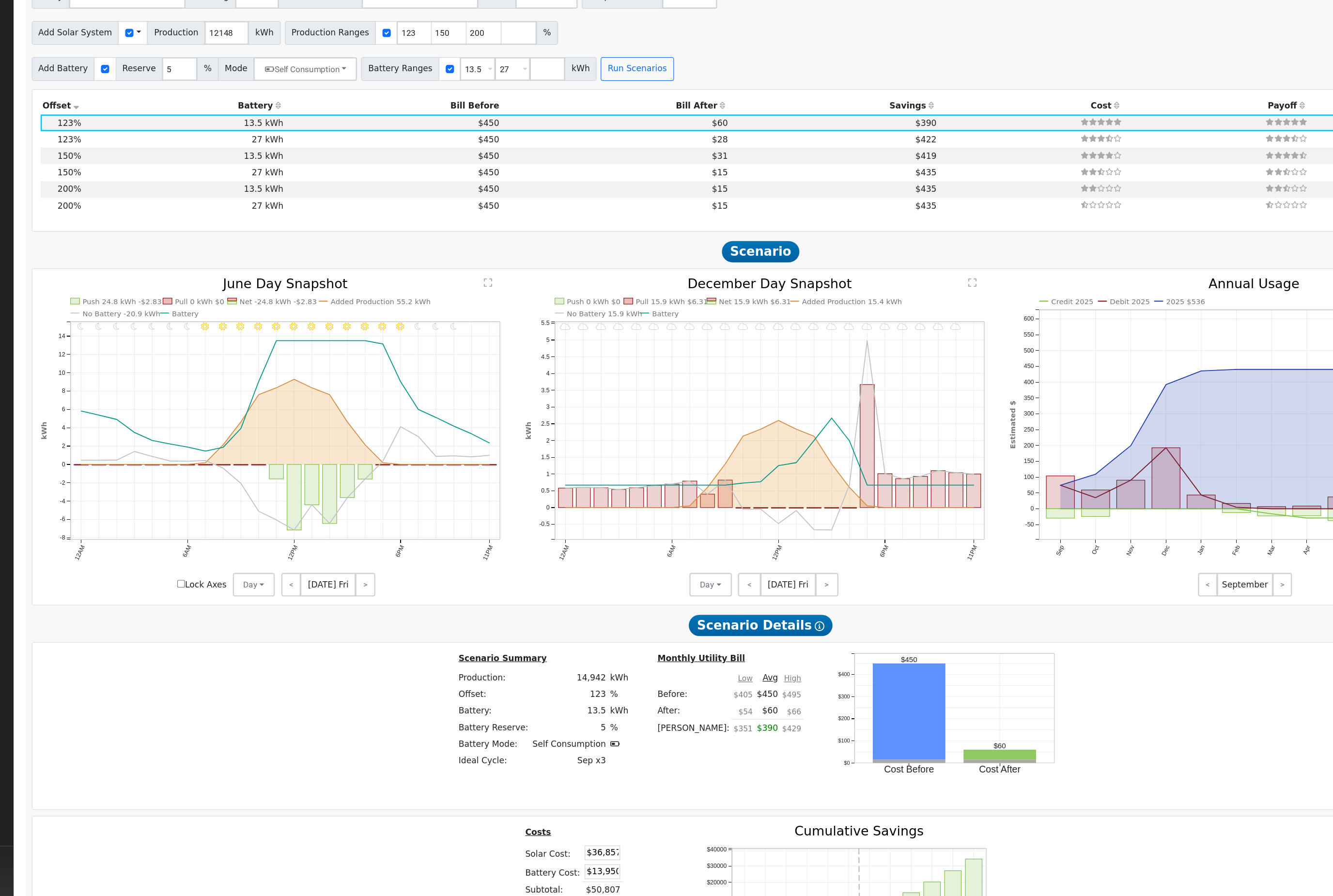
scroll to position [991, 0]
click at [217, 245] on td "27 kWh" at bounding box center [249, 252] width 166 height 13
type input "12.1"
type input "$44,948"
type input "$27,900"
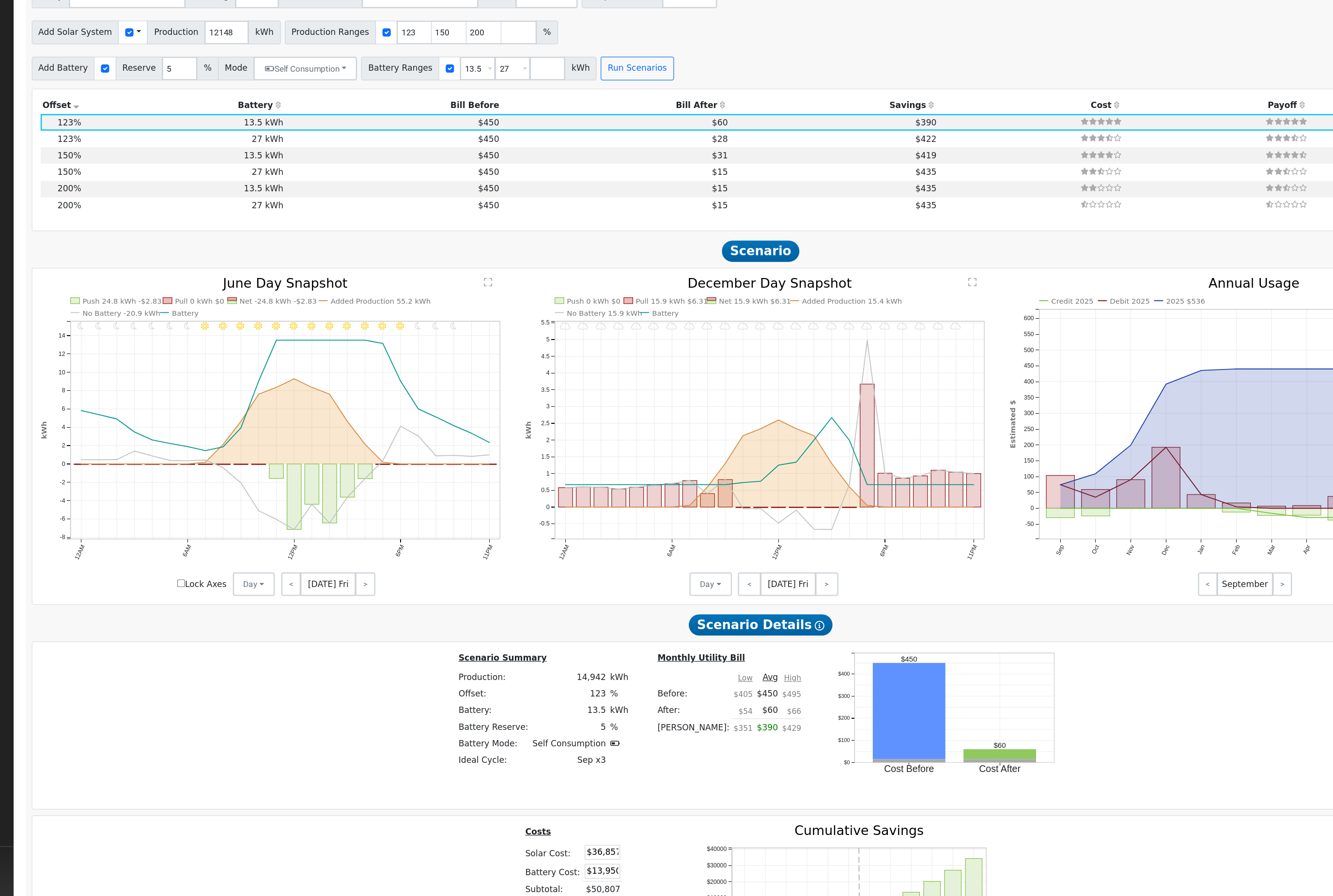
type input "$21,854"
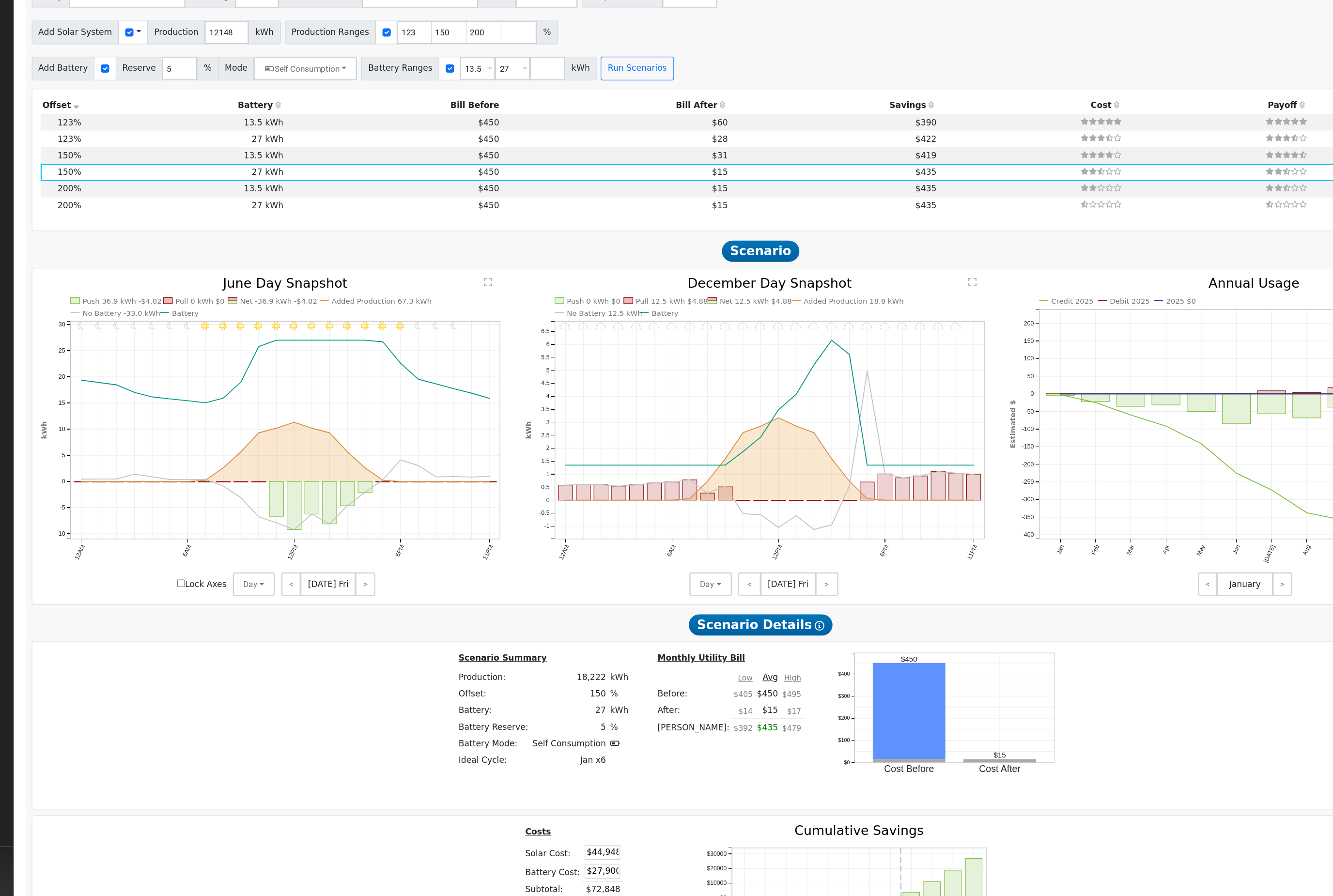
click at [222, 205] on td "13.5 kWh" at bounding box center [249, 211] width 166 height 13
type input "10.0"
type input "$36,857"
type input "$13,950"
type input "$15,242"
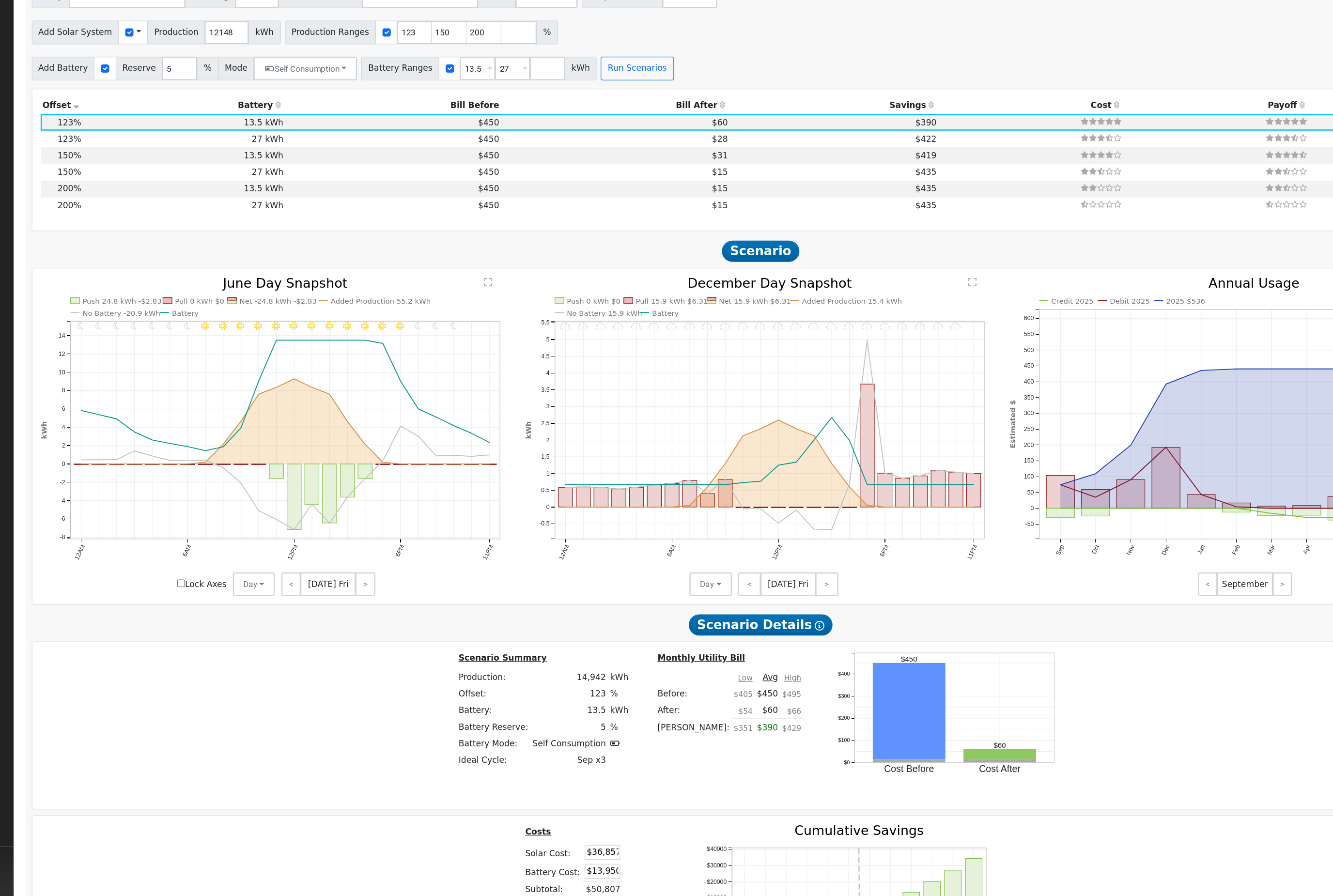
click at [231, 245] on td "27 kWh" at bounding box center [249, 252] width 166 height 13
type input "12.1"
type input "$44,948"
type input "$27,900"
type input "$21,854"
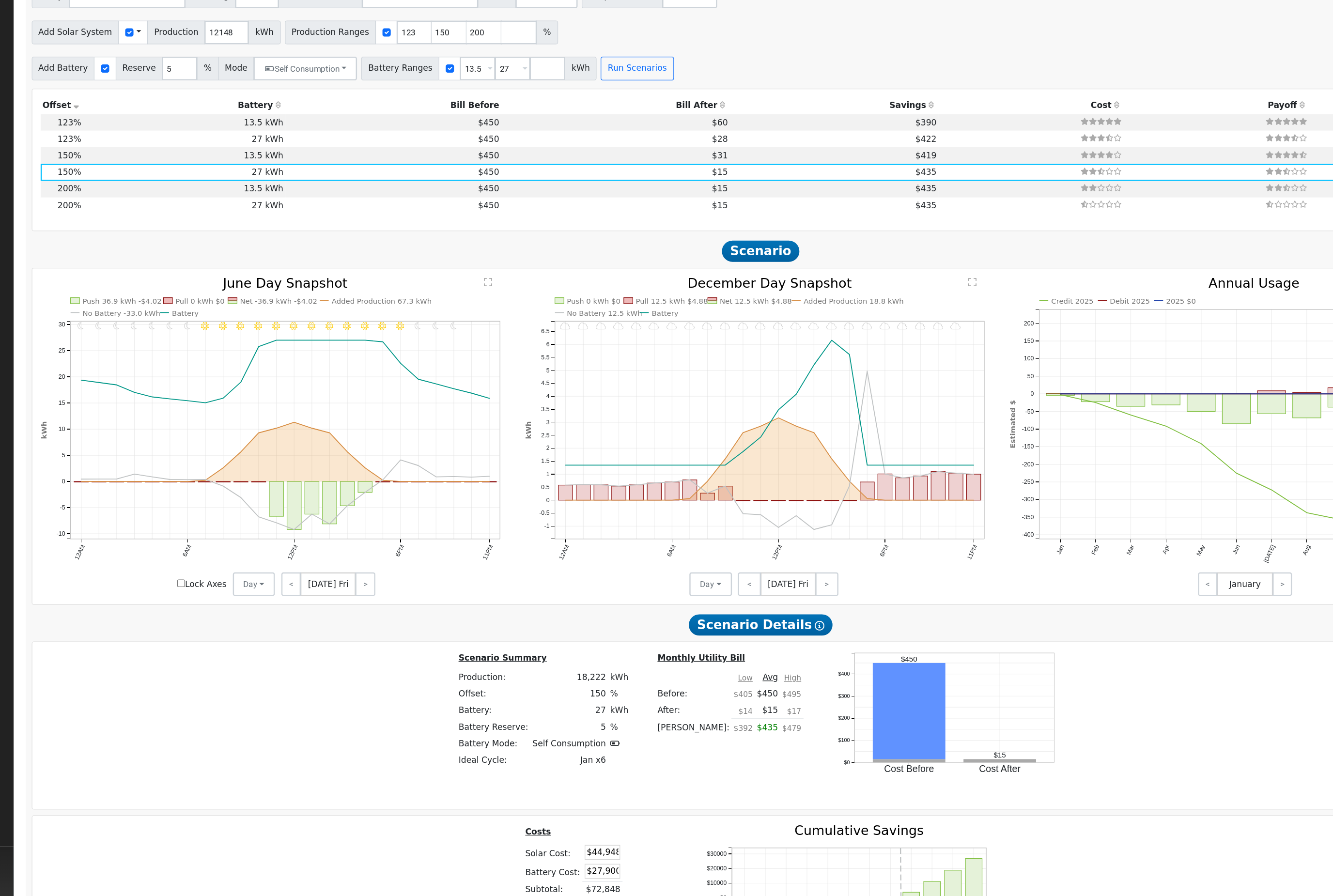
click at [721, 580] on span "Dec 13 Fri" at bounding box center [743, 590] width 45 height 19
click at [389, 580] on link ">" at bounding box center [397, 590] width 16 height 19
click at [329, 580] on link "<" at bounding box center [336, 590] width 14 height 19
click at [389, 580] on link ">" at bounding box center [397, 590] width 16 height 19
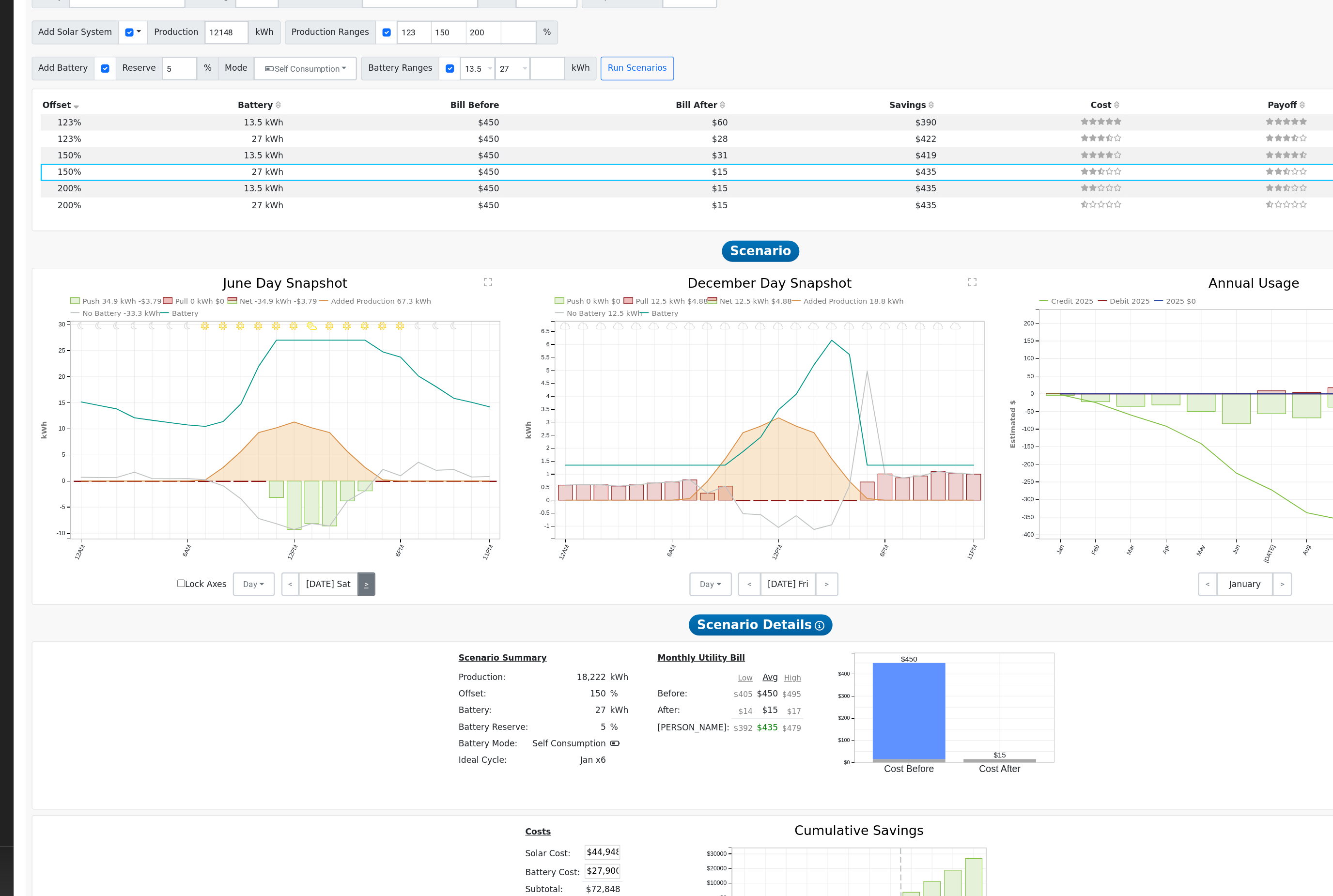
click at [391, 580] on link ">" at bounding box center [398, 590] width 14 height 19
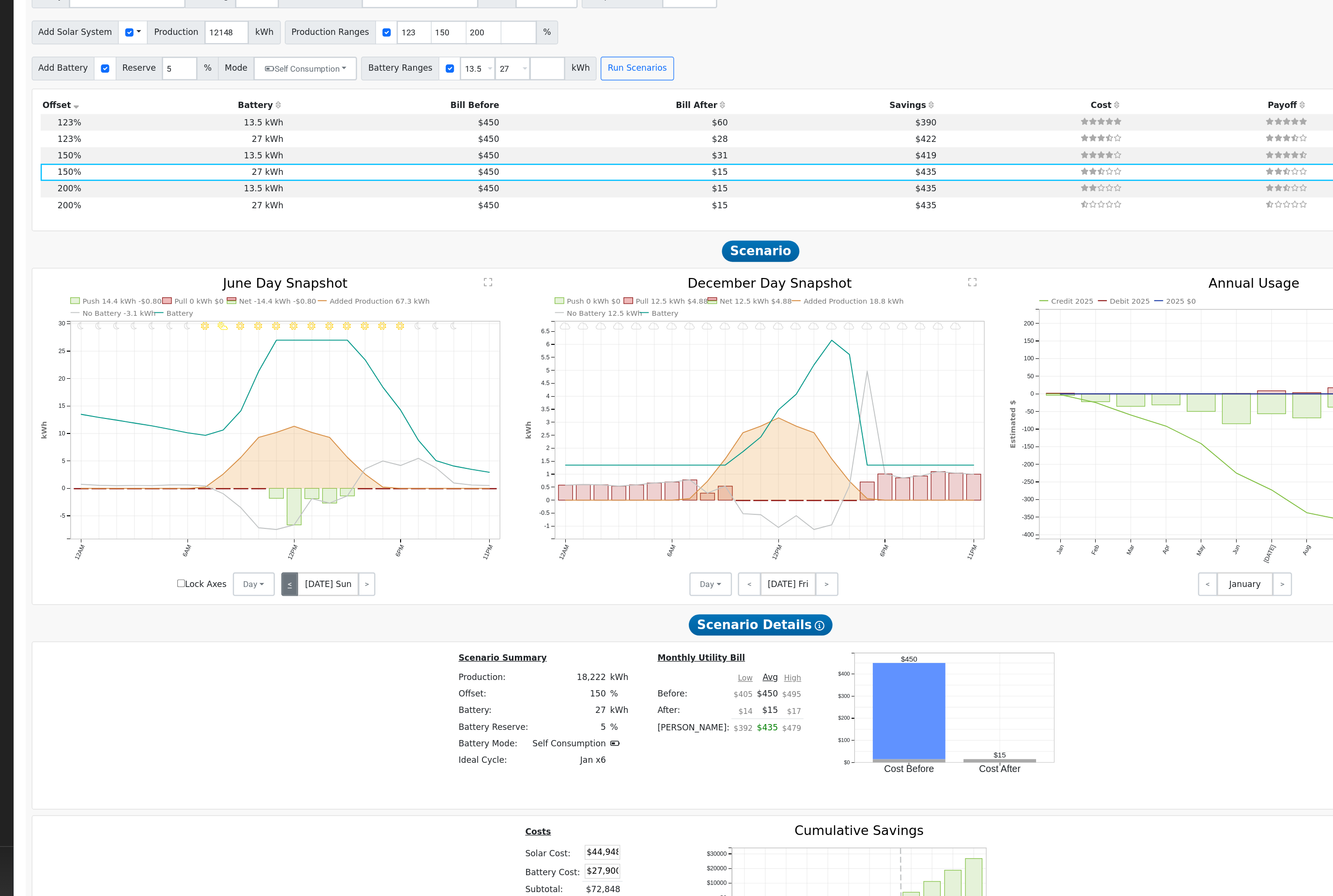
click at [329, 580] on link "<" at bounding box center [335, 590] width 13 height 19
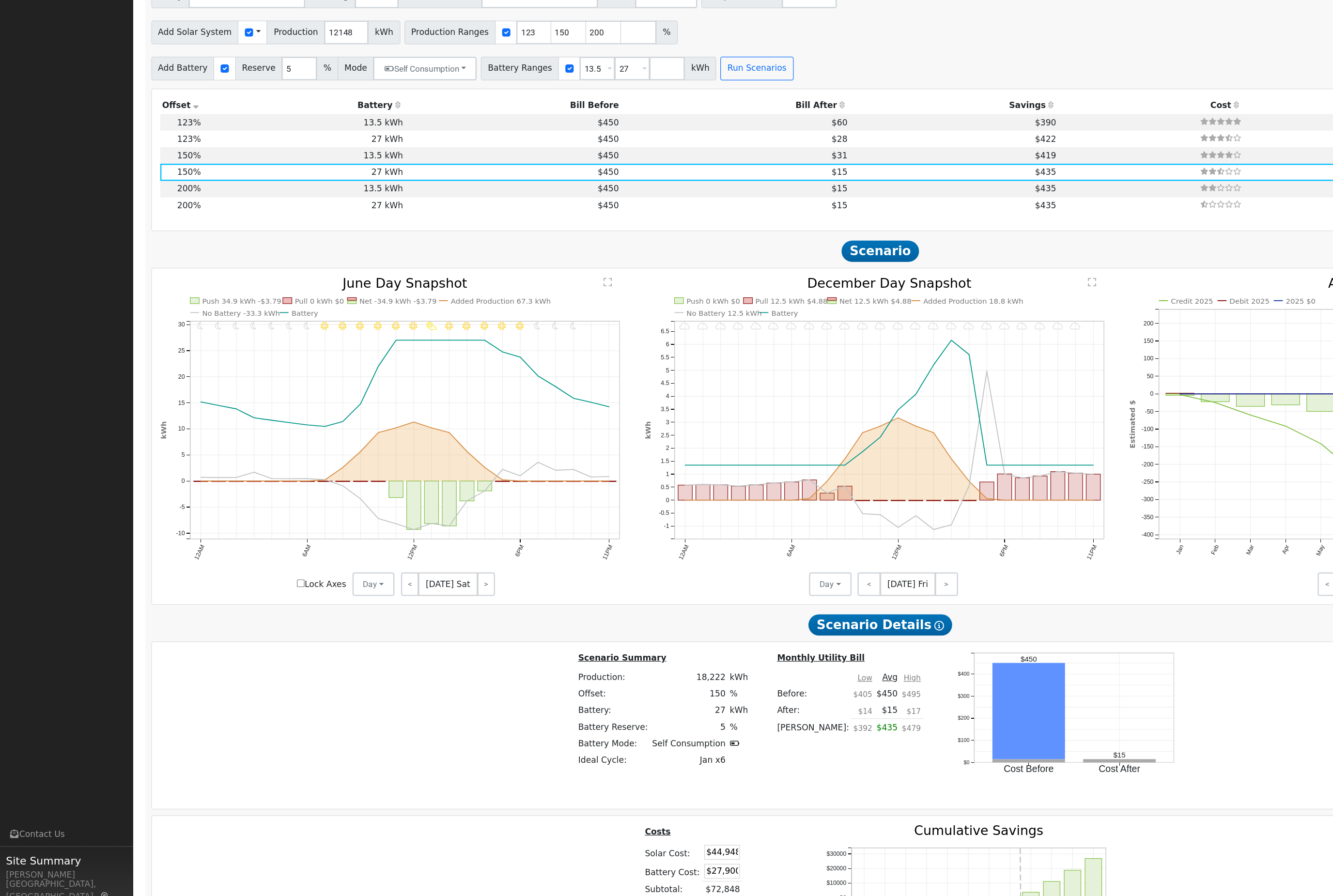
scroll to position [990, 0]
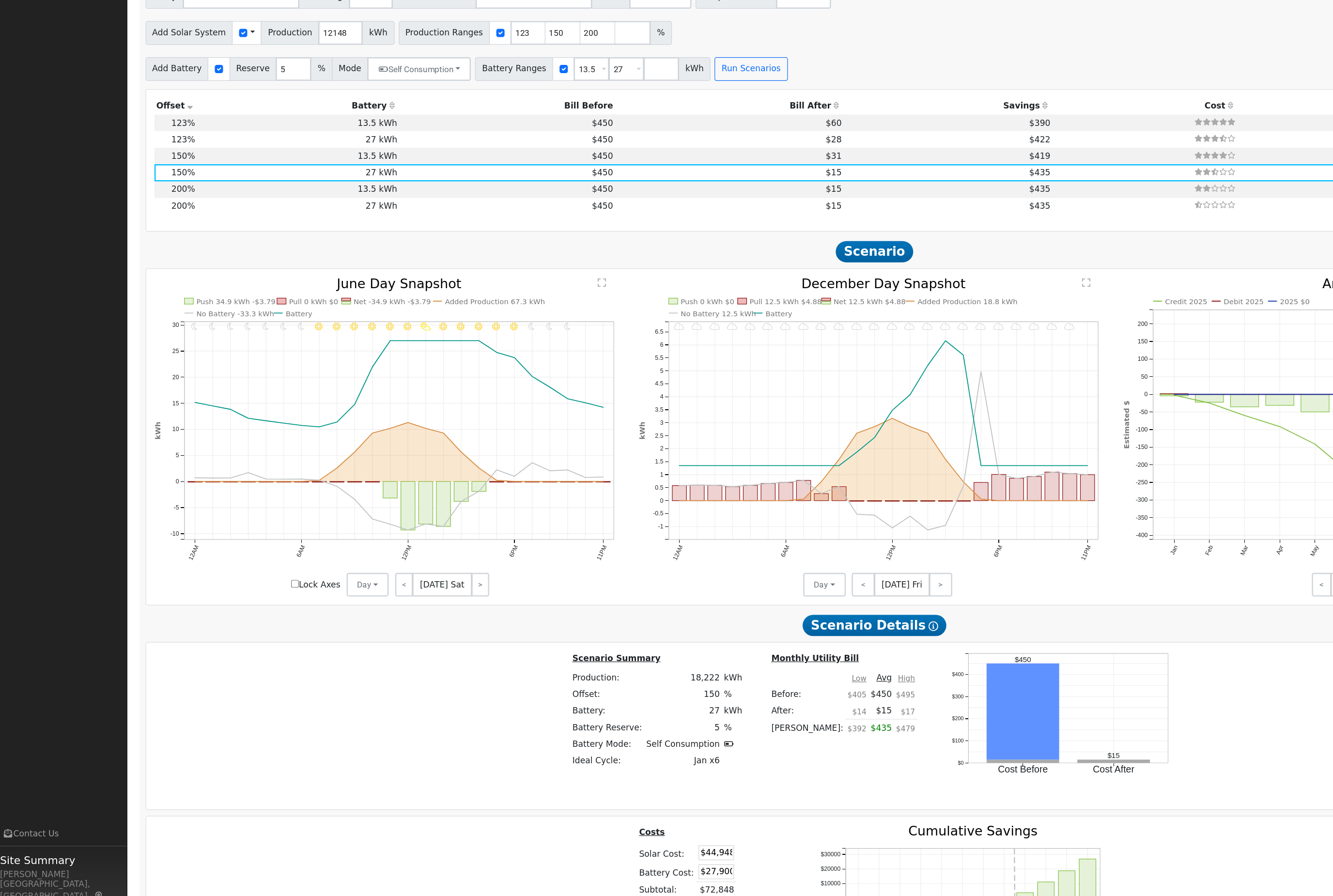
click at [581, 205] on td "$60" at bounding box center [602, 212] width 187 height 13
type input "10.0"
type input "$36,857"
type input "$13,950"
type input "$15,242"
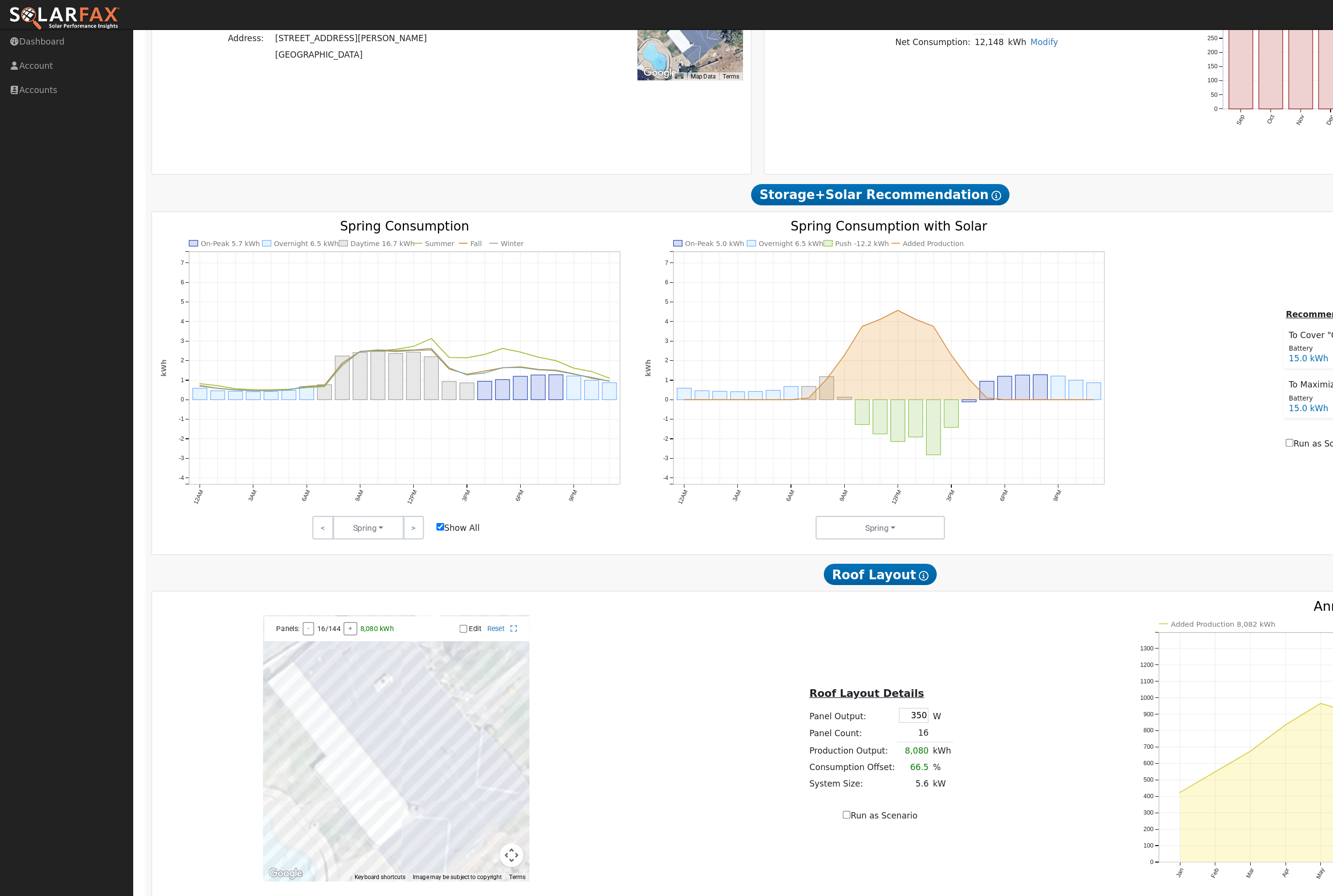
scroll to position [313, 0]
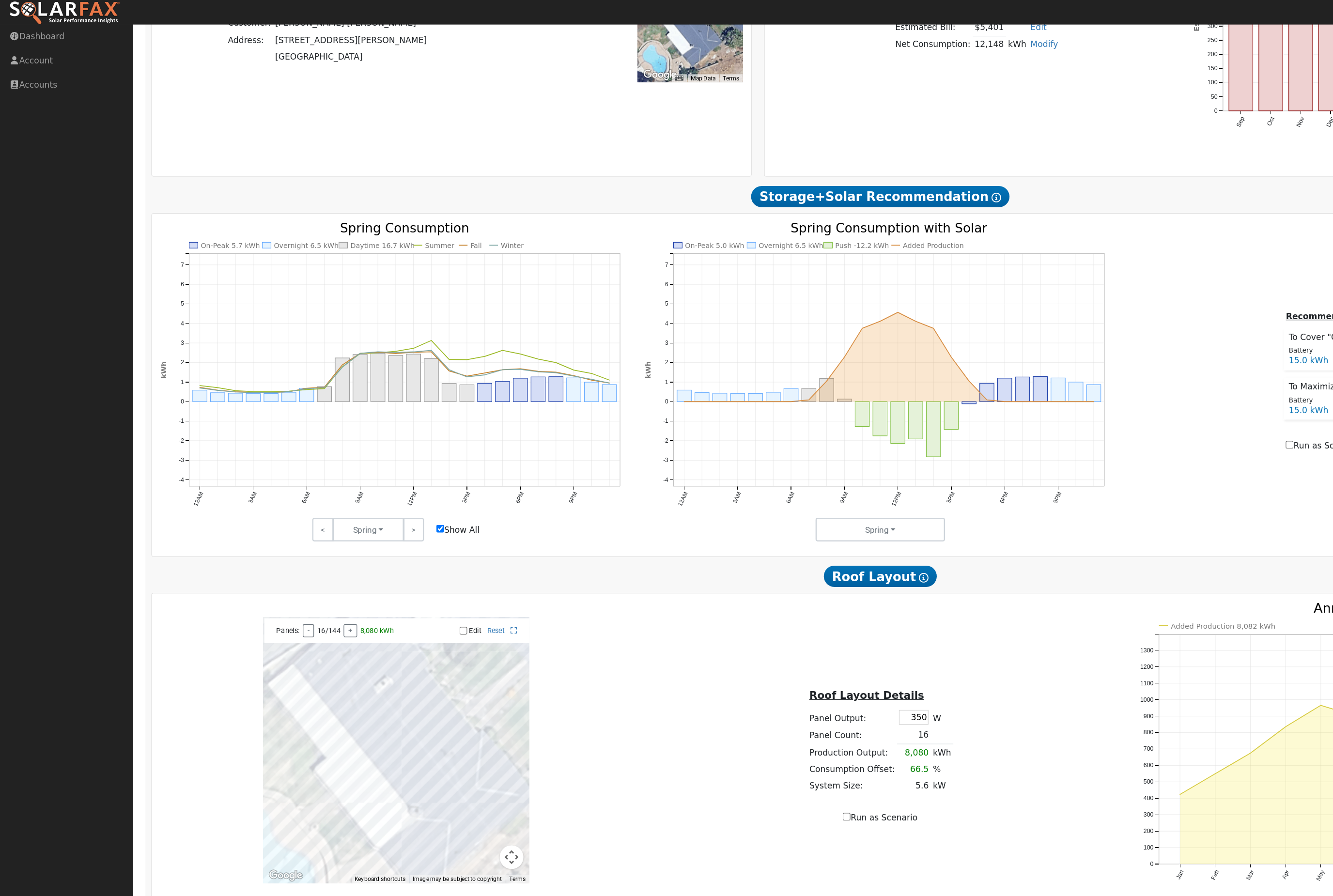
click at [371, 444] on label "Show All" at bounding box center [375, 438] width 35 height 10
click at [364, 441] on input "Show All" at bounding box center [361, 438] width 6 height 6
checkbox input "false"
click at [297, 441] on button "Spring" at bounding box center [301, 438] width 58 height 19
click at [290, 467] on link "Summer" at bounding box center [307, 460] width 67 height 13
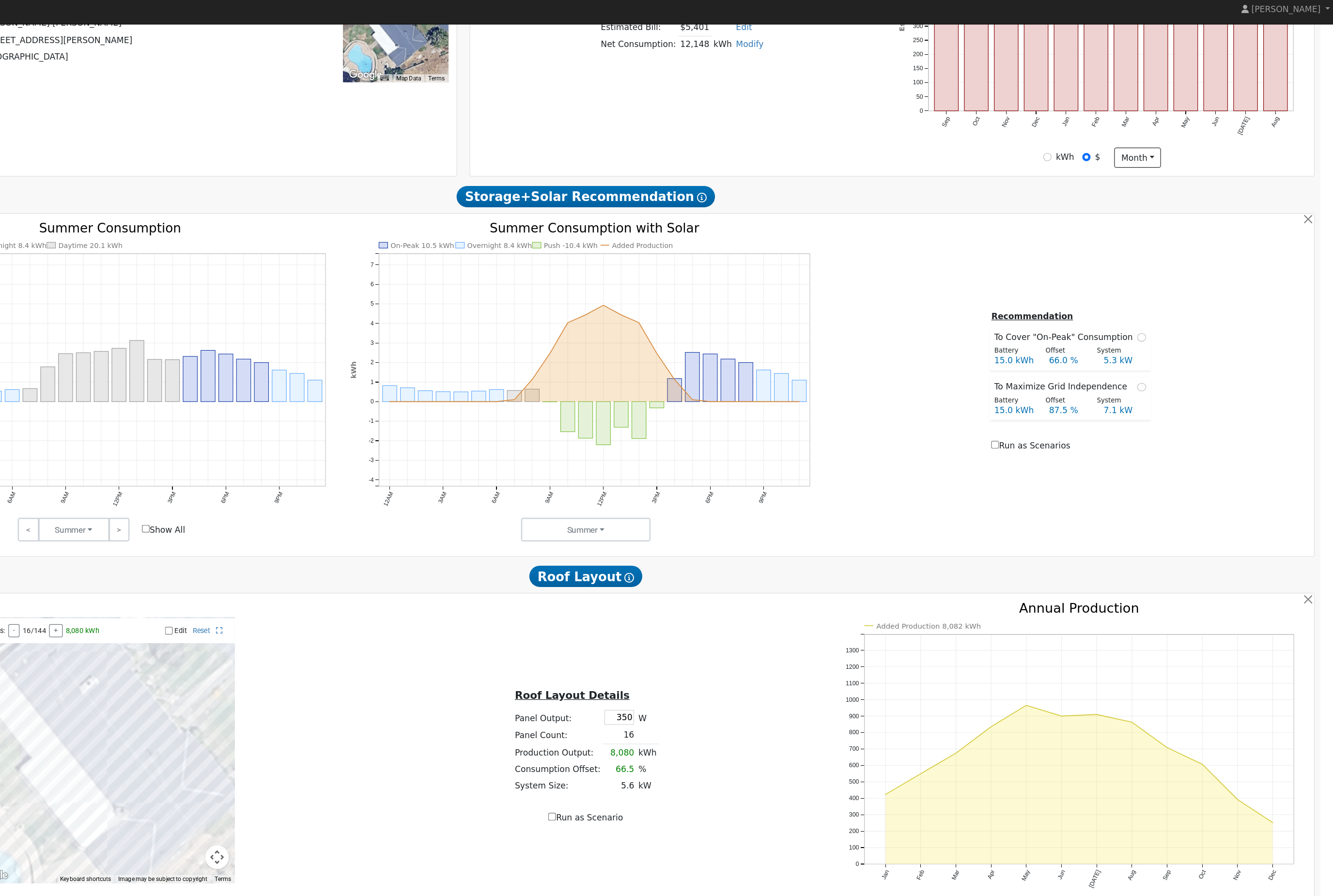
click at [889, 337] on div "System" at bounding box center [1155, 333] width 42 height 8
radio input "true"
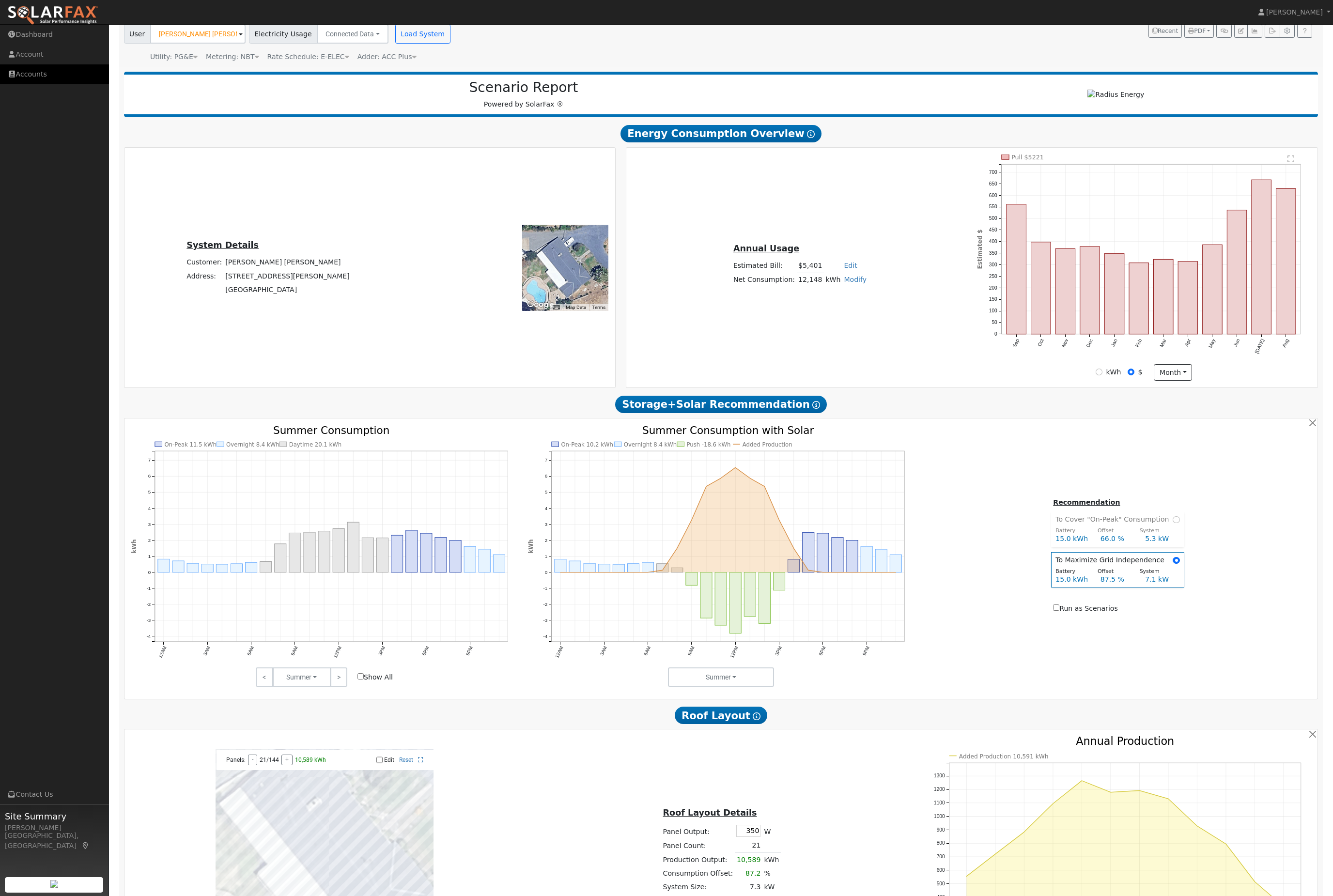
scroll to position [100, 0]
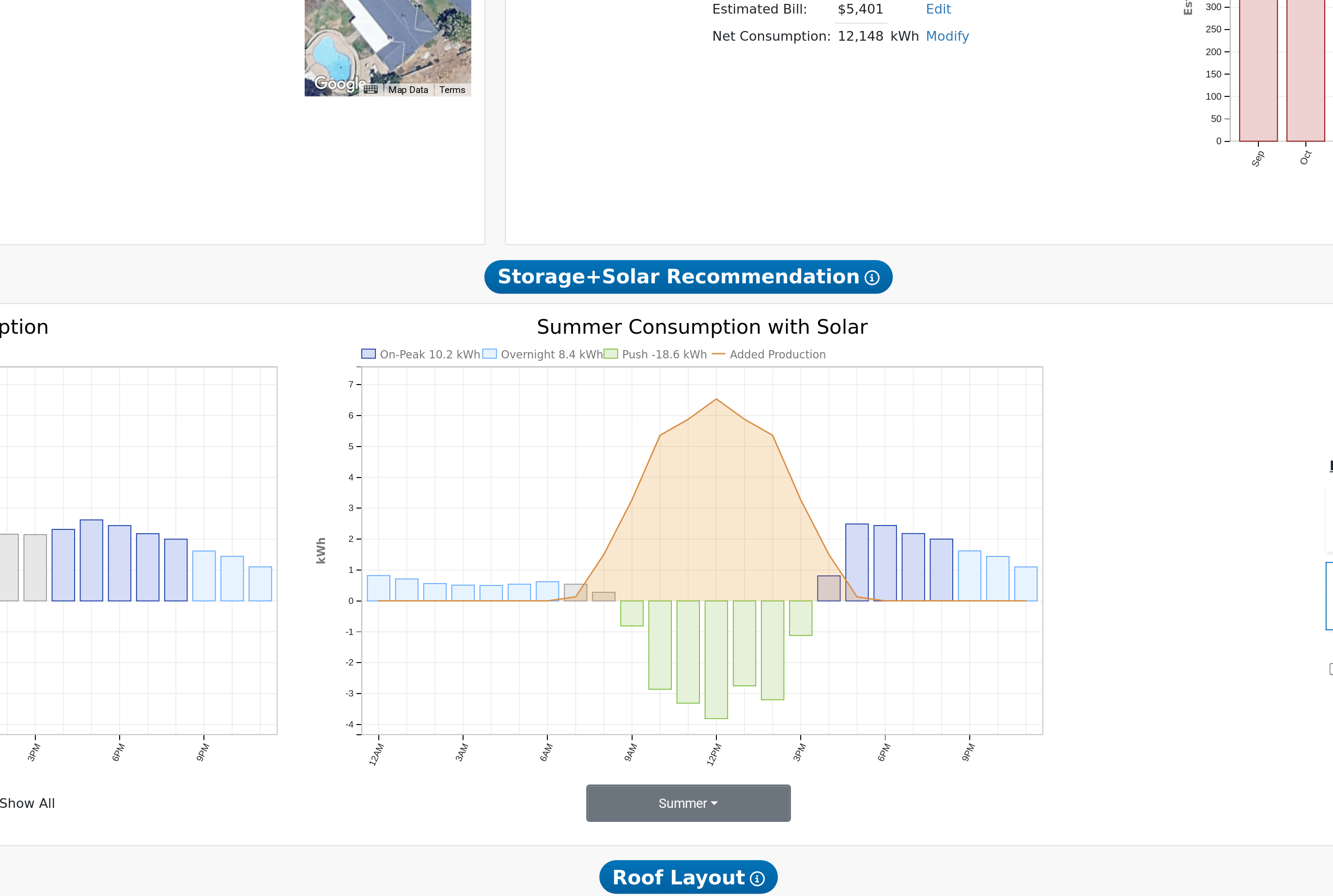
click at [668, 619] on button "Summer" at bounding box center [721, 651] width 106 height 19
click at [671, 610] on link "Seasons" at bounding box center [704, 616] width 67 height 13
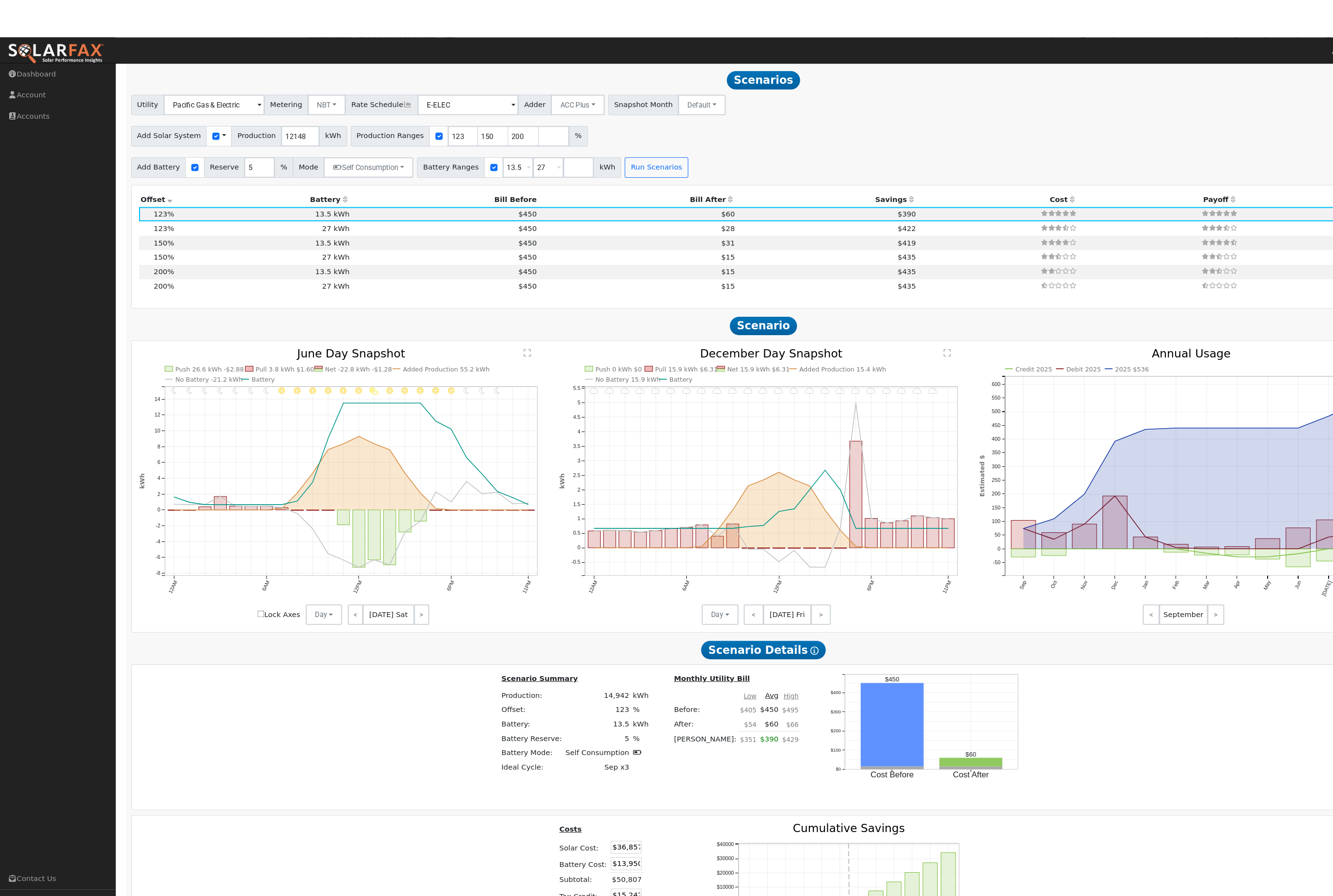
scroll to position [1000, 0]
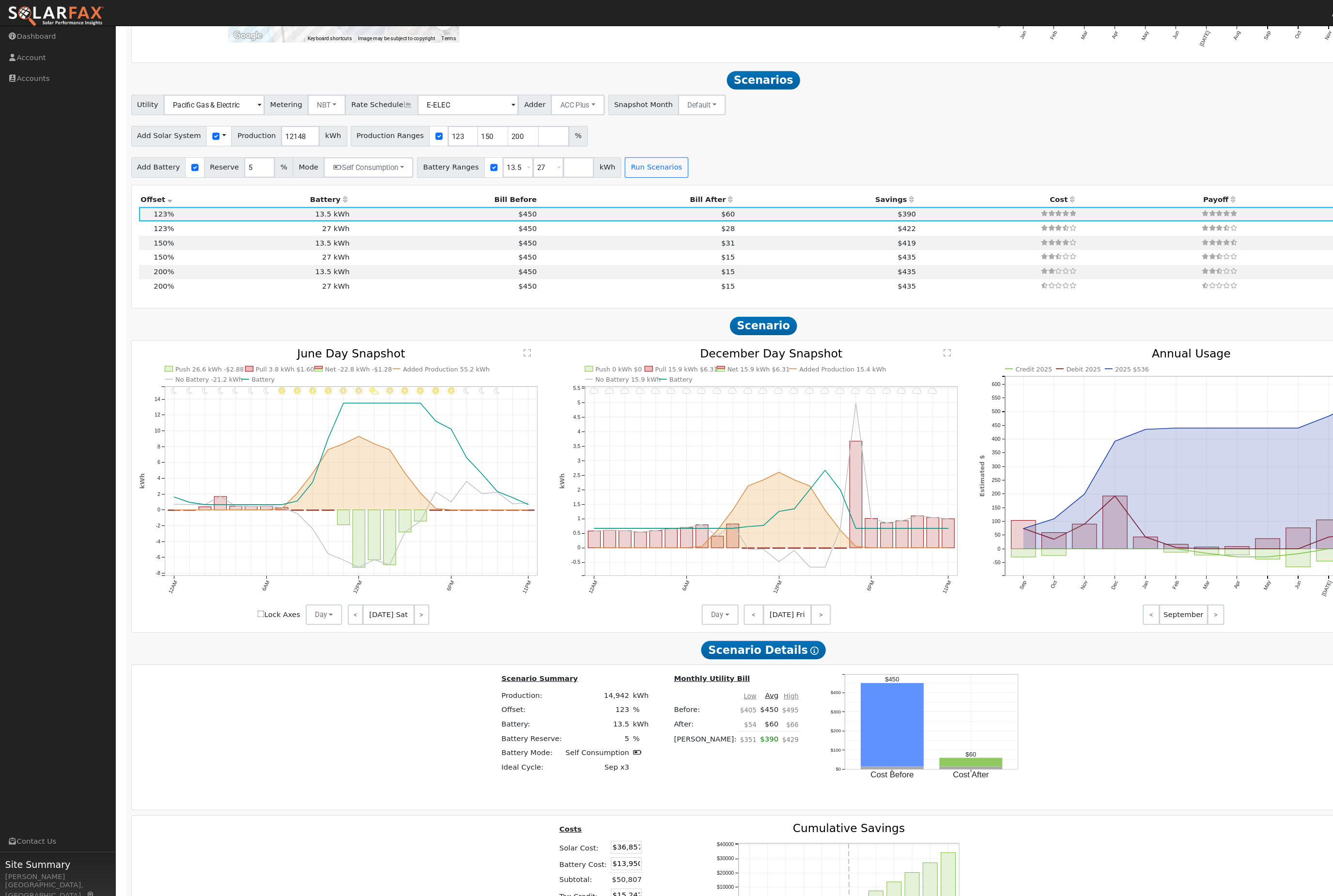
click at [262, 250] on td "27 kWh" at bounding box center [249, 243] width 166 height 13
type input "12.1"
type input "$44,948"
type input "$27,900"
type input "$21,854"
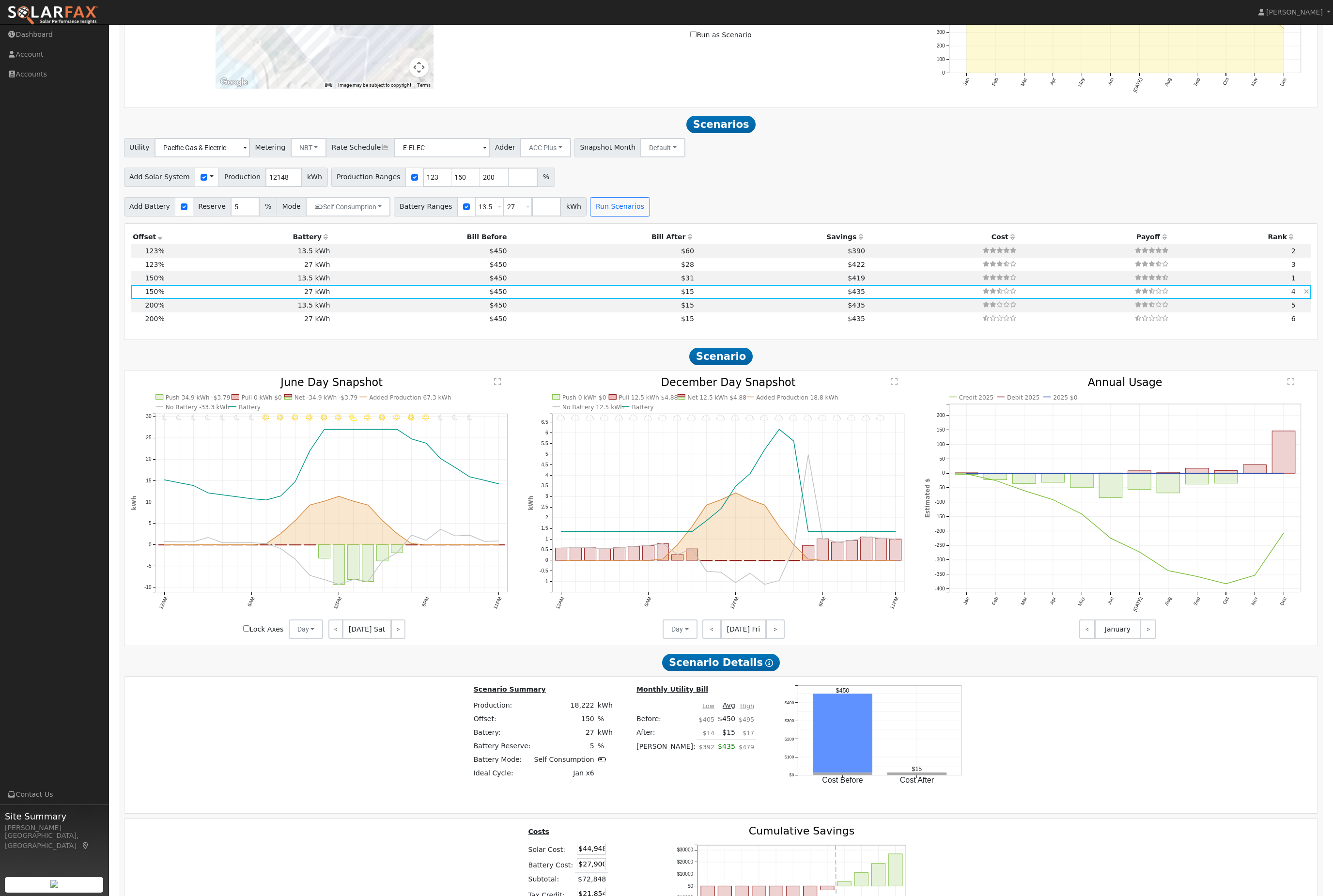
scroll to position [927, 0]
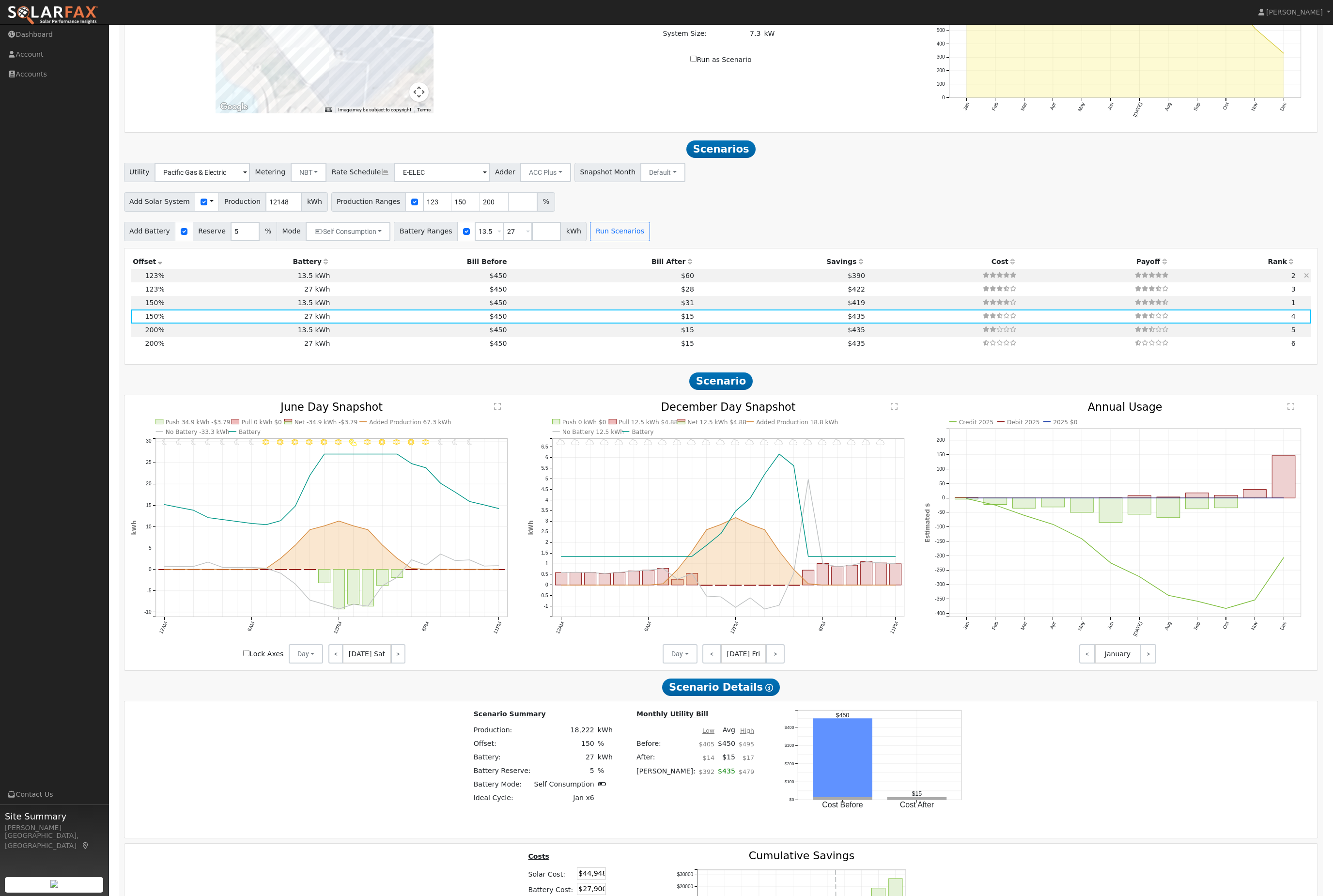
click at [759, 282] on td "$390" at bounding box center [781, 275] width 171 height 13
type input "10.0"
type input "$36,857"
type input "$13,950"
type input "$15,242"
